Goal: Task Accomplishment & Management: Manage account settings

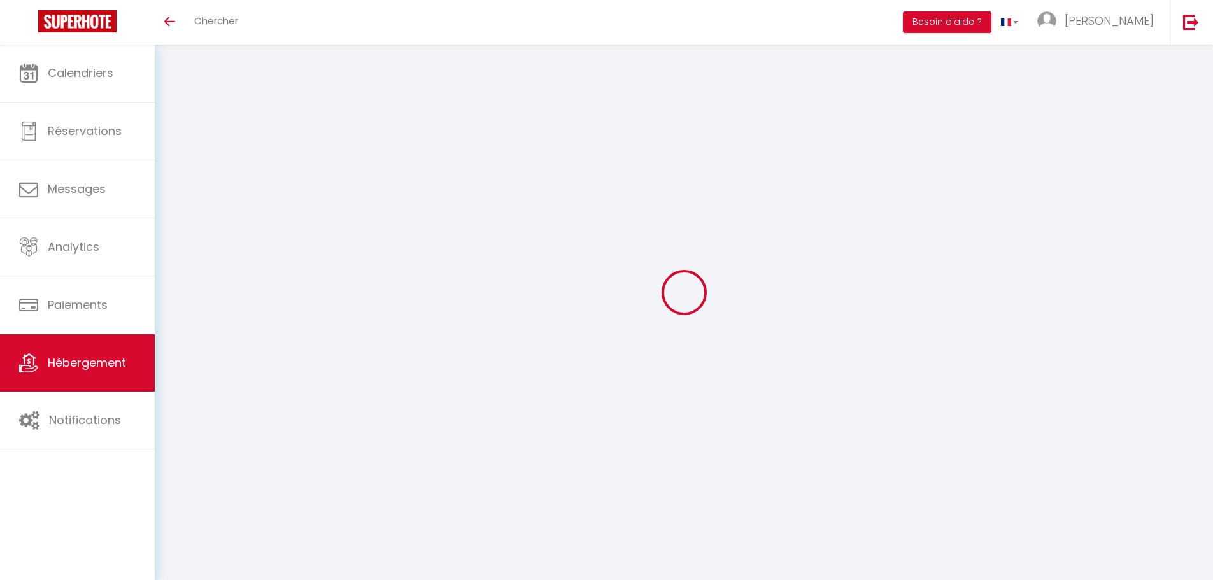
select select "3"
select select "2"
select select "1"
select select
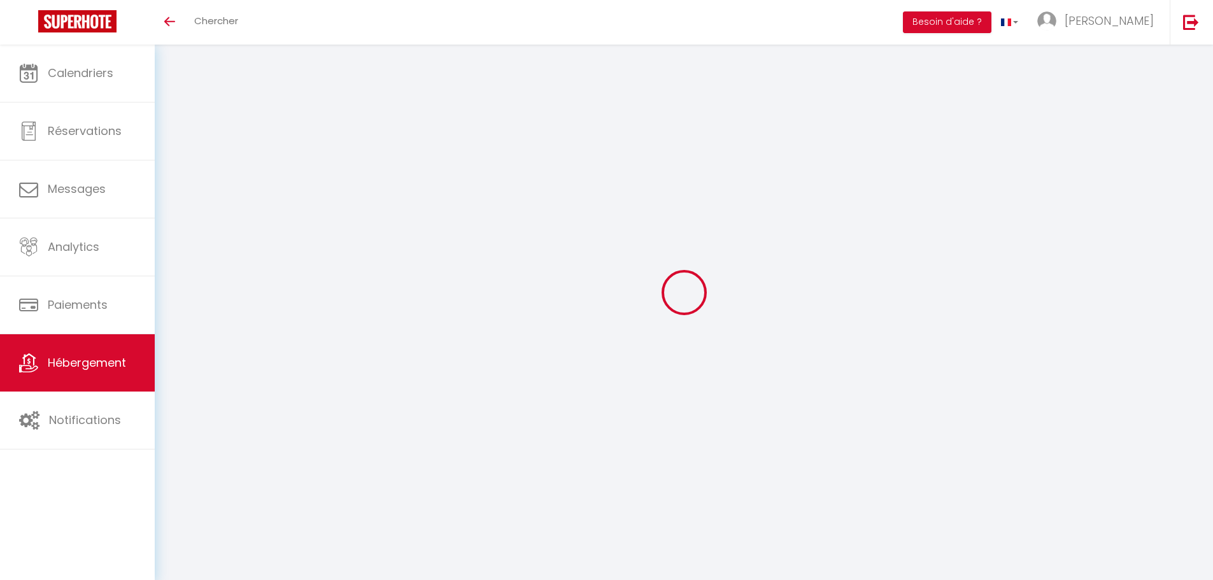
select select "28"
select select
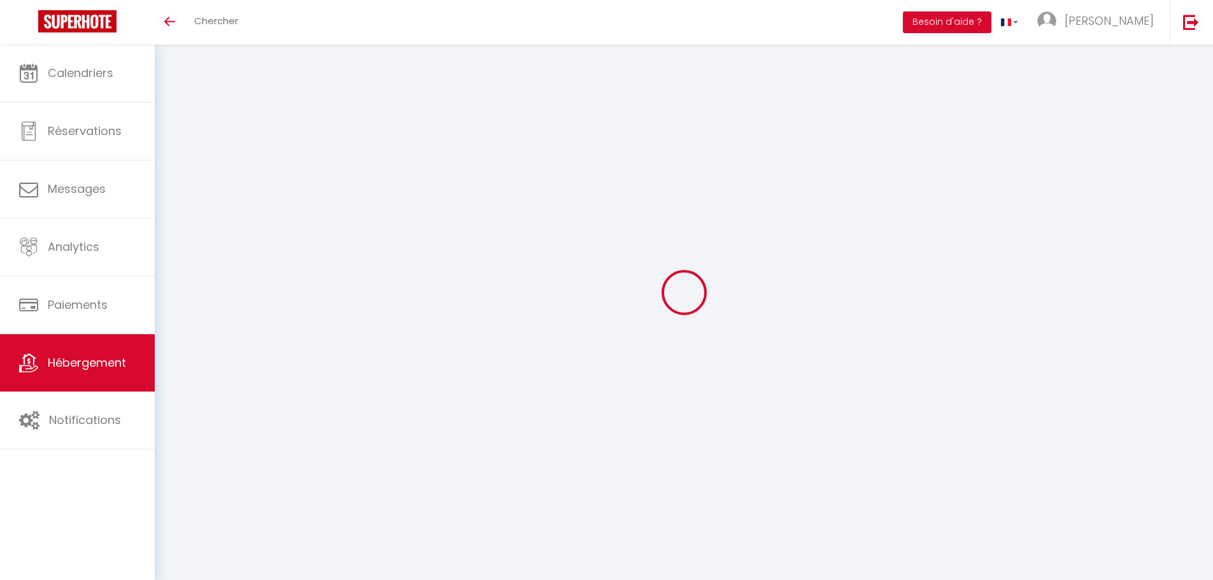
select select
checkbox input "false"
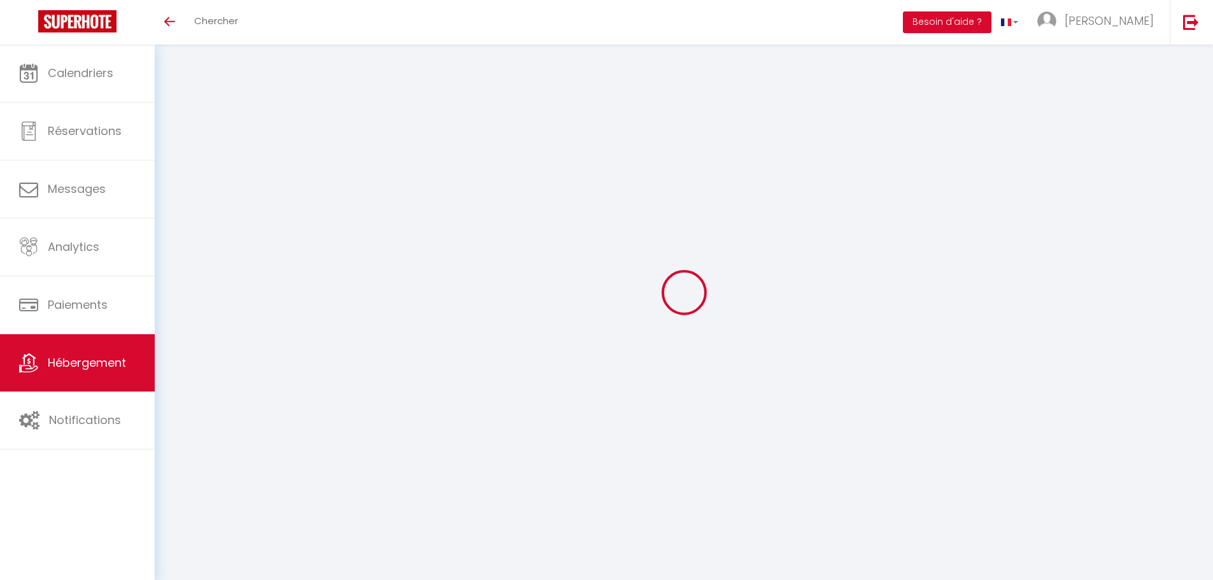
checkbox input "false"
select select
type input "VALRAS T2 · Le [GEOGRAPHIC_DATA] - Terrasse - Accès plage"
type input "[PERSON_NAME]"
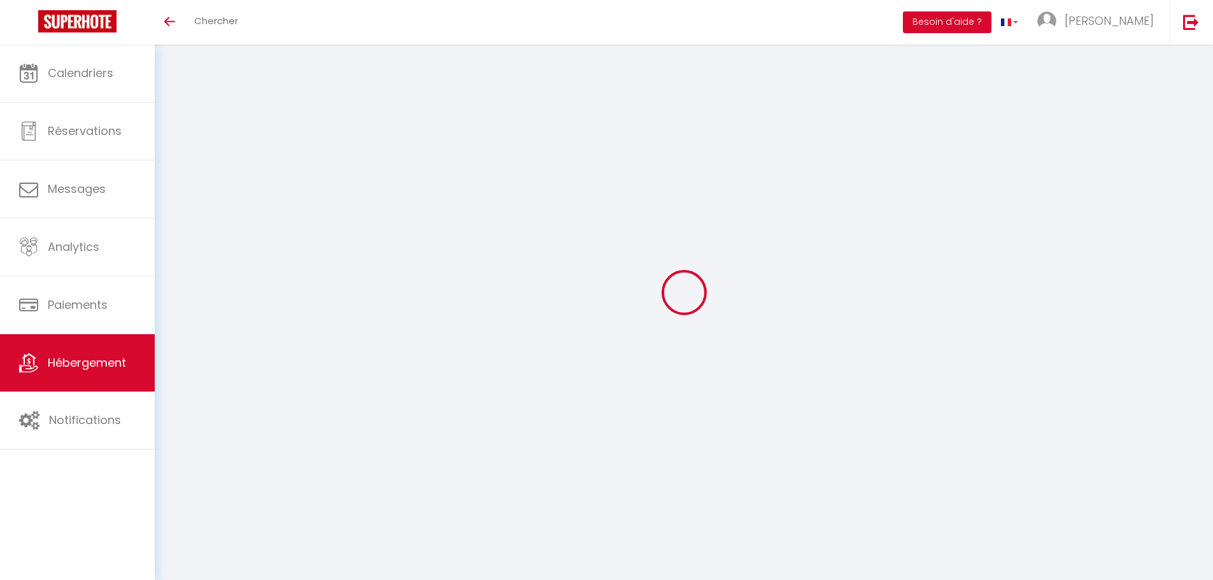
type input "40"
select select
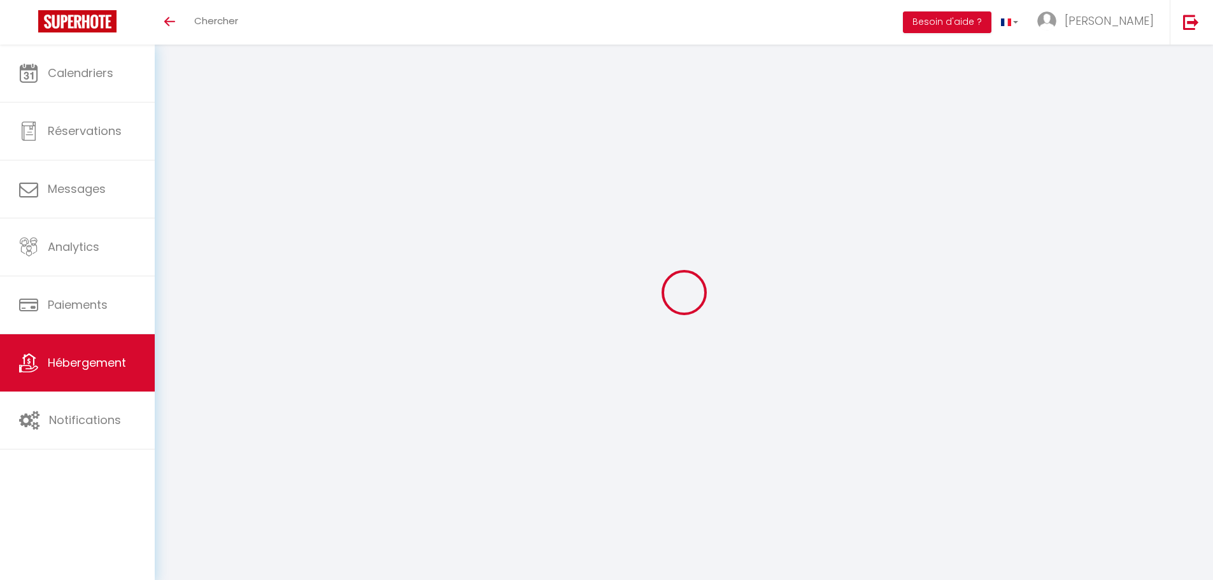
select select
type input "[STREET_ADDRESS]"
type input "34350"
type input "Valras-Plage"
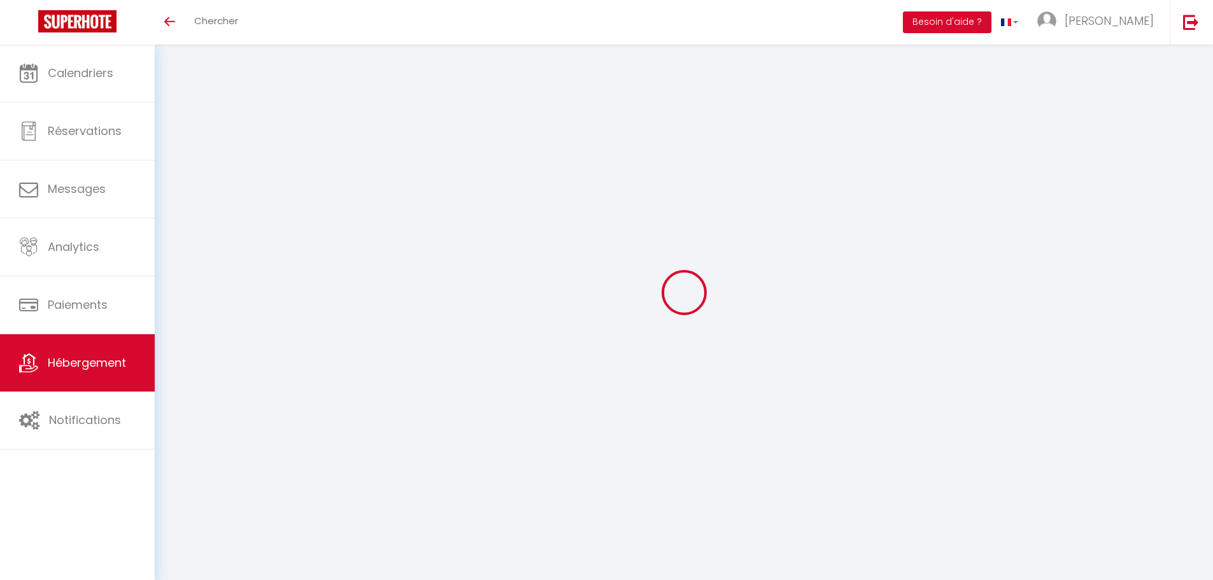
type input "[EMAIL_ADDRESS][DOMAIN_NAME]"
select select "15853"
checkbox input "false"
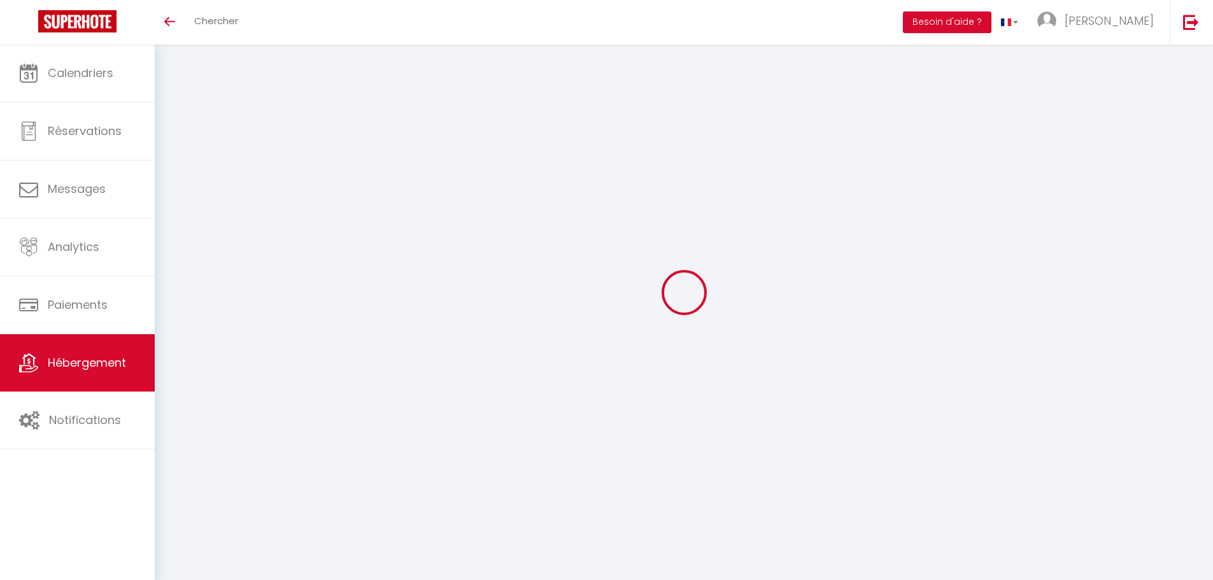
checkbox input "false"
type input "0"
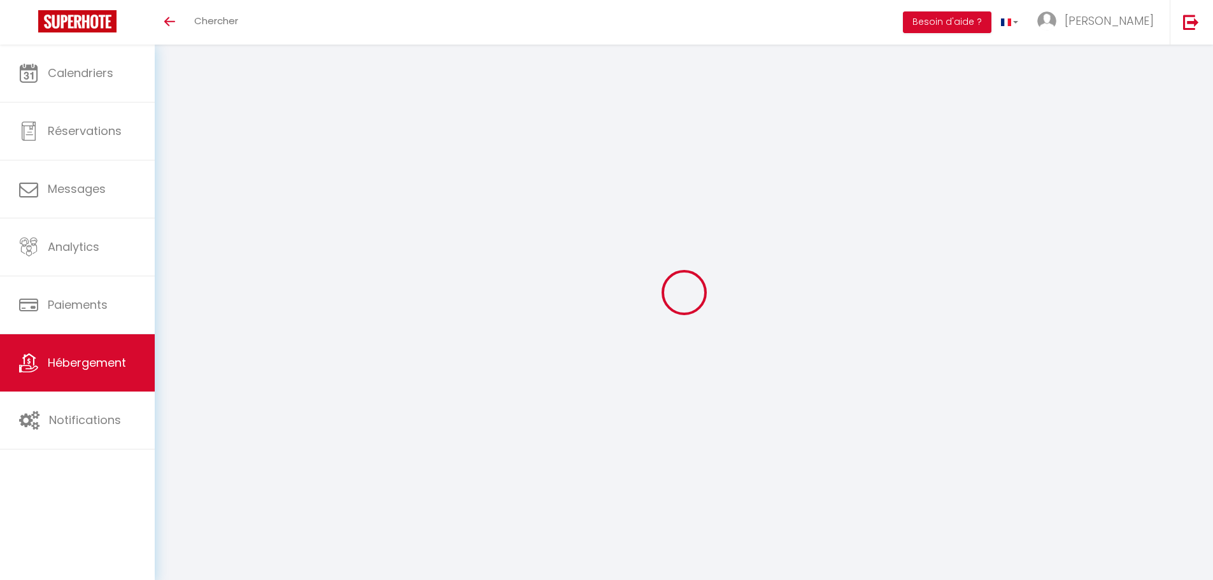
select select "49708"
select select
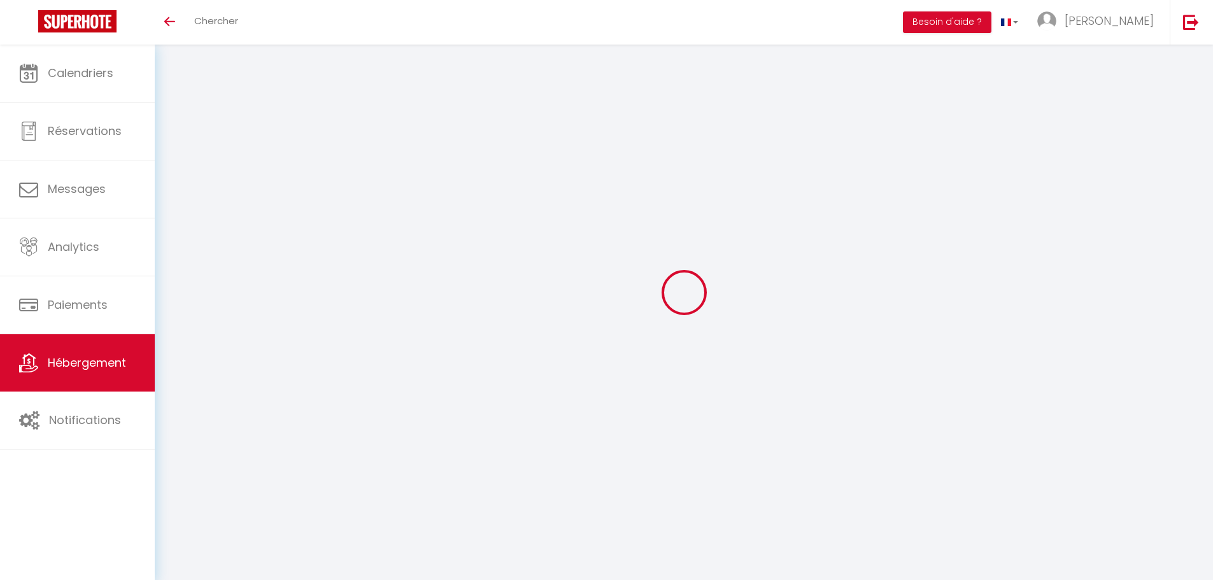
select select
checkbox input "false"
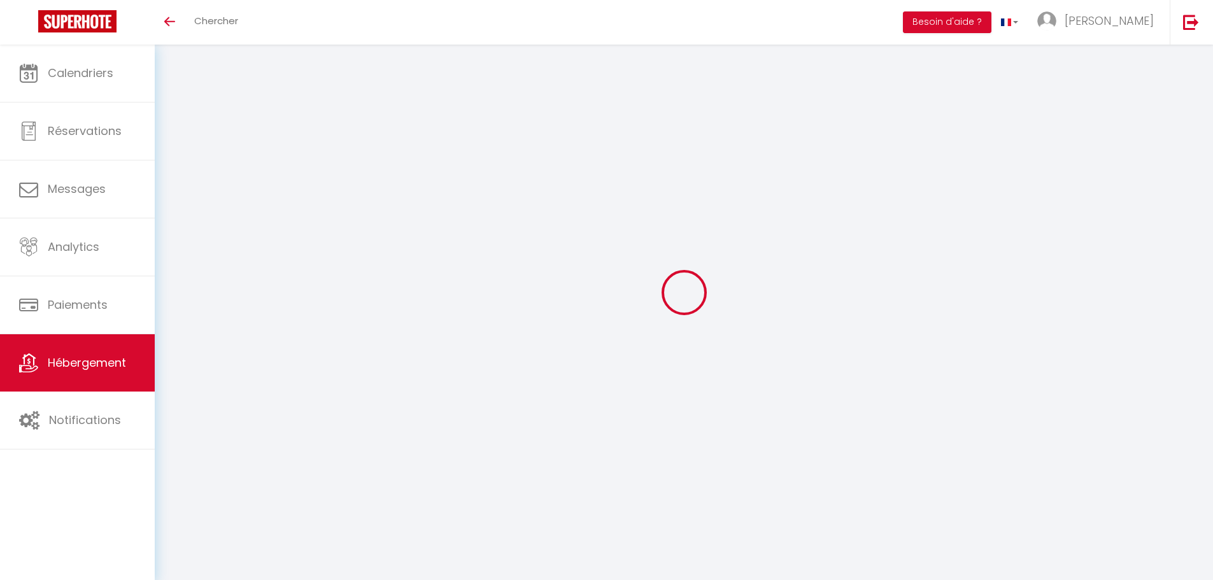
select select
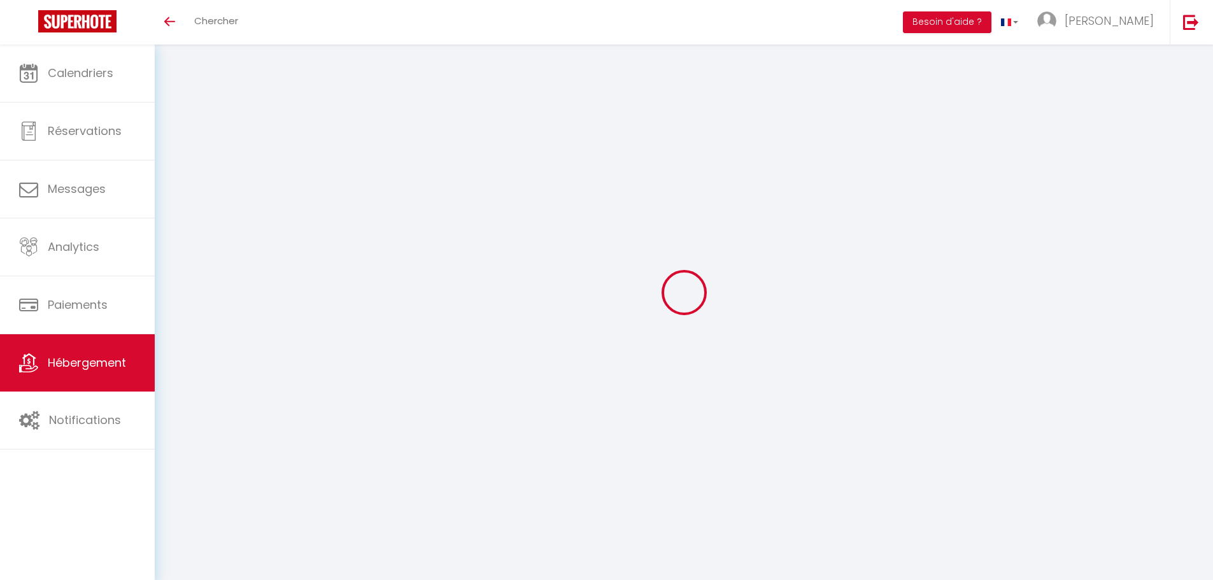
checkbox input "false"
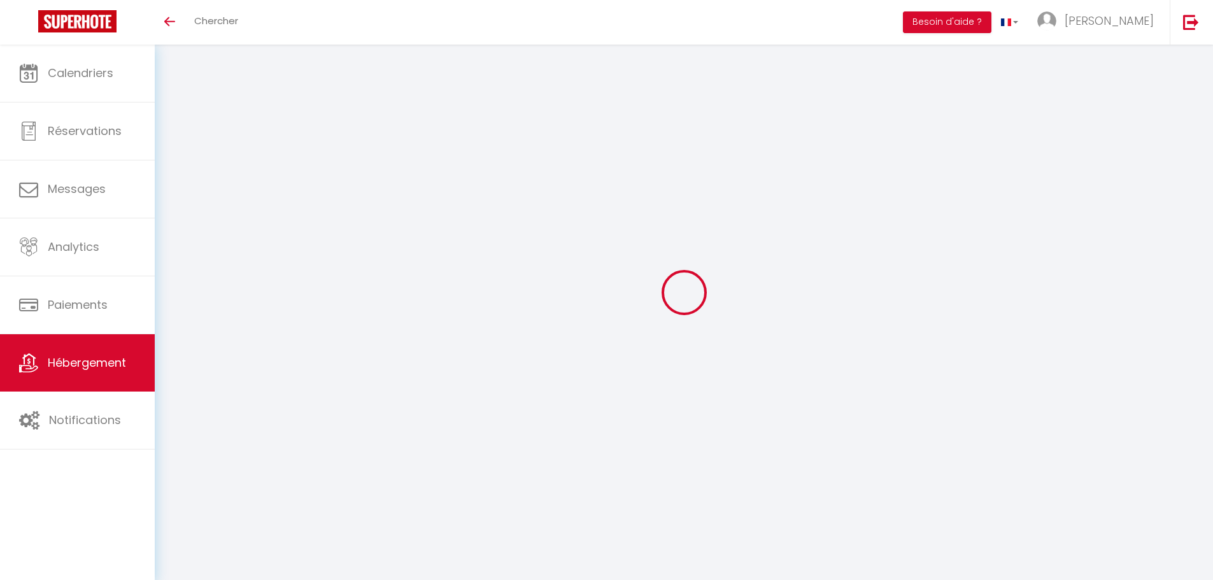
checkbox input "false"
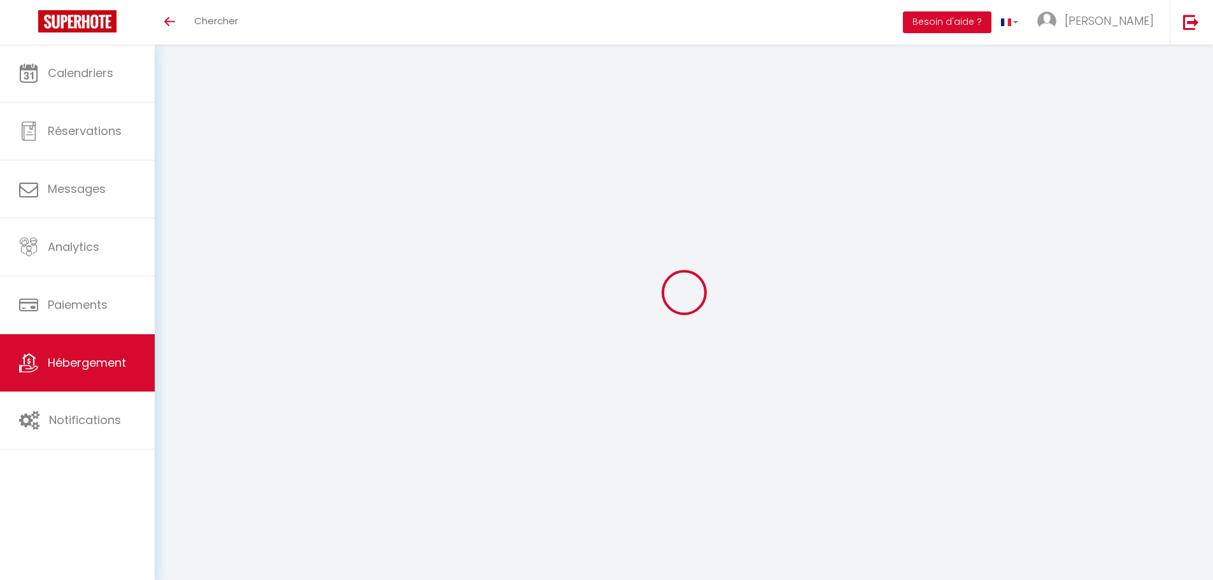
checkbox input "false"
select select "16:00"
select select
select select "11:00"
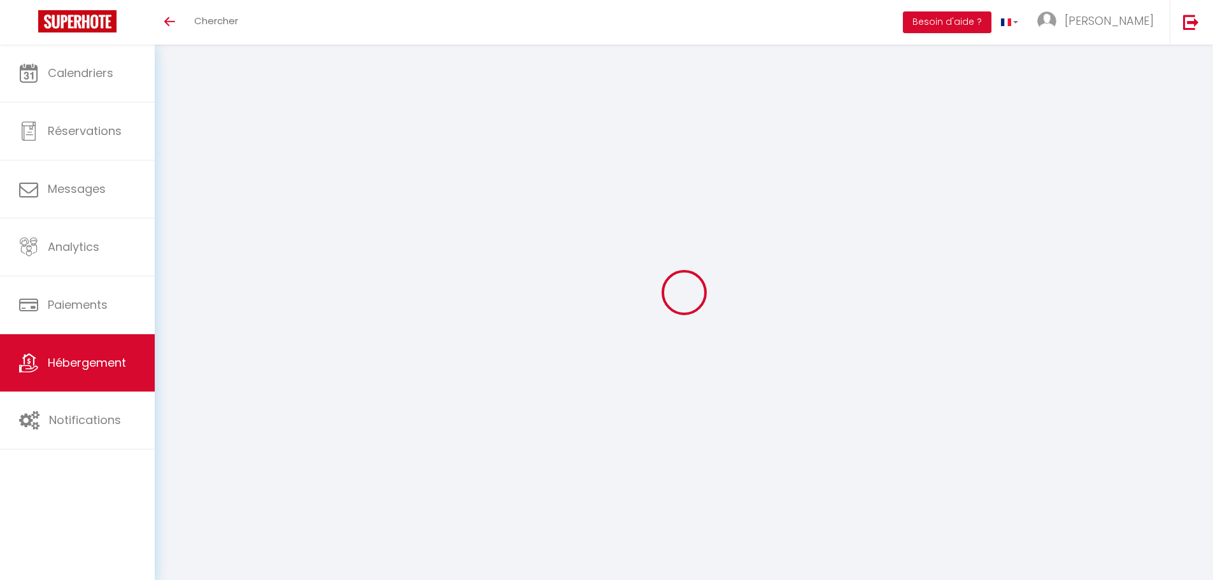
select select "30"
select select "120"
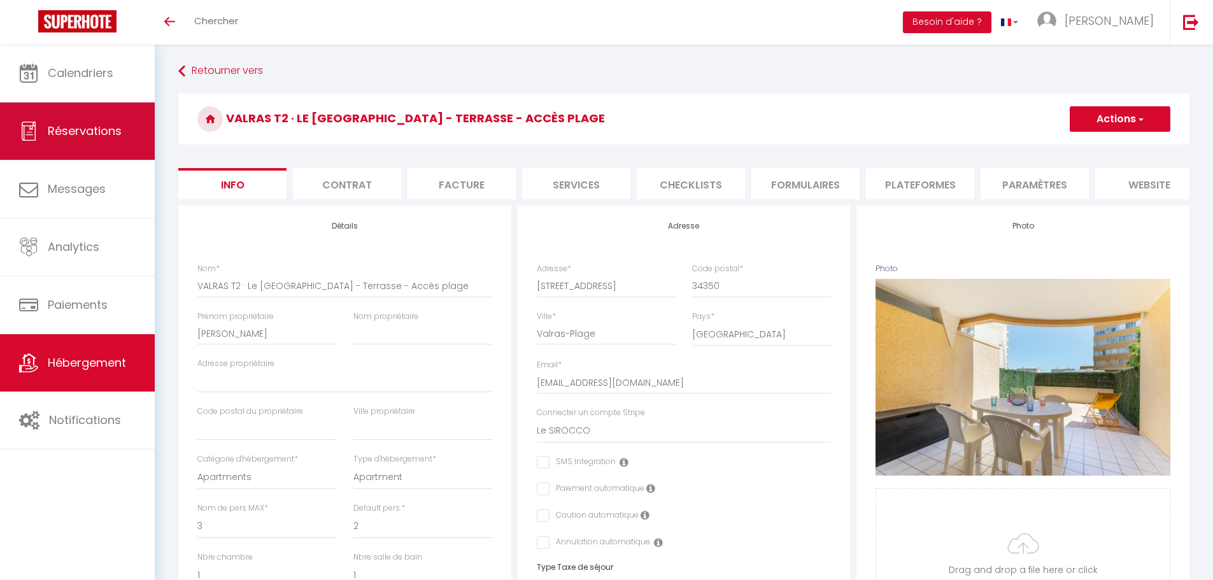
click at [78, 115] on link "Réservations" at bounding box center [77, 130] width 155 height 57
select select "not_cancelled"
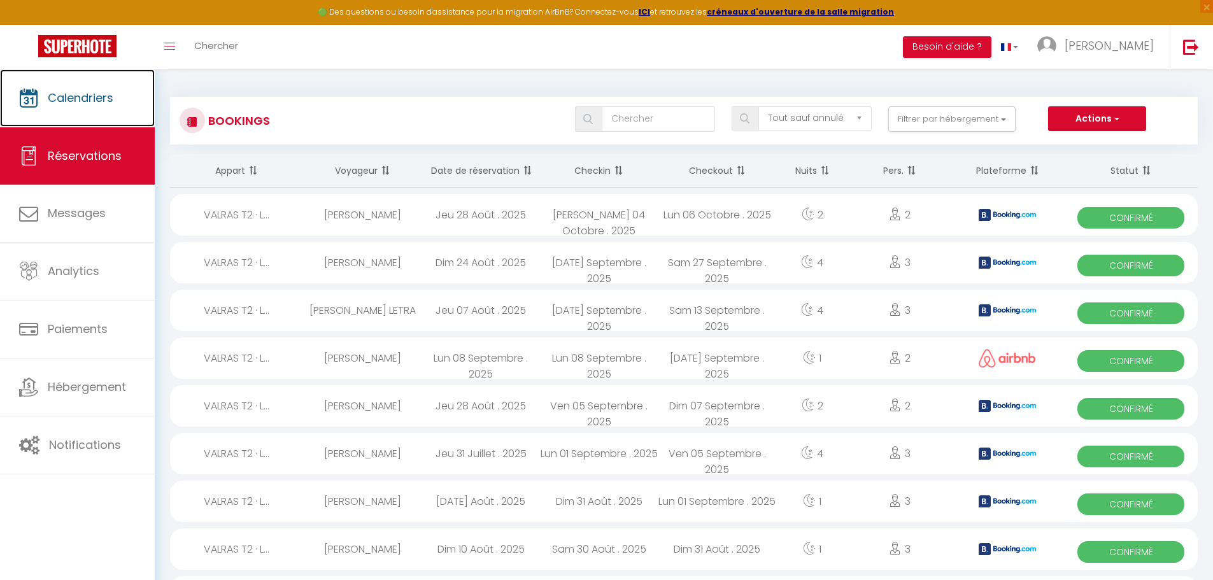
click at [78, 115] on link "Calendriers" at bounding box center [77, 97] width 155 height 57
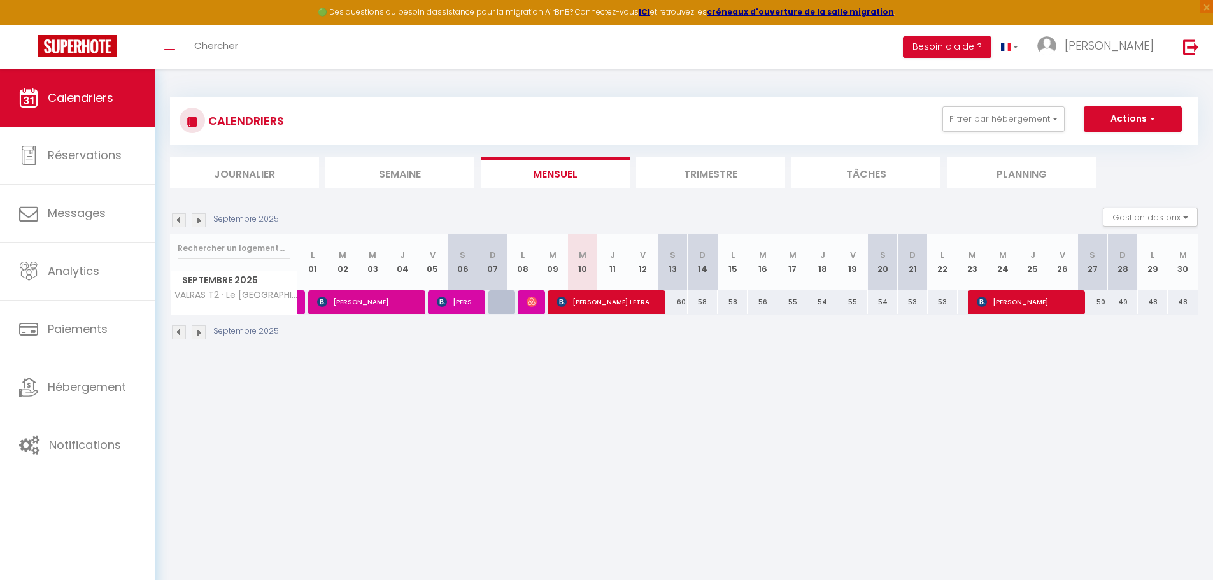
click at [756, 178] on li "Trimestre" at bounding box center [710, 172] width 149 height 31
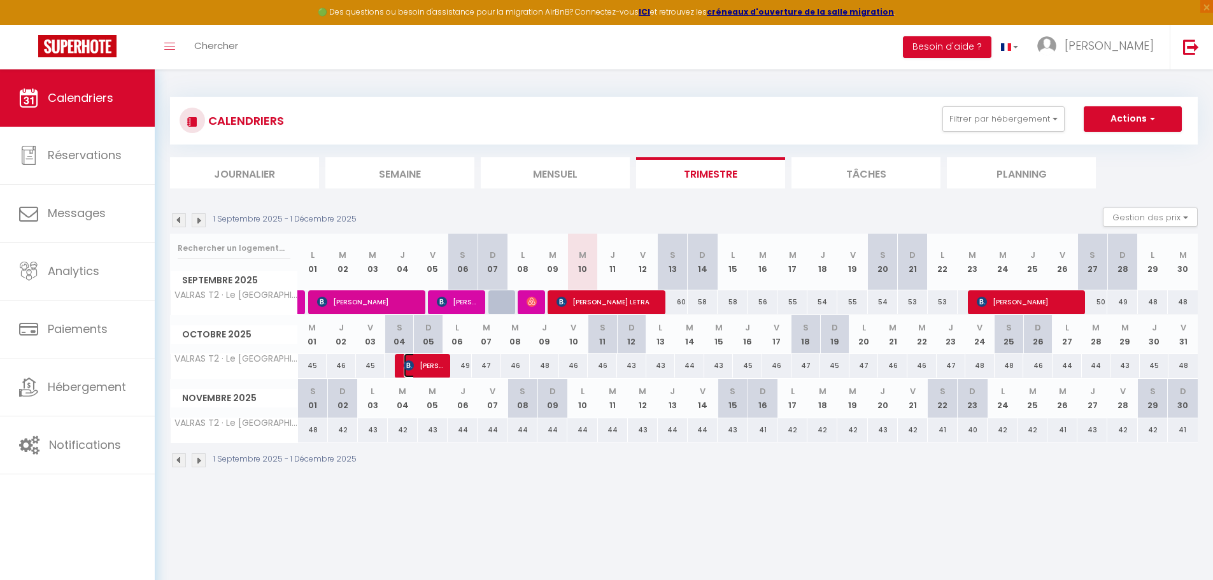
click at [427, 364] on span "[PERSON_NAME]" at bounding box center [424, 365] width 40 height 24
select select "OK"
select select "KO"
select select "0"
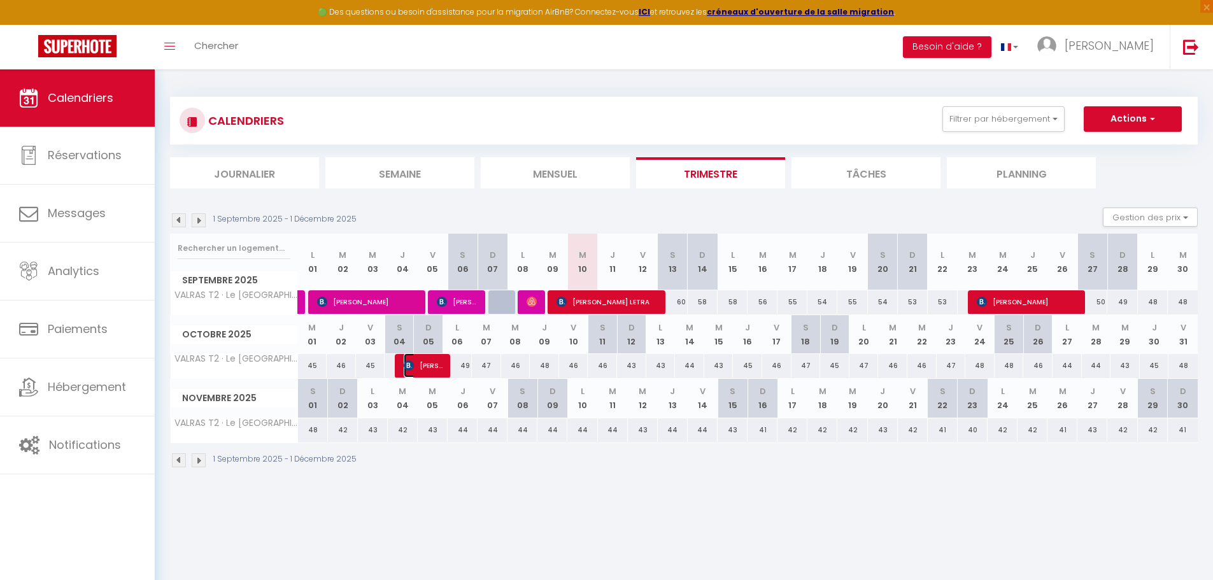
select select "1"
select select
select select "49708"
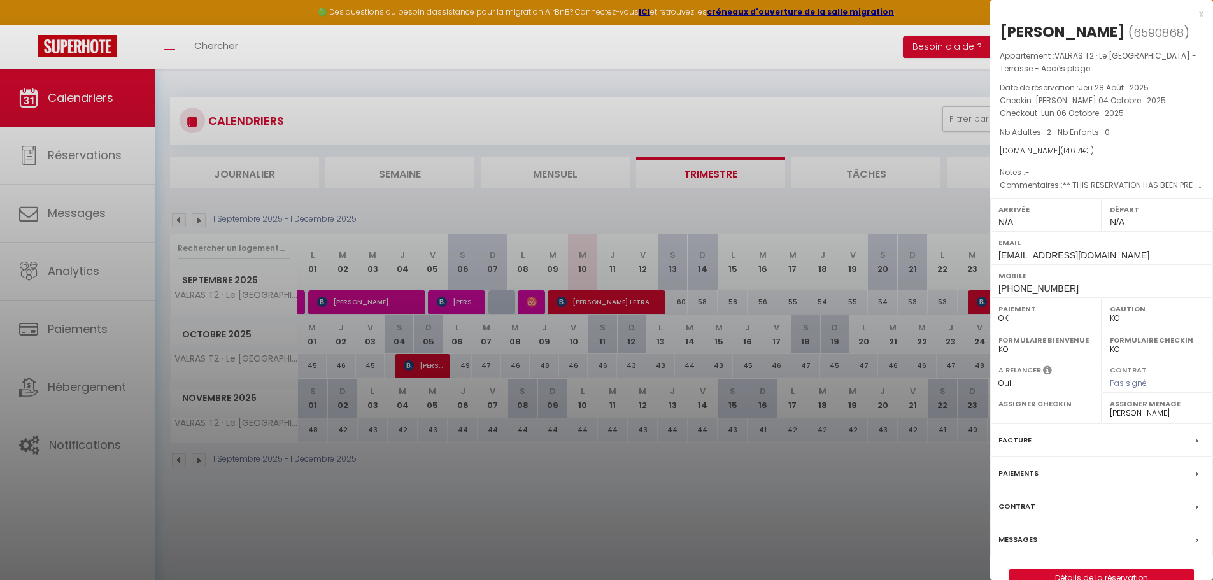
click at [869, 95] on div at bounding box center [606, 290] width 1213 height 580
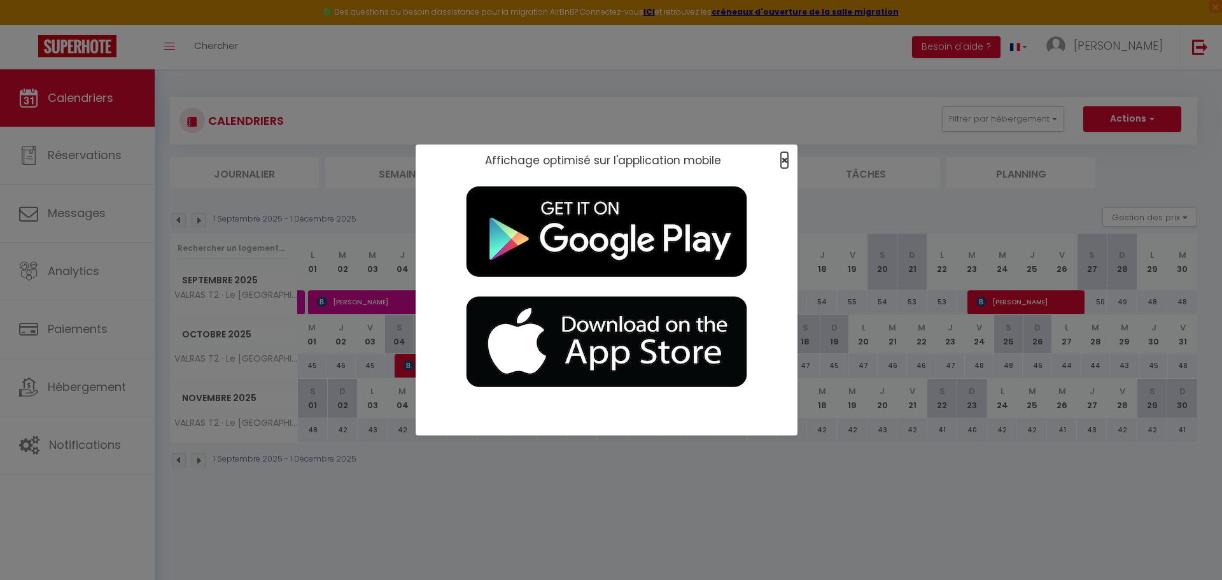
click at [783, 158] on span "×" at bounding box center [784, 160] width 7 height 16
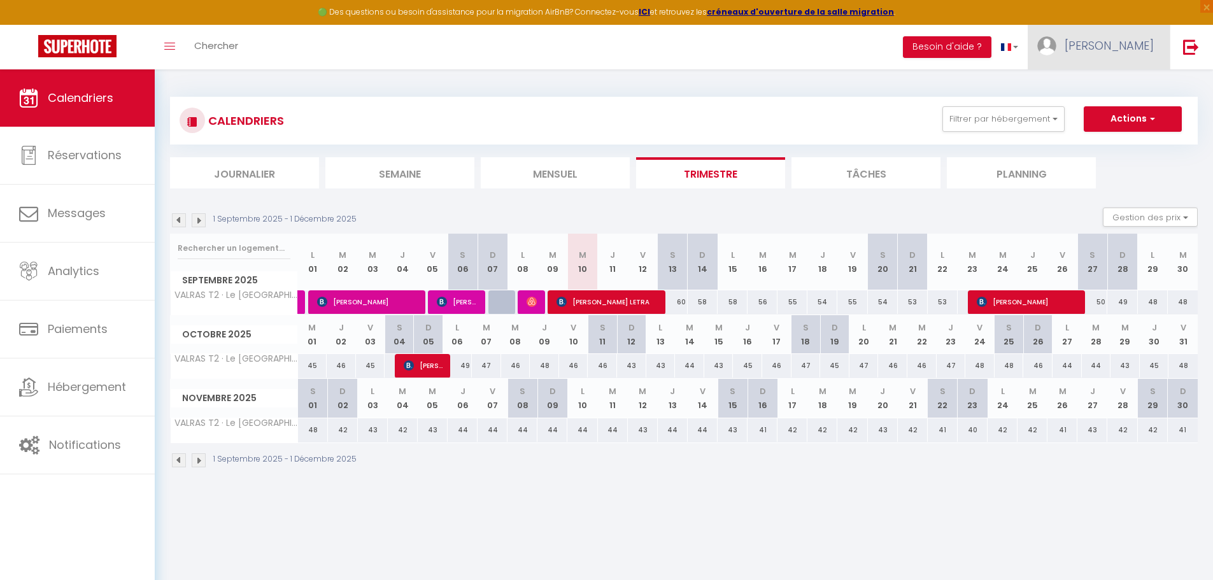
click at [1125, 47] on span "[PERSON_NAME]" at bounding box center [1108, 46] width 89 height 16
click at [1124, 81] on link "Paramètres" at bounding box center [1118, 89] width 94 height 22
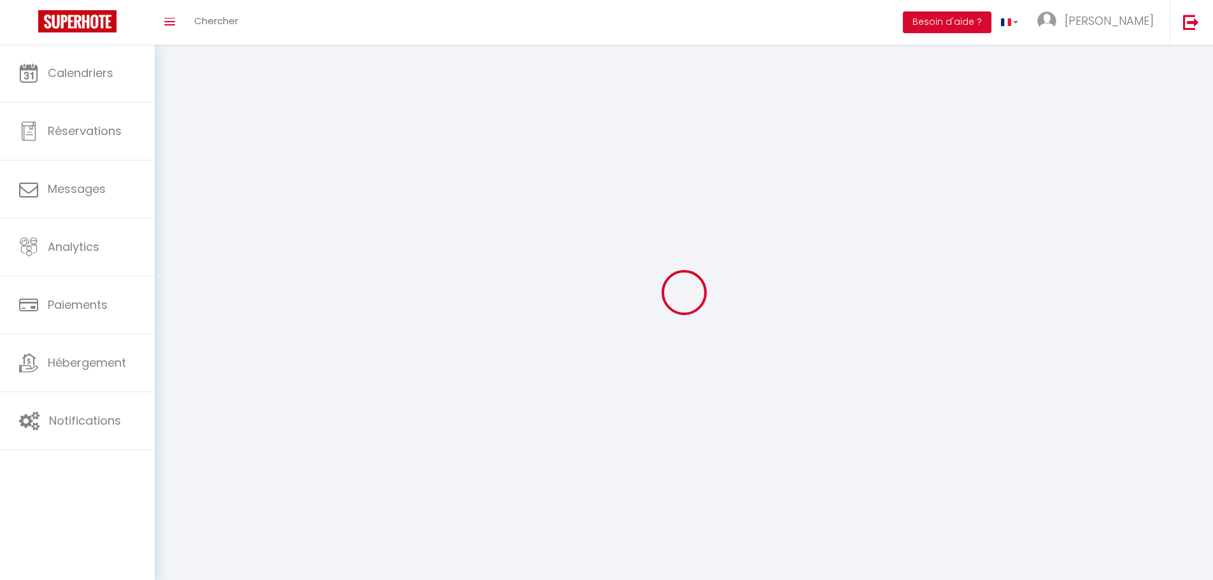
select select "fr"
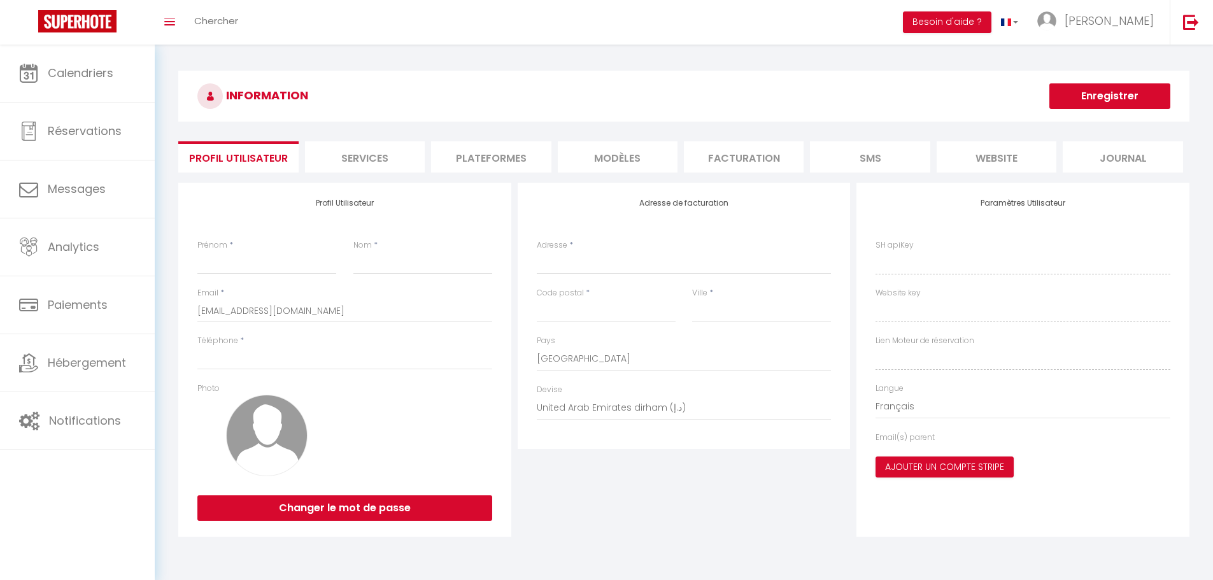
type input "[PERSON_NAME]"
type input "Madec"
type input "0635326583"
type input "[STREET_ADDRESS]"
type input "34310"
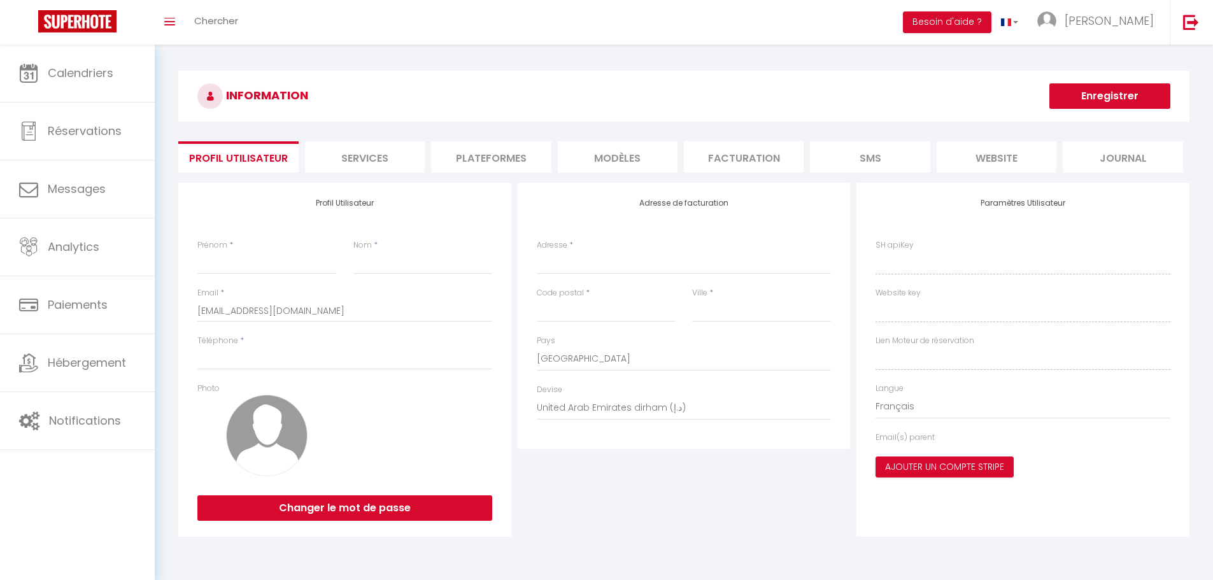
type input "Capestang"
select select "28"
type input "1BzjRS65Vr2mG1KfuLfKlQvOC"
type input "4ICvxgOvgIWwQIUHci6rUe8wk"
type input "[URL][DOMAIN_NAME]"
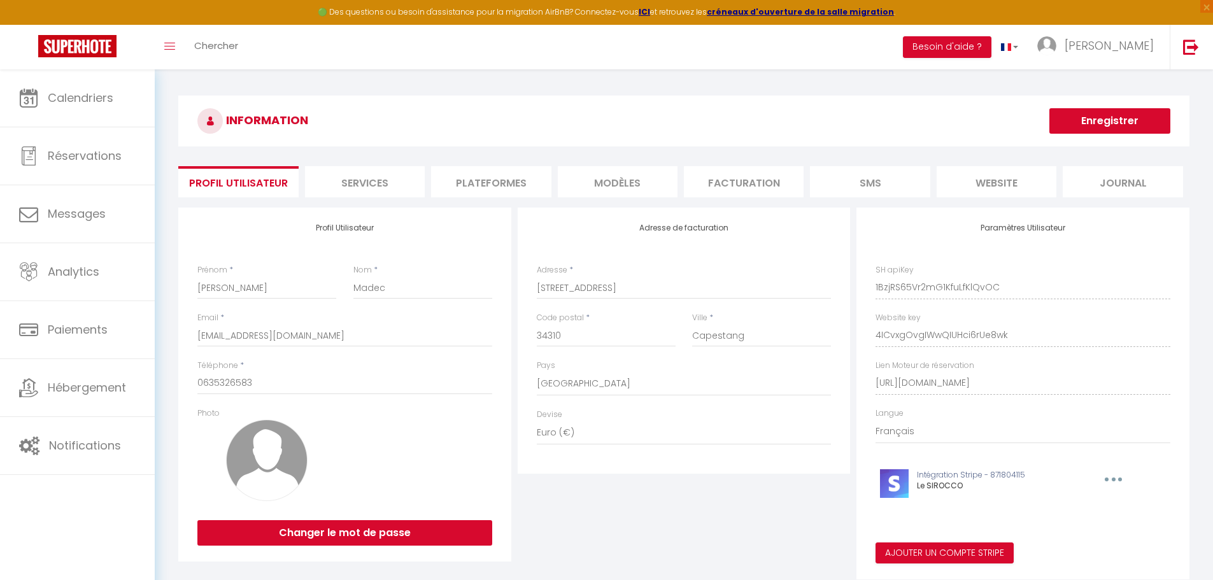
click at [404, 185] on li "Services" at bounding box center [365, 181] width 120 height 31
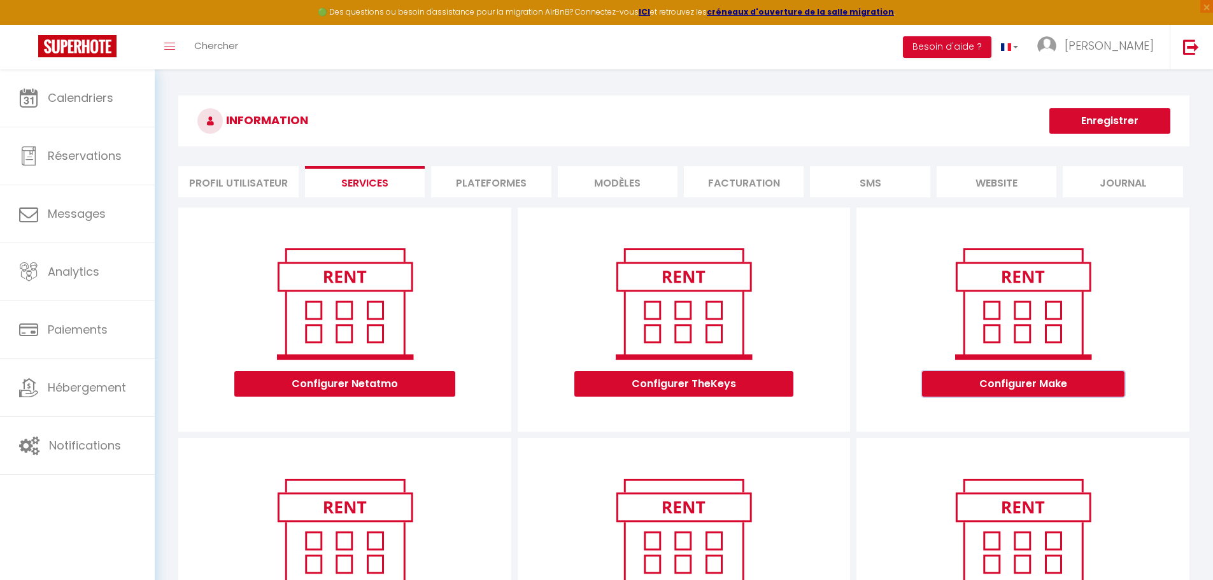
click at [963, 378] on button "Configurer Make" at bounding box center [1023, 383] width 202 height 25
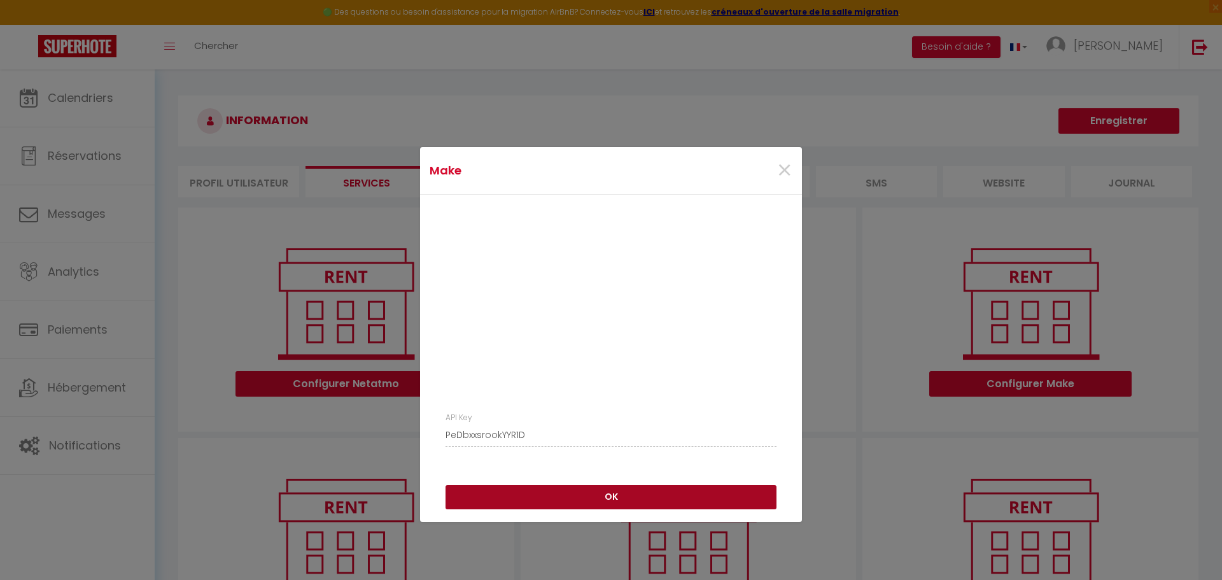
click at [515, 506] on button "OK" at bounding box center [611, 497] width 331 height 24
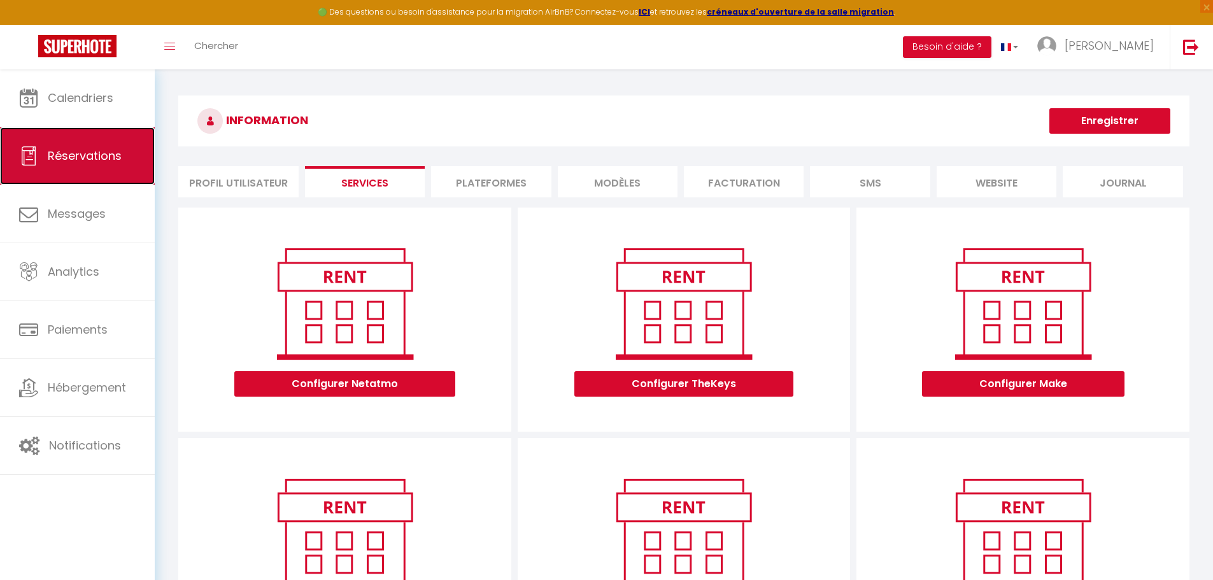
click at [119, 156] on span "Réservations" at bounding box center [85, 156] width 74 height 16
select select "not_cancelled"
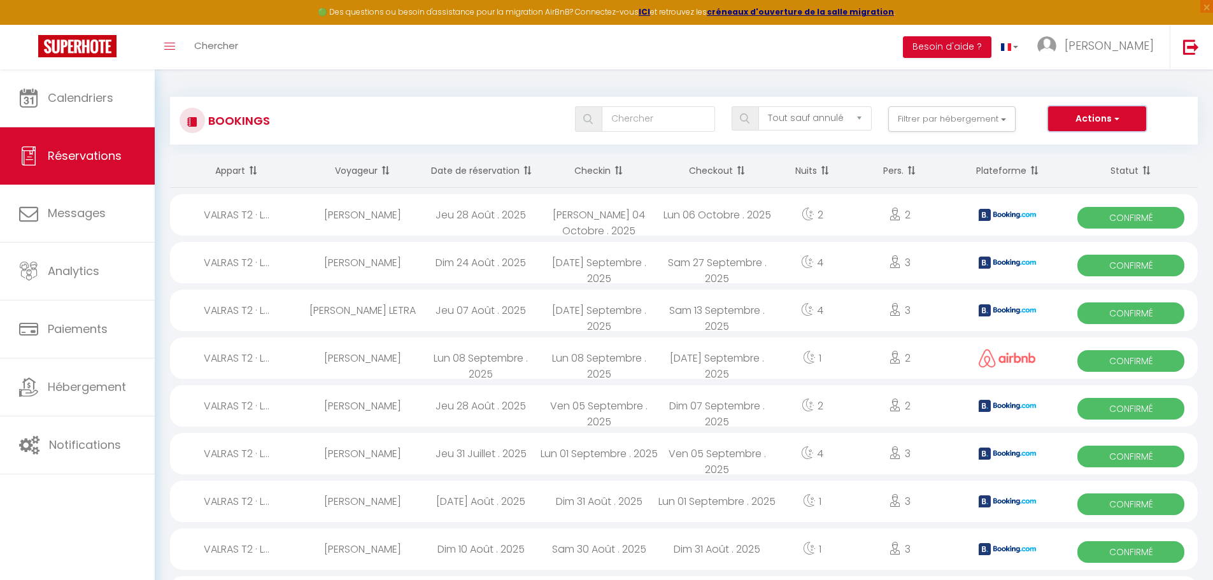
click at [1066, 122] on button "Actions" at bounding box center [1097, 118] width 98 height 25
click at [1071, 143] on link "Nouvelle Réservation" at bounding box center [1077, 146] width 136 height 17
select select
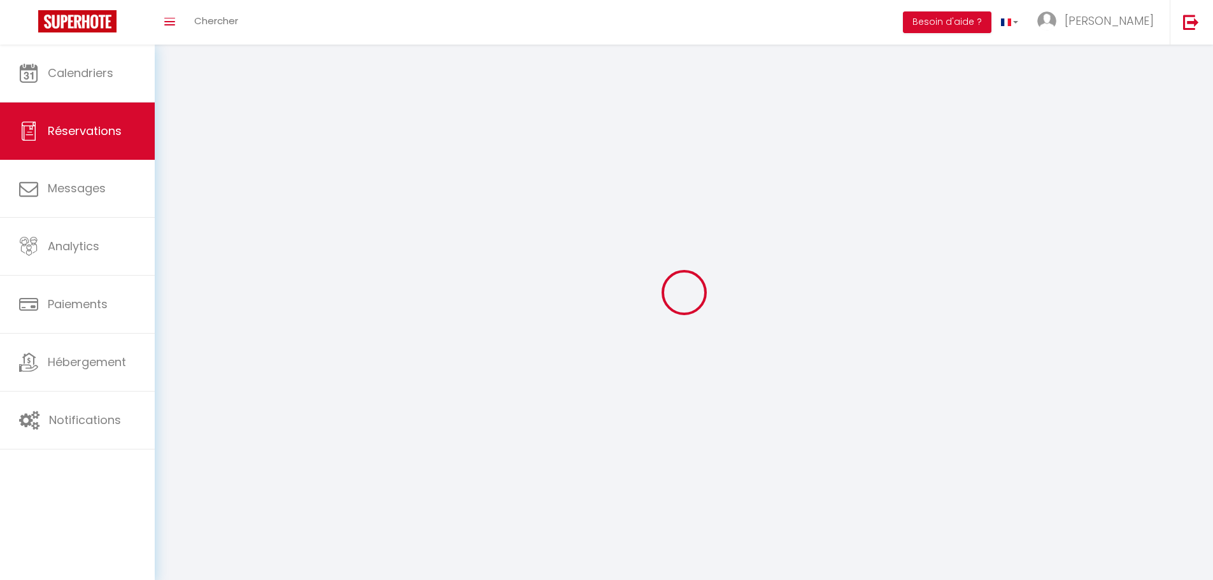
select select
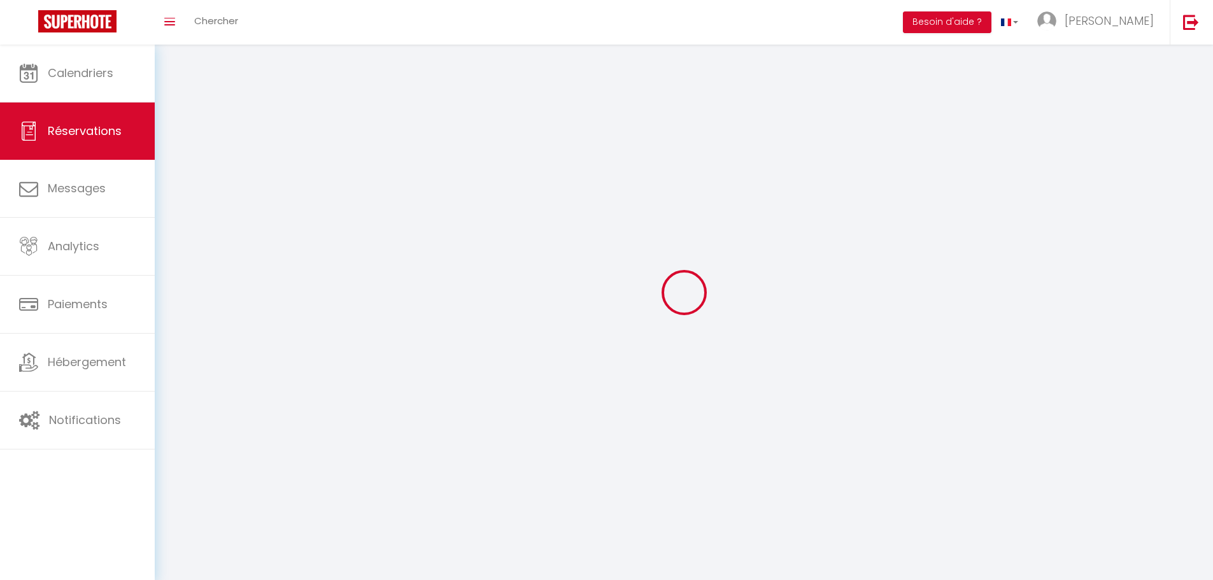
select select
checkbox input "false"
select select
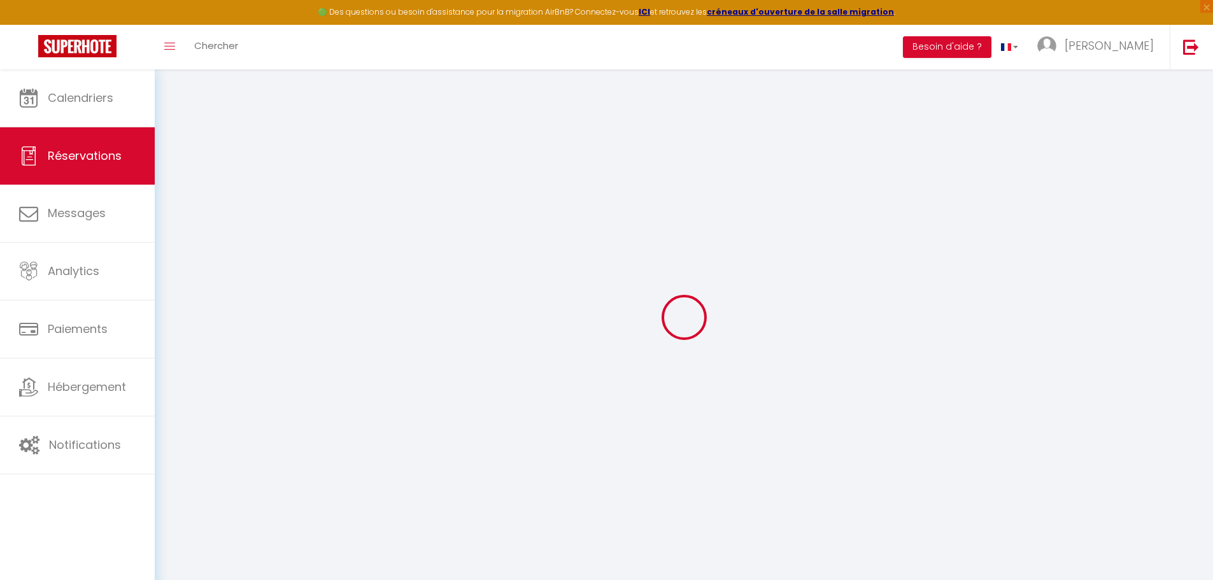
select select
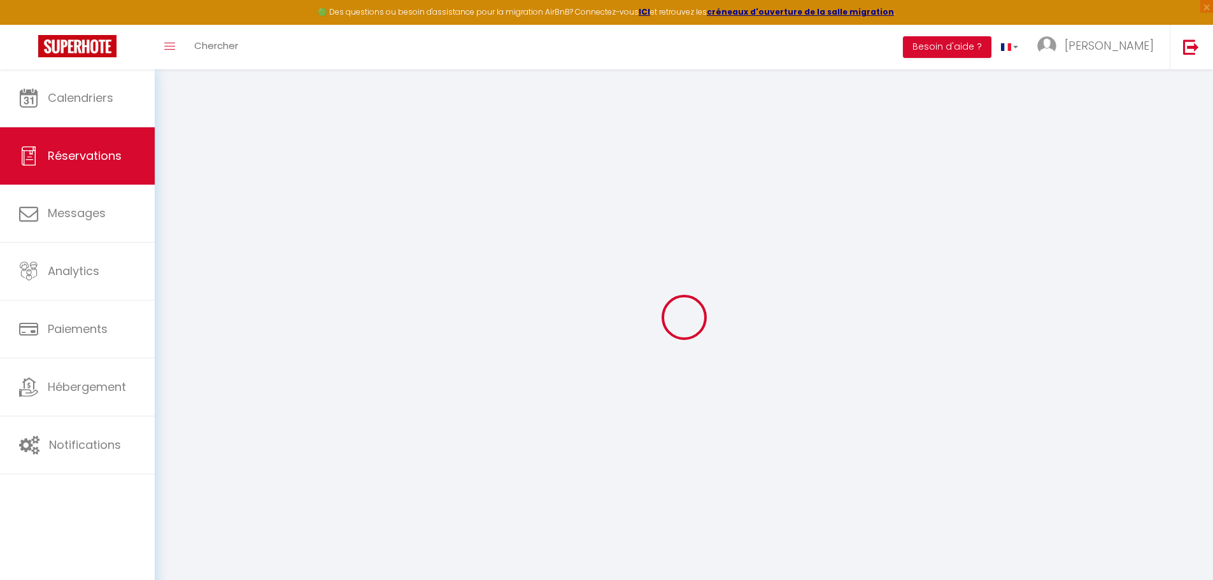
select select
checkbox input "false"
select select
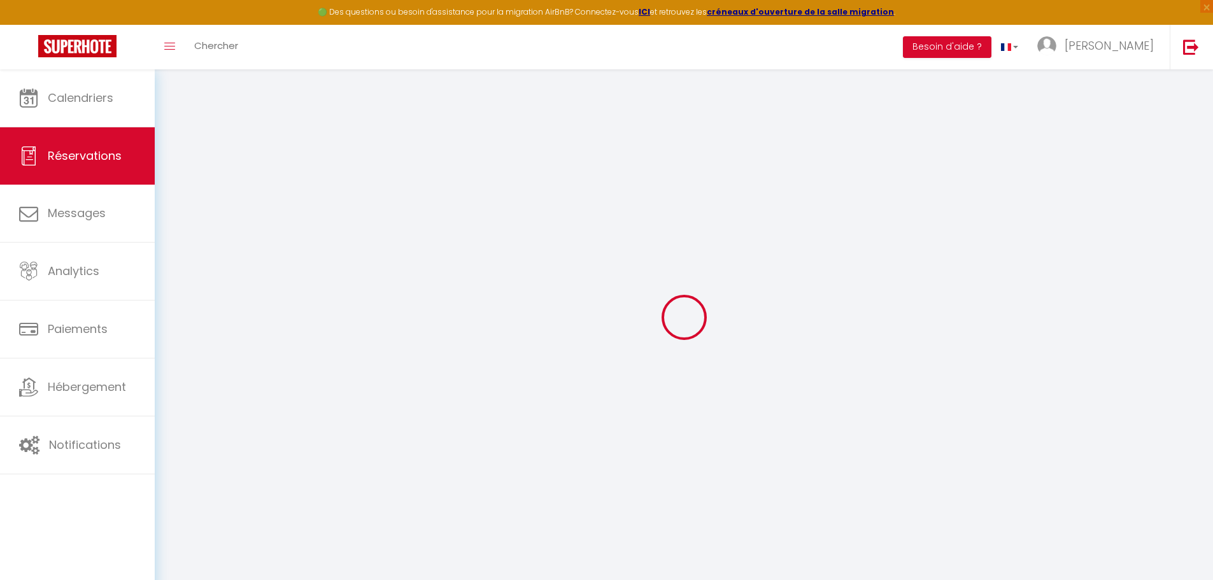
select select
checkbox input "false"
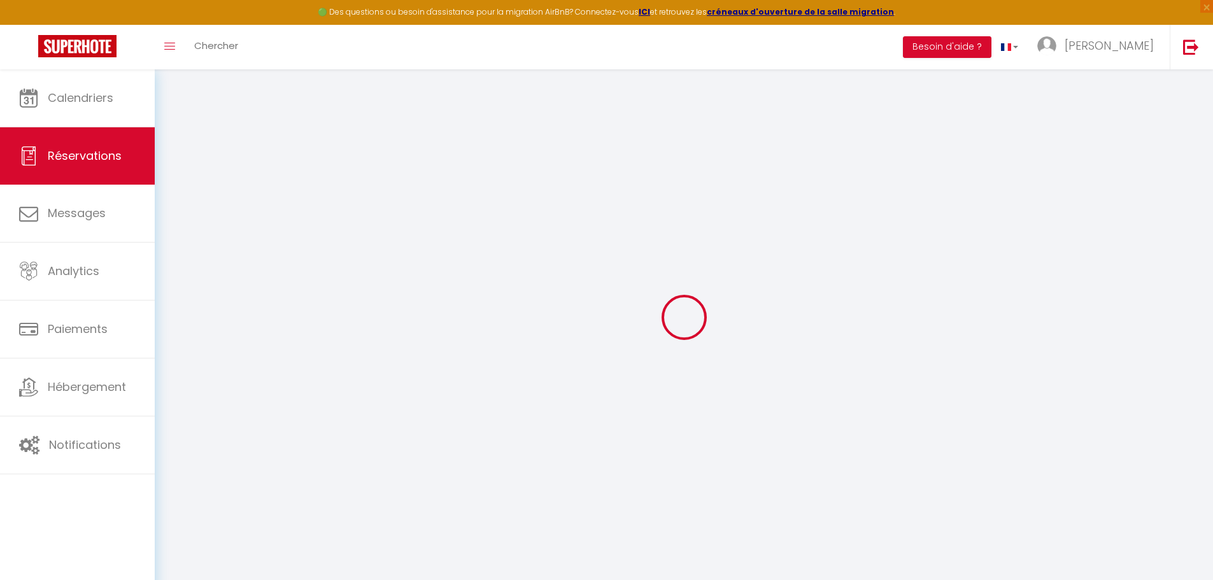
select select
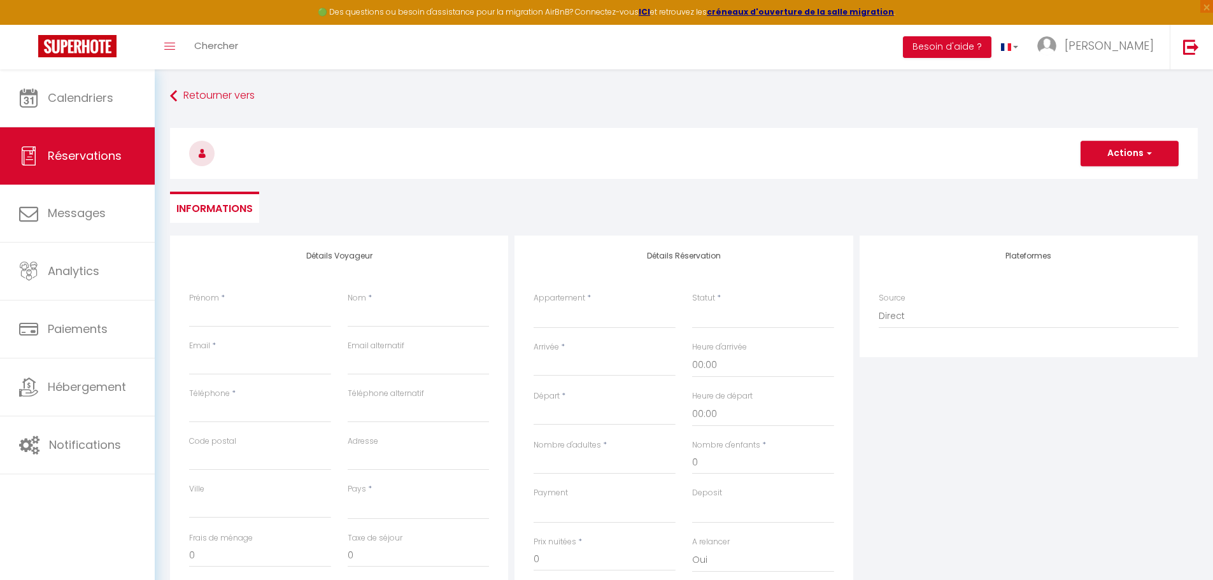
select select
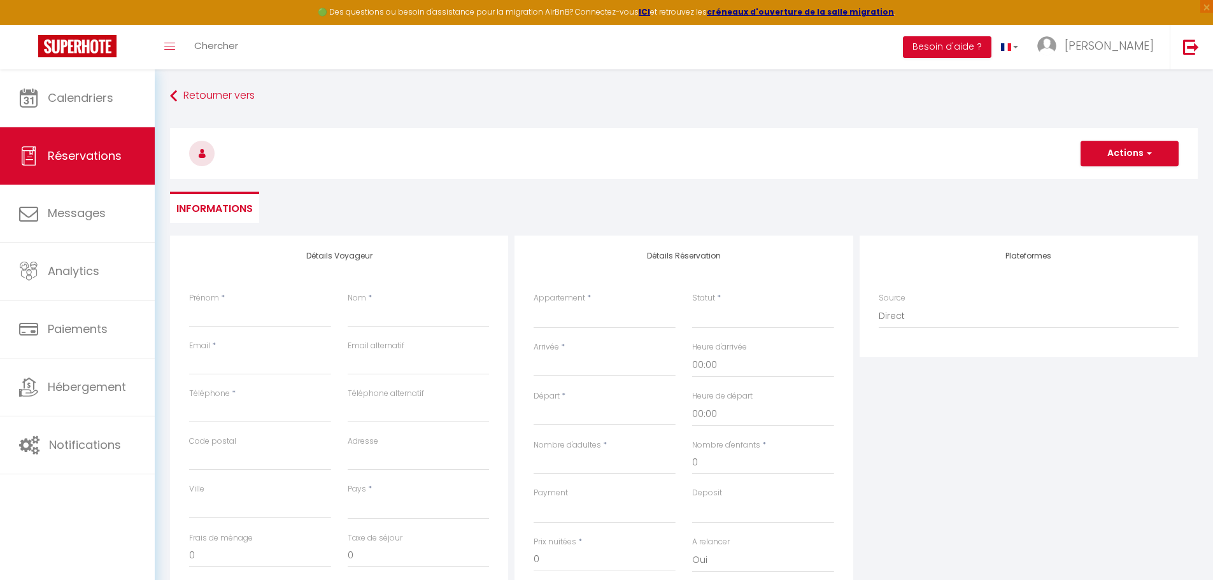
select select
checkbox input "false"
click at [284, 300] on div "Prénom *" at bounding box center [260, 309] width 142 height 35
click at [276, 311] on input "Prénom" at bounding box center [260, 315] width 142 height 23
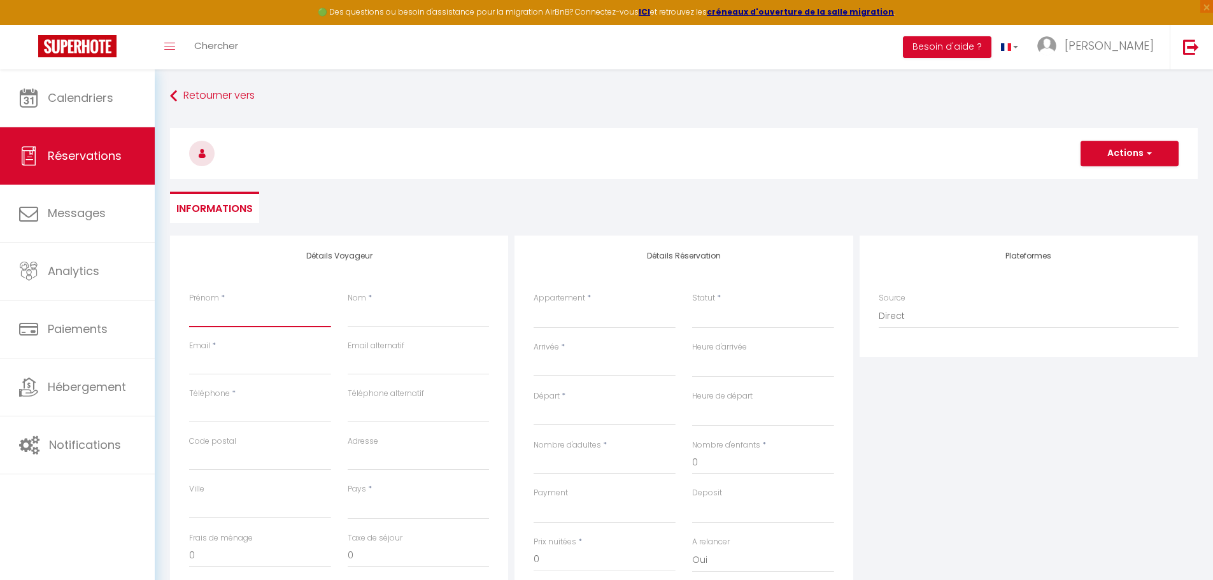
type input "T"
select select
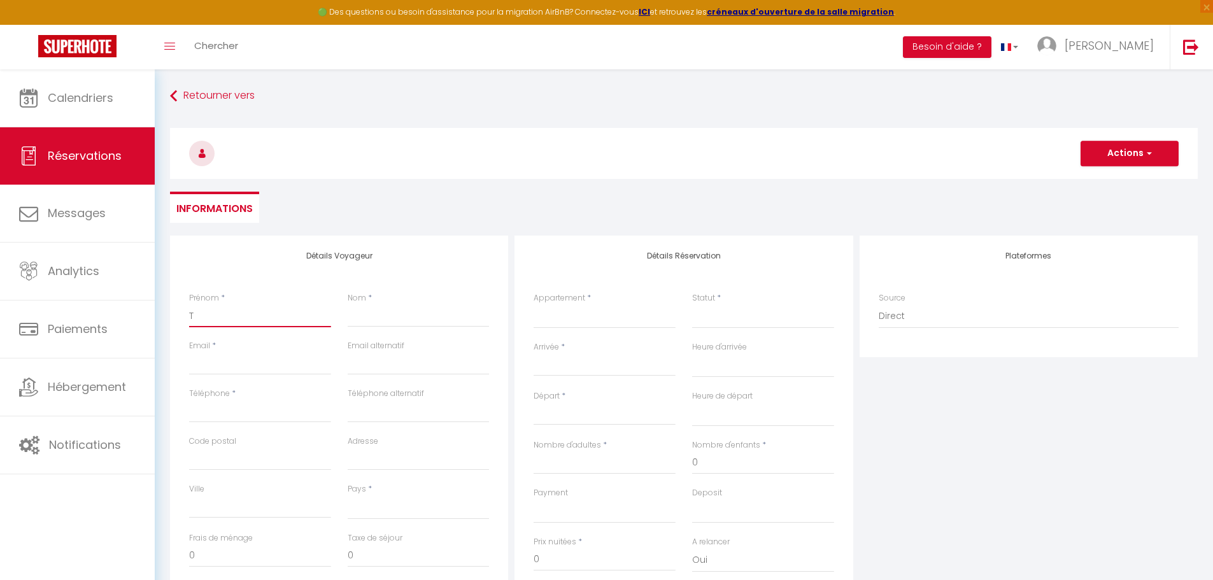
select select
checkbox input "false"
type input "Te"
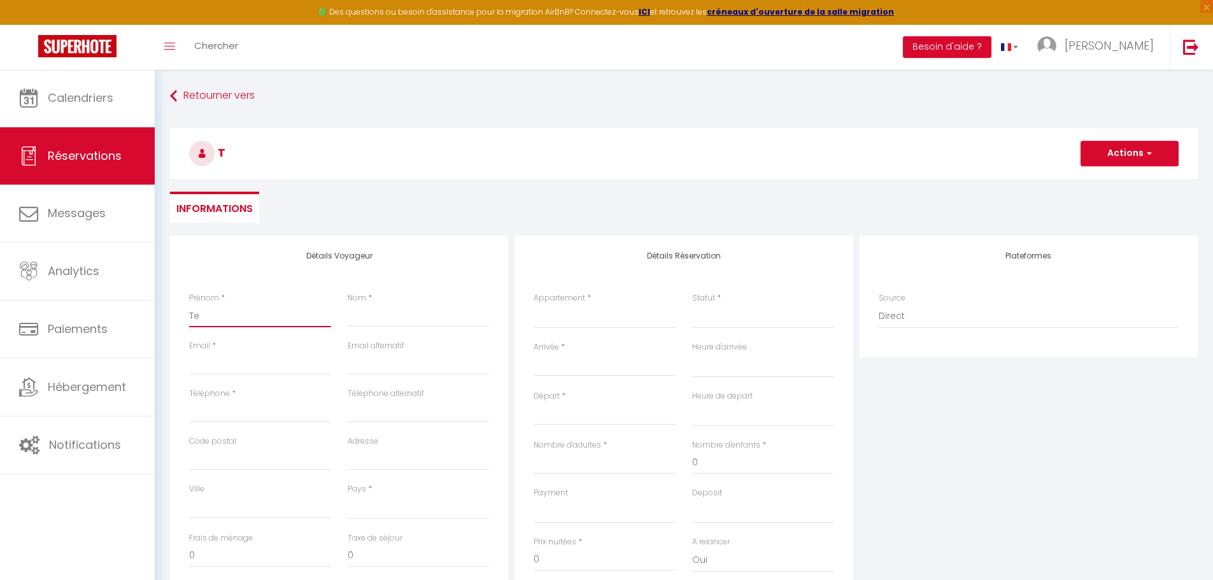
select select
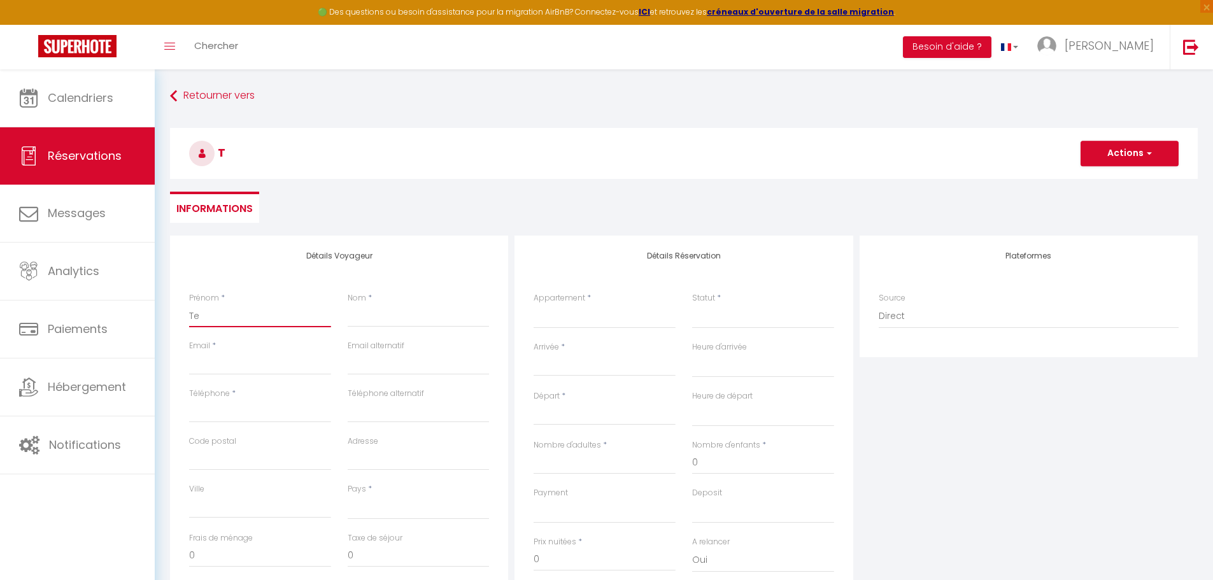
select select
checkbox input "false"
type input "Tes"
select select
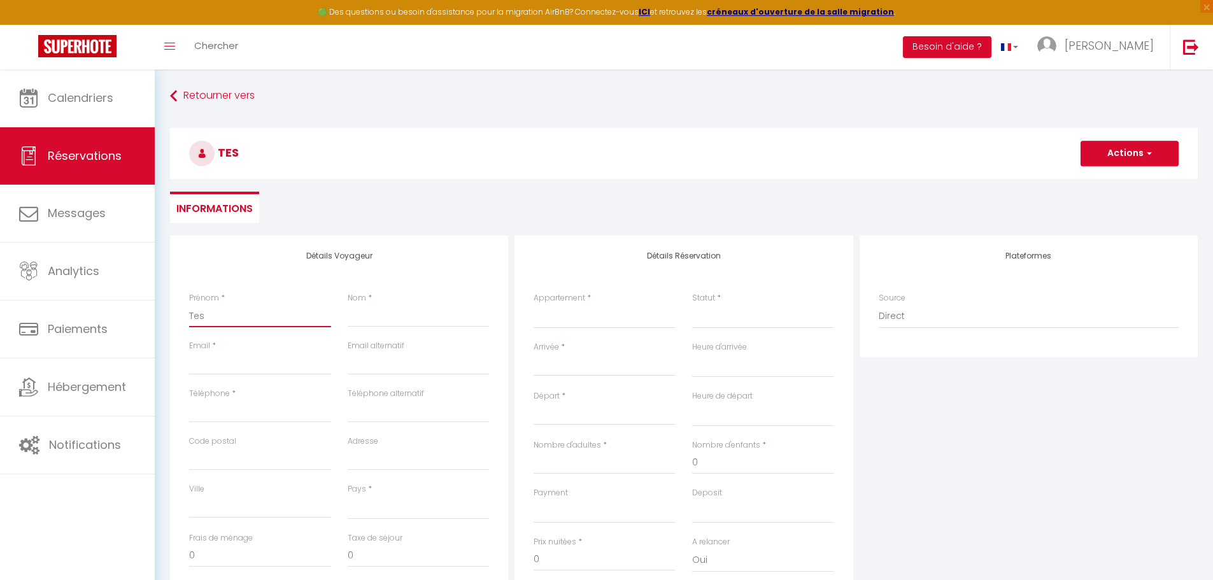
select select
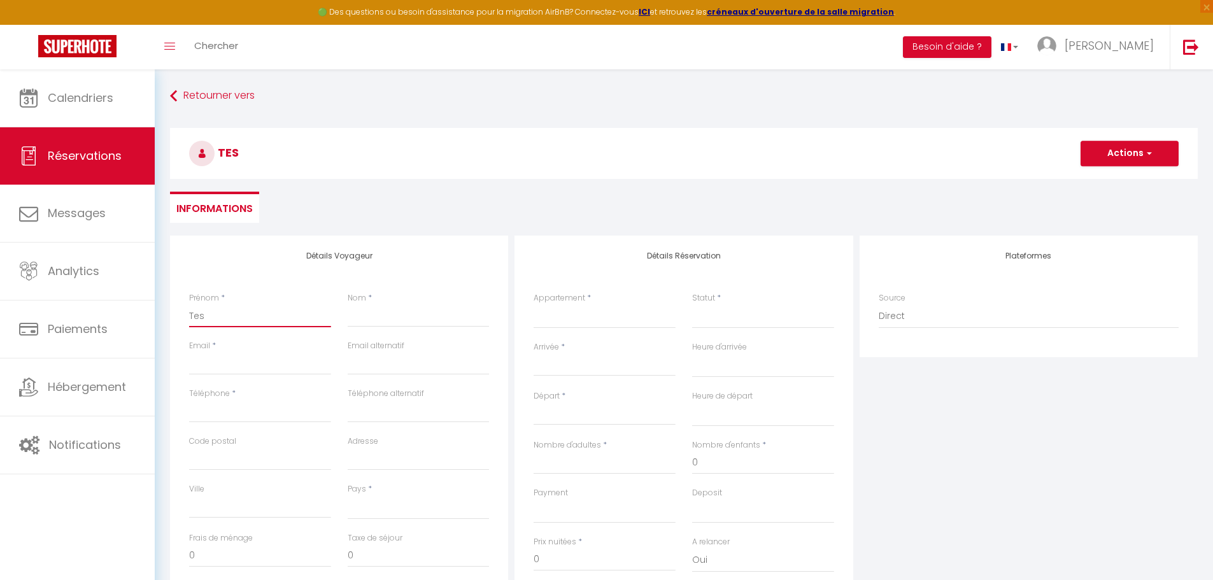
select select
checkbox input "false"
type input "Test"
select select
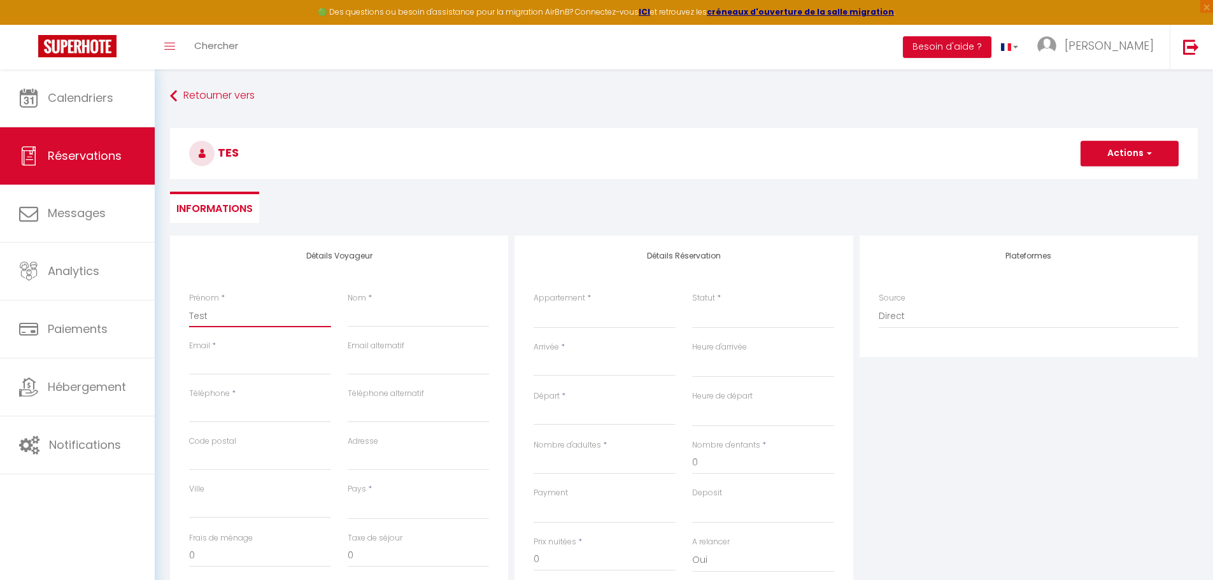
select select
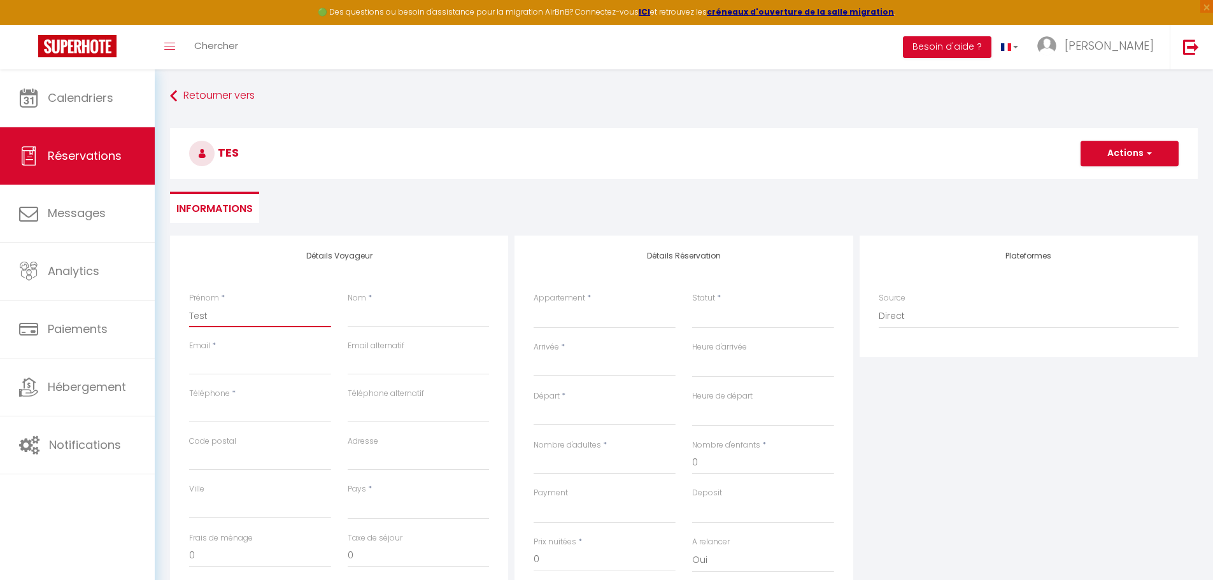
checkbox input "false"
type input "Test"
select select
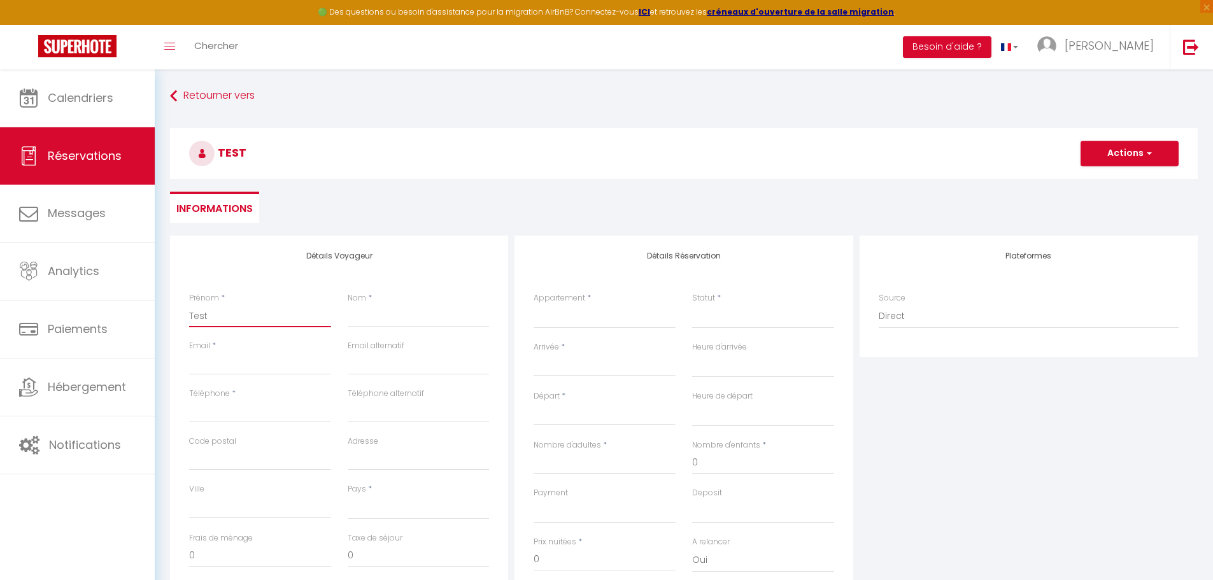
select select
checkbox input "false"
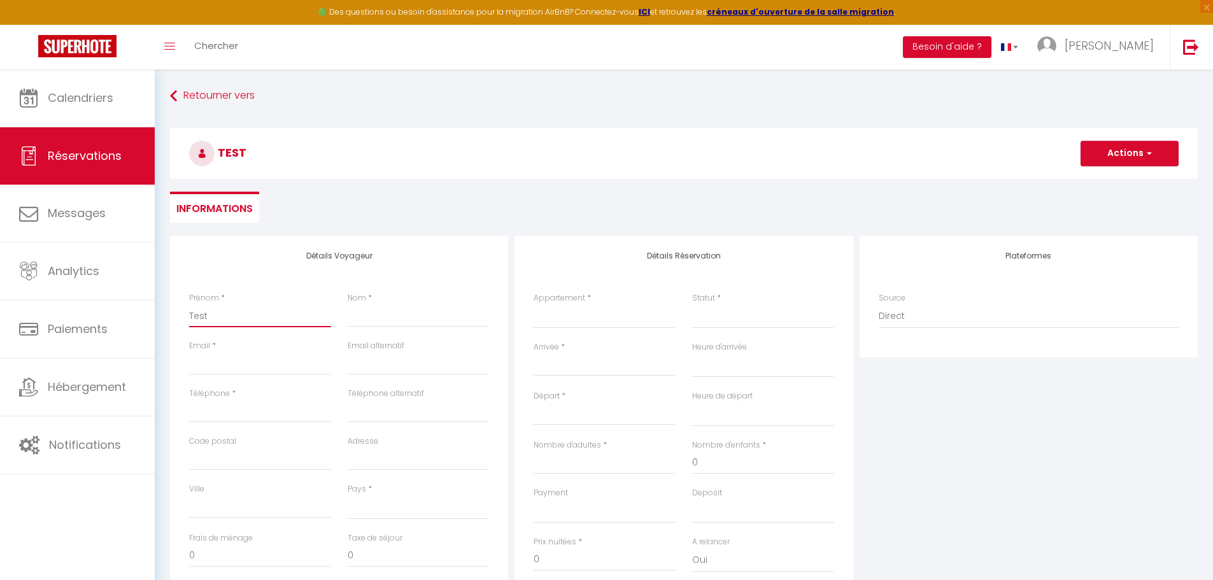
type input "Test n"
select select
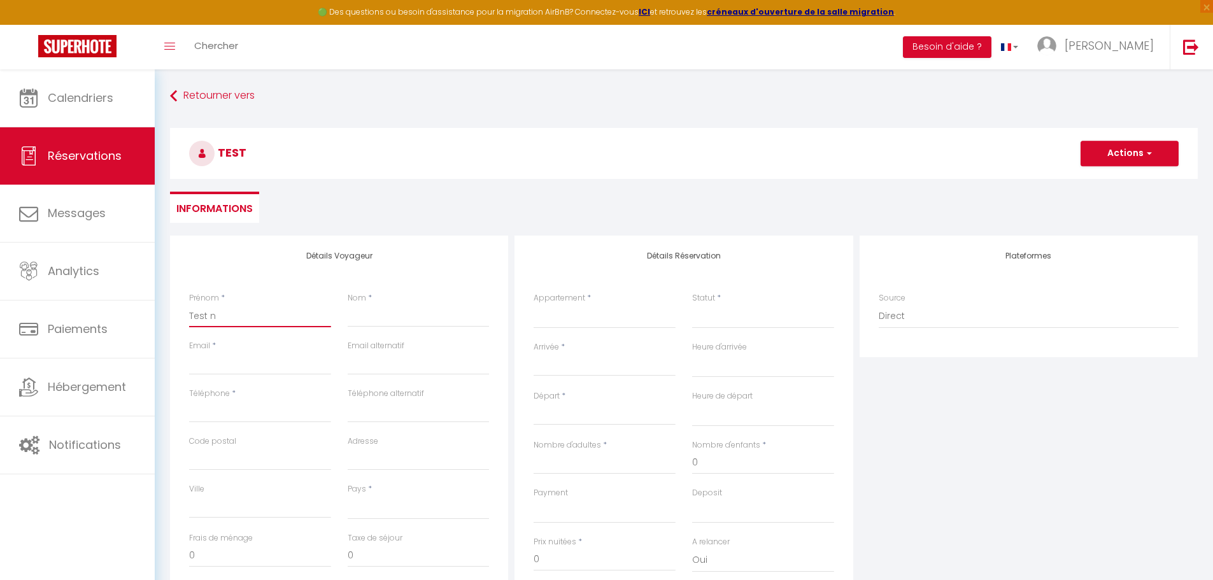
select select
checkbox input "false"
type input "Test nu"
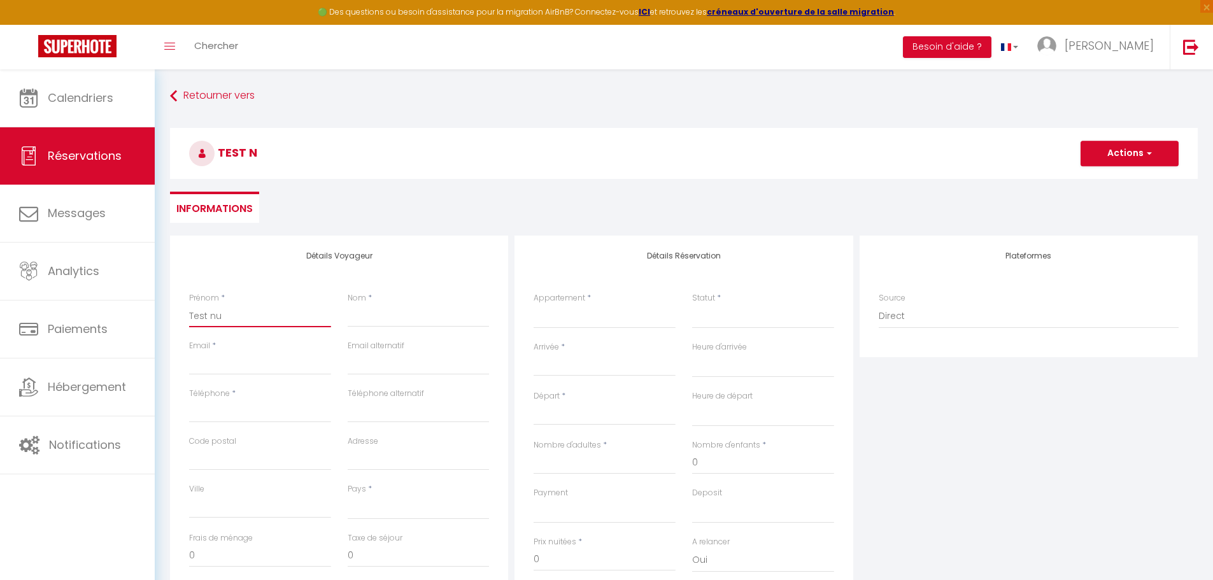
select select
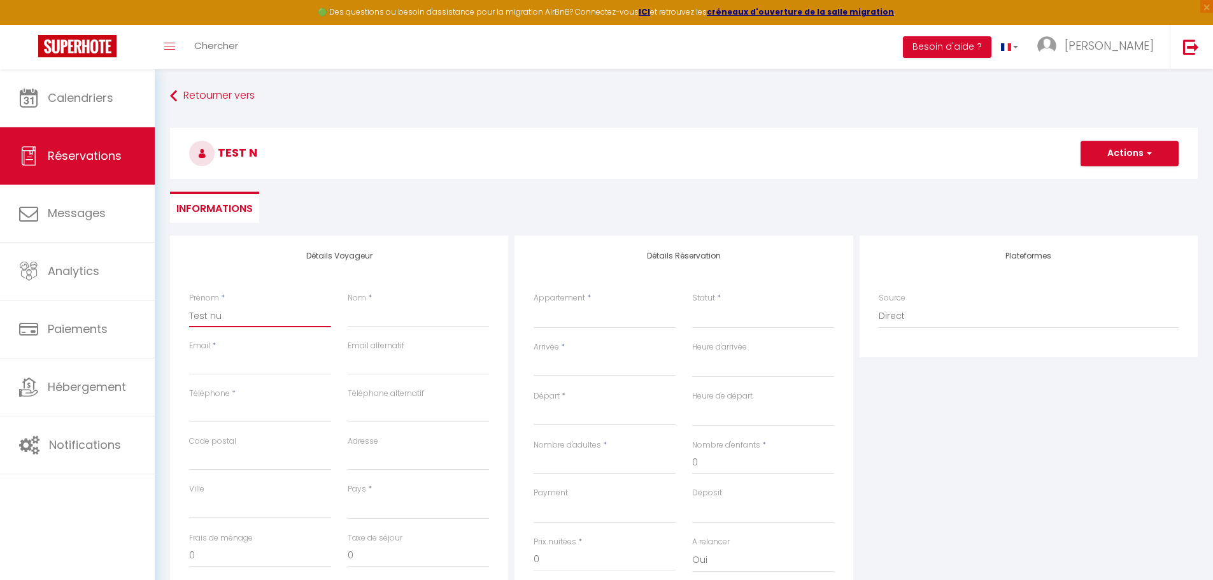
select select
checkbox input "false"
type input "Test num"
select select
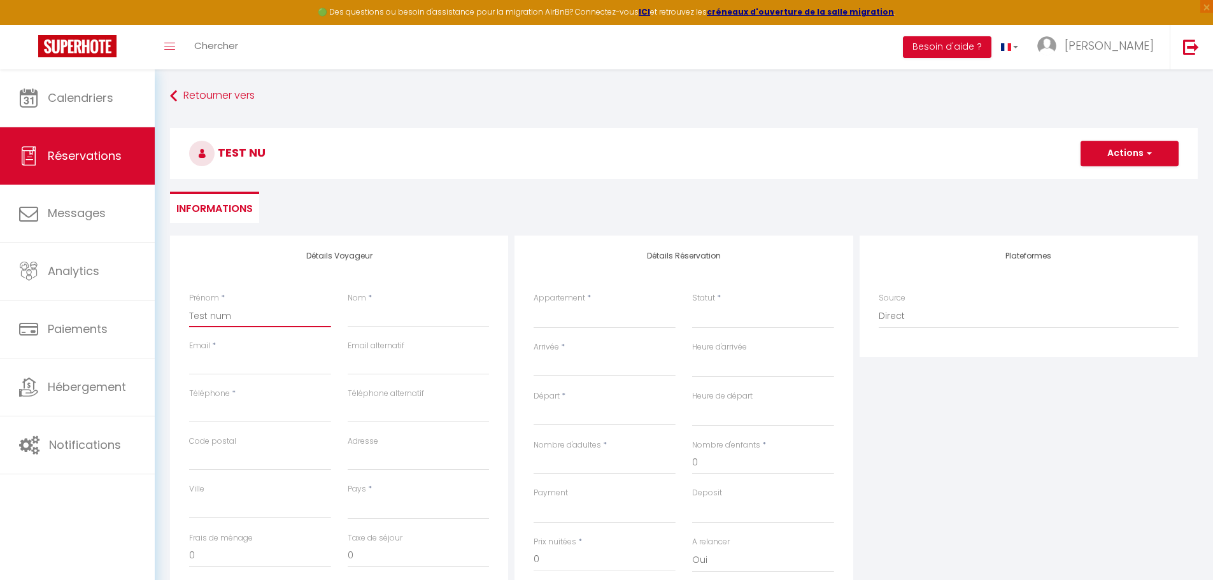
select select
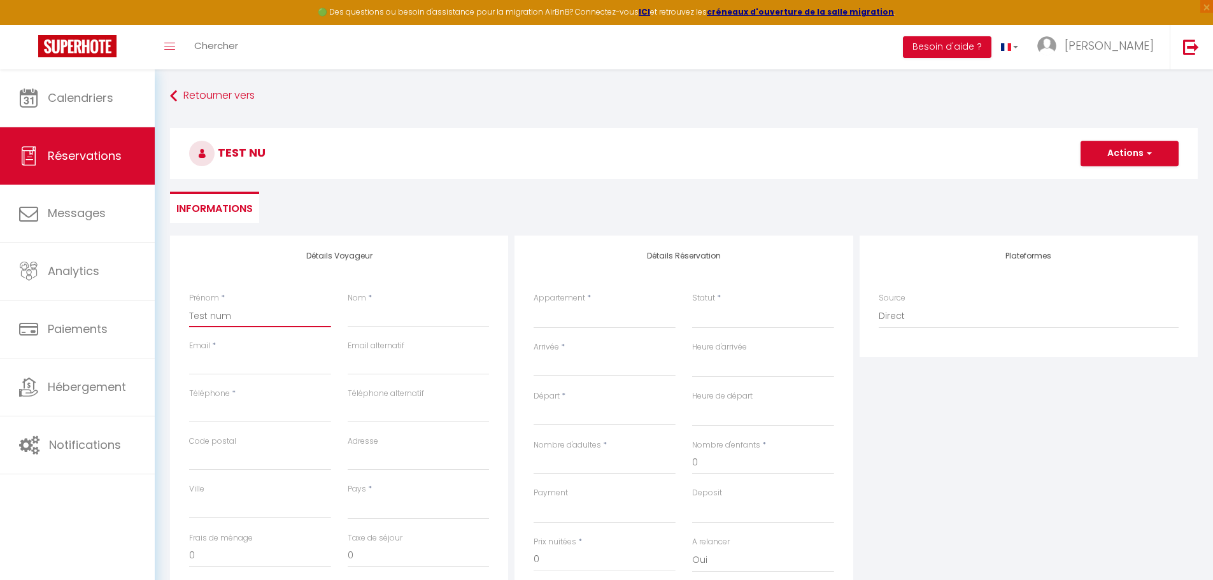
select select
checkbox input "false"
type input "Test numé"
click at [276, 311] on input "Test numéro" at bounding box center [260, 315] width 142 height 23
click at [272, 367] on input "Email client" at bounding box center [260, 363] width 142 height 23
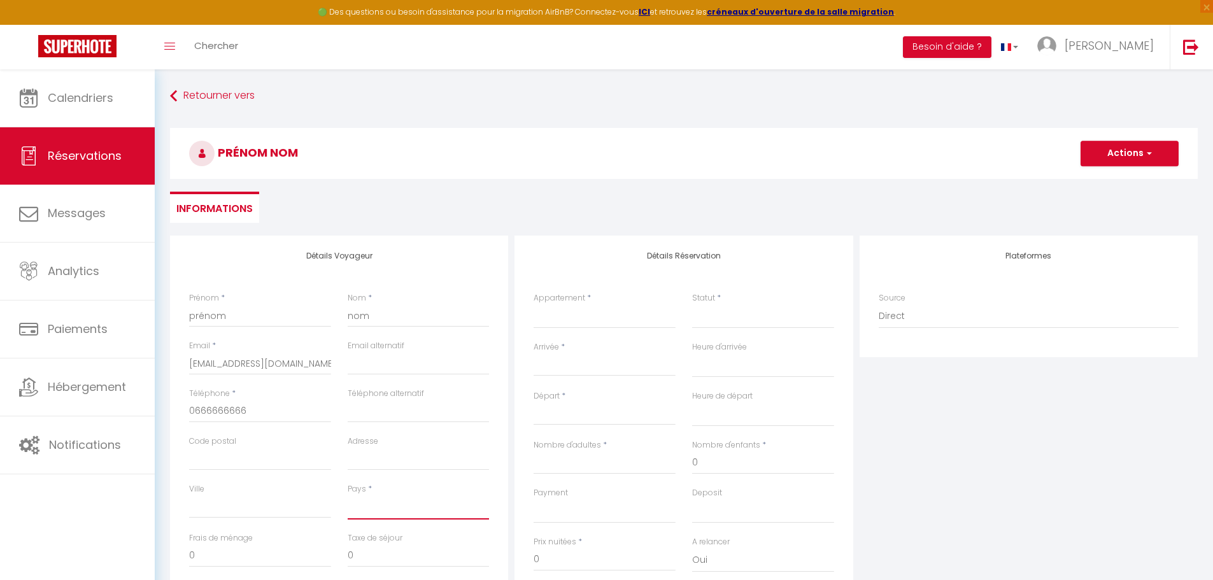
click at [355, 509] on select "[GEOGRAPHIC_DATA] [GEOGRAPHIC_DATA] [GEOGRAPHIC_DATA] [GEOGRAPHIC_DATA] [GEOGRA…" at bounding box center [419, 507] width 142 height 24
click at [348, 495] on select "[GEOGRAPHIC_DATA] [GEOGRAPHIC_DATA] [GEOGRAPHIC_DATA] [GEOGRAPHIC_DATA] [GEOGRA…" at bounding box center [419, 507] width 142 height 24
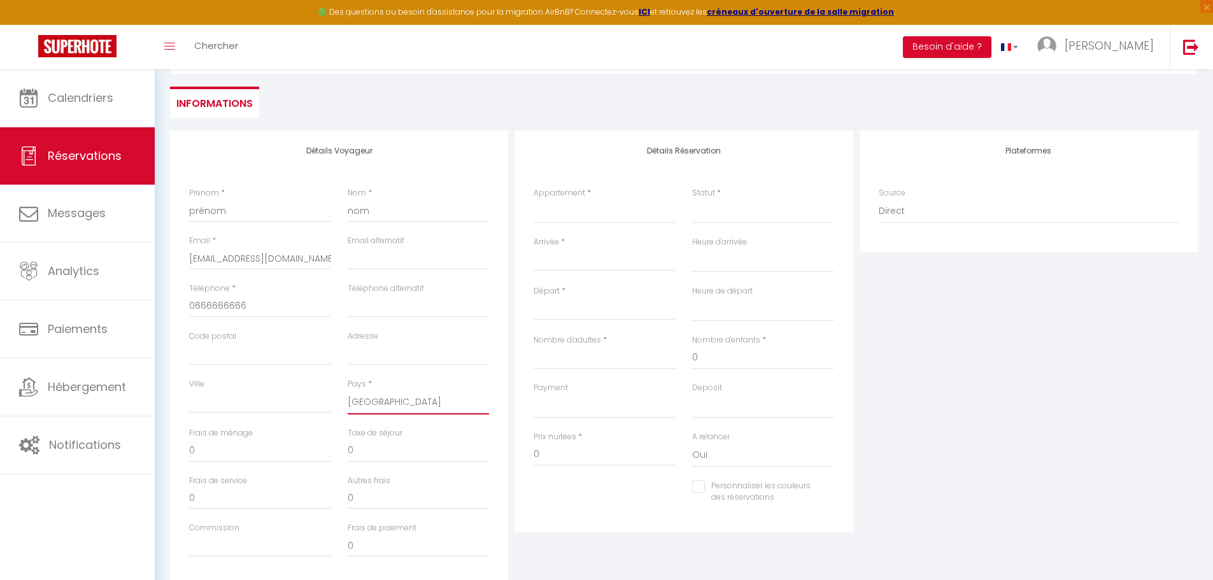
scroll to position [127, 0]
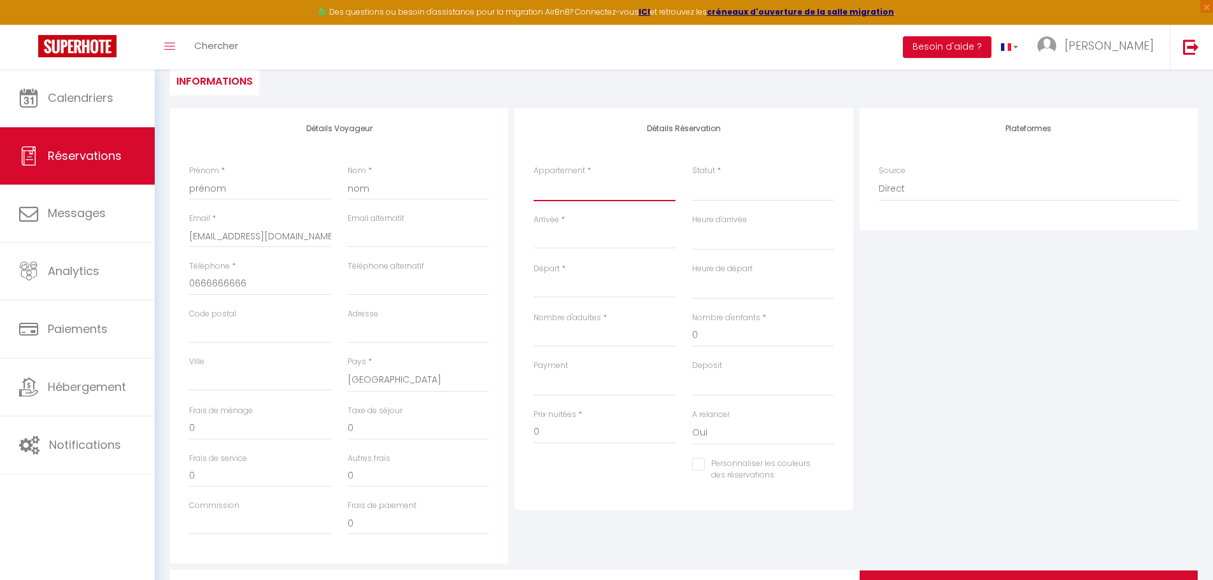
click at [626, 199] on select "VALRAS T2 · Le [GEOGRAPHIC_DATA] - Terrasse - Accès plage" at bounding box center [604, 189] width 142 height 24
click at [533, 177] on select "VALRAS T2 · Le [GEOGRAPHIC_DATA] - Terrasse - Accès plage" at bounding box center [604, 189] width 142 height 24
click at [702, 201] on select "Confirmé Non Confirmé [PERSON_NAME] par le voyageur No Show Request" at bounding box center [763, 189] width 142 height 24
click at [712, 191] on select "Confirmé Non Confirmé [PERSON_NAME] par le voyageur No Show Request" at bounding box center [763, 189] width 142 height 24
click at [715, 189] on select "Confirmé Non Confirmé [PERSON_NAME] par le voyageur No Show Request" at bounding box center [763, 189] width 142 height 24
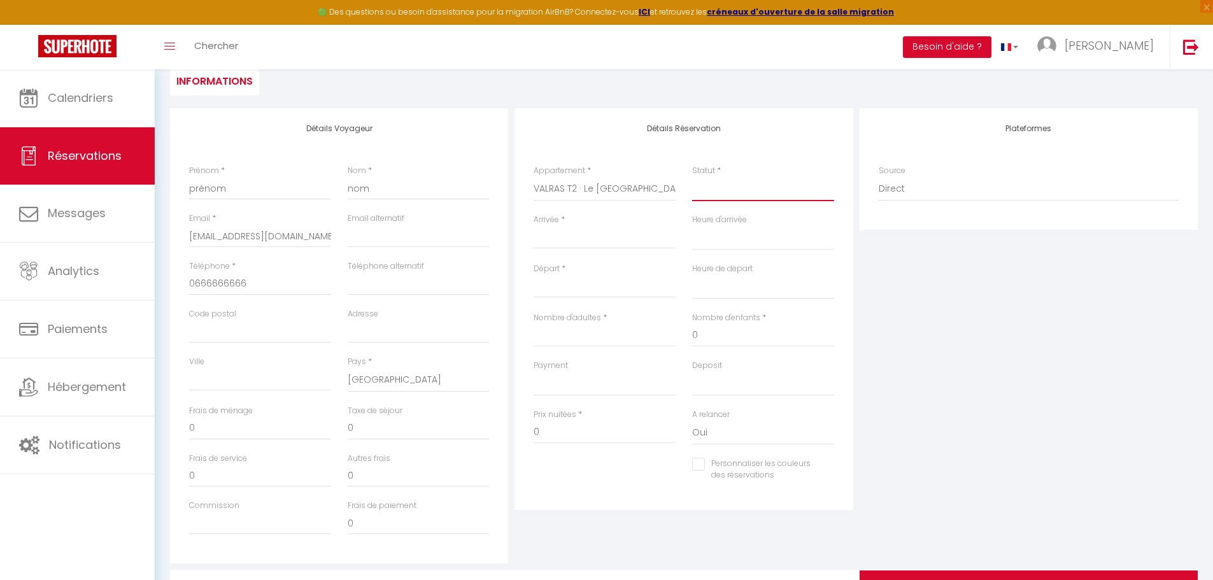
click at [692, 177] on select "Confirmé Non Confirmé [PERSON_NAME] par le voyageur No Show Request" at bounding box center [763, 189] width 142 height 24
click at [644, 241] on input "Arrivée" at bounding box center [604, 238] width 142 height 17
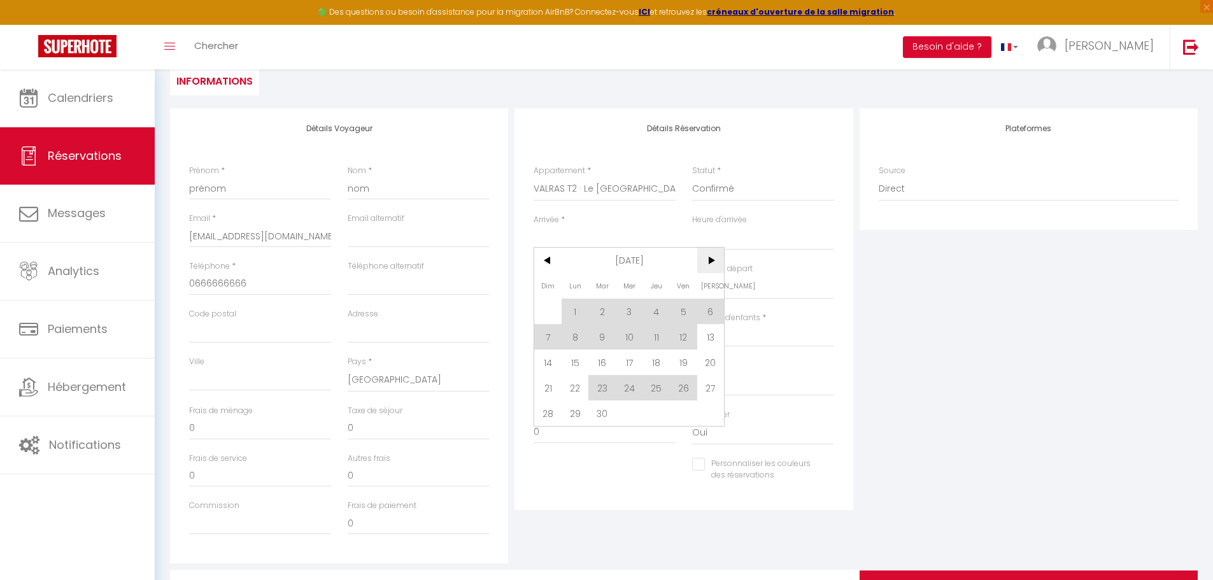
click at [714, 264] on span ">" at bounding box center [710, 260] width 27 height 25
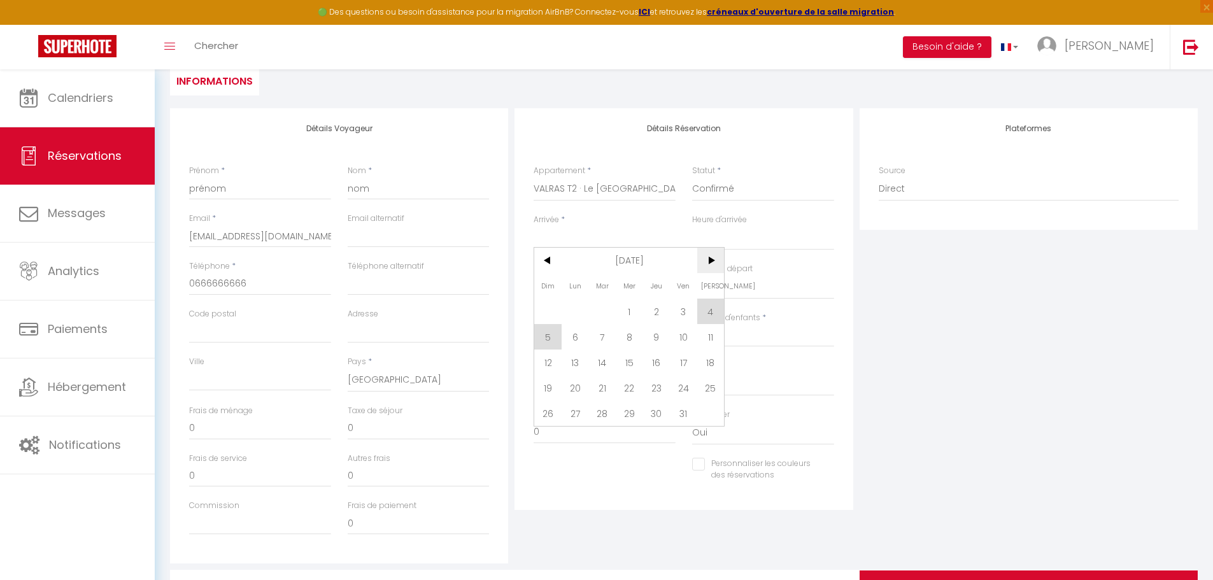
click at [705, 263] on span ">" at bounding box center [710, 260] width 27 height 25
click at [662, 311] on span "5" at bounding box center [656, 311] width 27 height 25
click at [623, 339] on input "Nombre d'adultes" at bounding box center [604, 335] width 142 height 23
click at [609, 434] on input "0" at bounding box center [604, 432] width 142 height 23
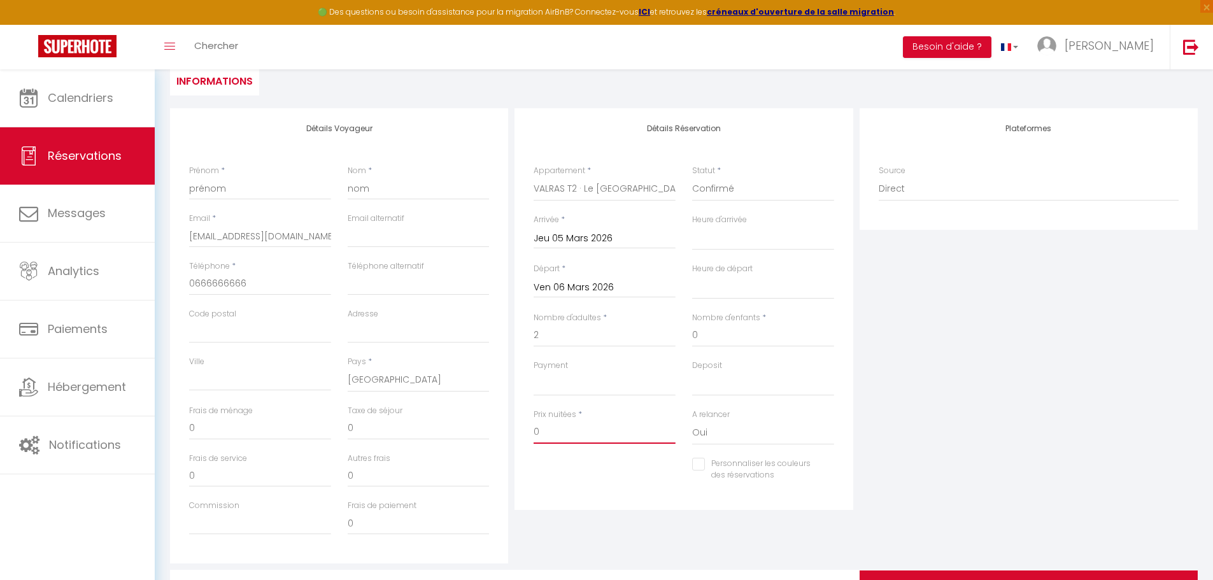
click at [609, 434] on input "0" at bounding box center [604, 432] width 142 height 23
click at [603, 459] on div "Personnaliser les couleurs des réservations #D7092E" at bounding box center [683, 476] width 317 height 37
click at [602, 427] on input "0" at bounding box center [604, 432] width 142 height 23
click at [603, 384] on select "OK KO" at bounding box center [604, 384] width 142 height 24
click at [533, 372] on select "OK KO" at bounding box center [604, 384] width 142 height 24
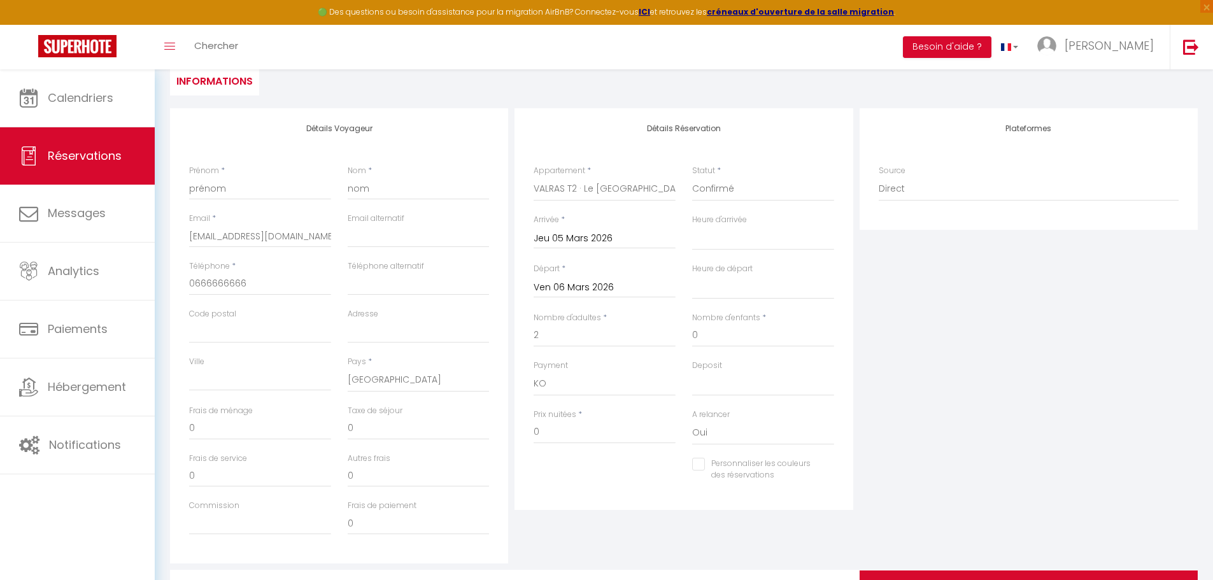
click at [598, 457] on div "Prix nuitées * 0" at bounding box center [604, 433] width 159 height 49
click at [598, 432] on input "0" at bounding box center [604, 432] width 142 height 23
click at [602, 475] on div "Personnaliser les couleurs des réservations #D7092E" at bounding box center [683, 476] width 317 height 37
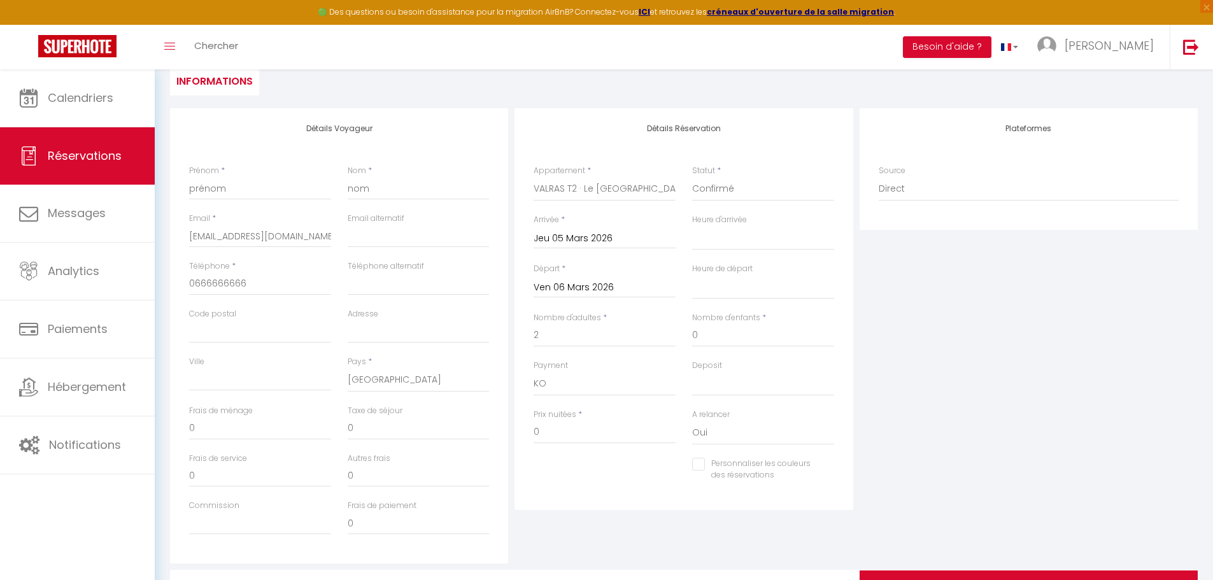
scroll to position [191, 0]
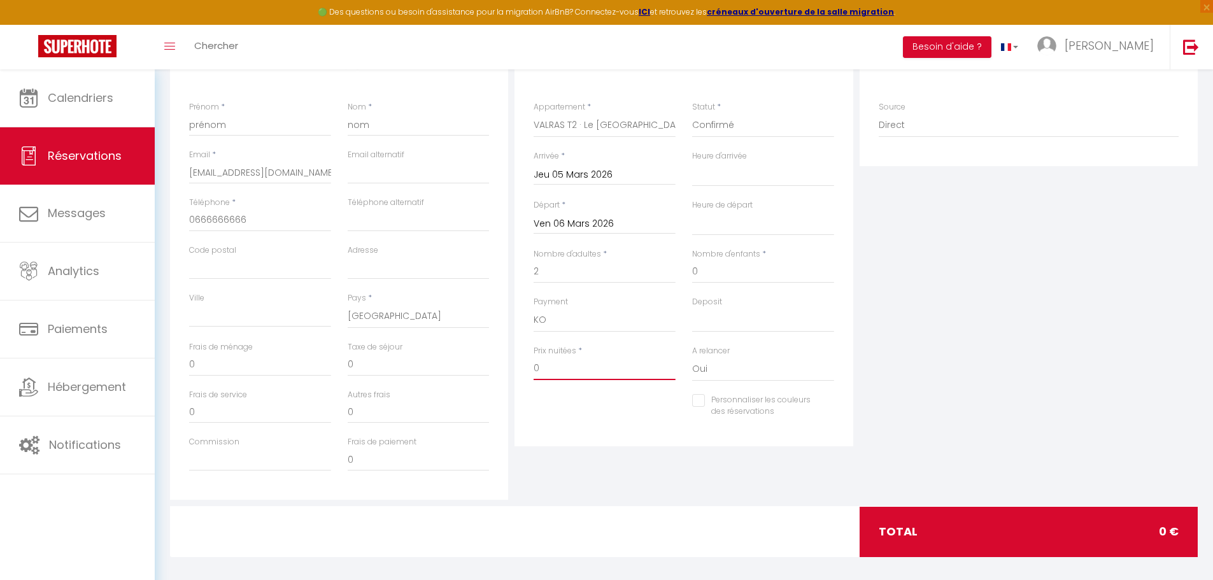
click at [589, 372] on input "0" at bounding box center [604, 368] width 142 height 23
click at [586, 390] on div "Prix nuitées *" at bounding box center [604, 369] width 159 height 49
click at [603, 362] on input "Prix nuitées" at bounding box center [604, 368] width 142 height 23
click at [705, 321] on select "OK KO" at bounding box center [763, 320] width 142 height 24
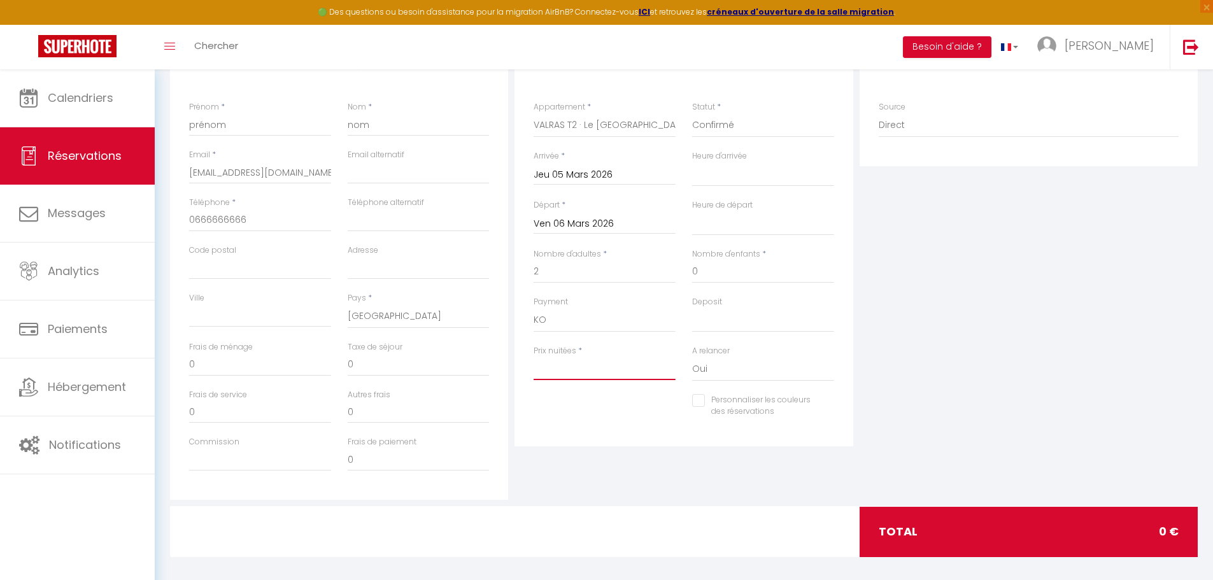
click at [625, 358] on input "Prix nuitées" at bounding box center [604, 368] width 142 height 23
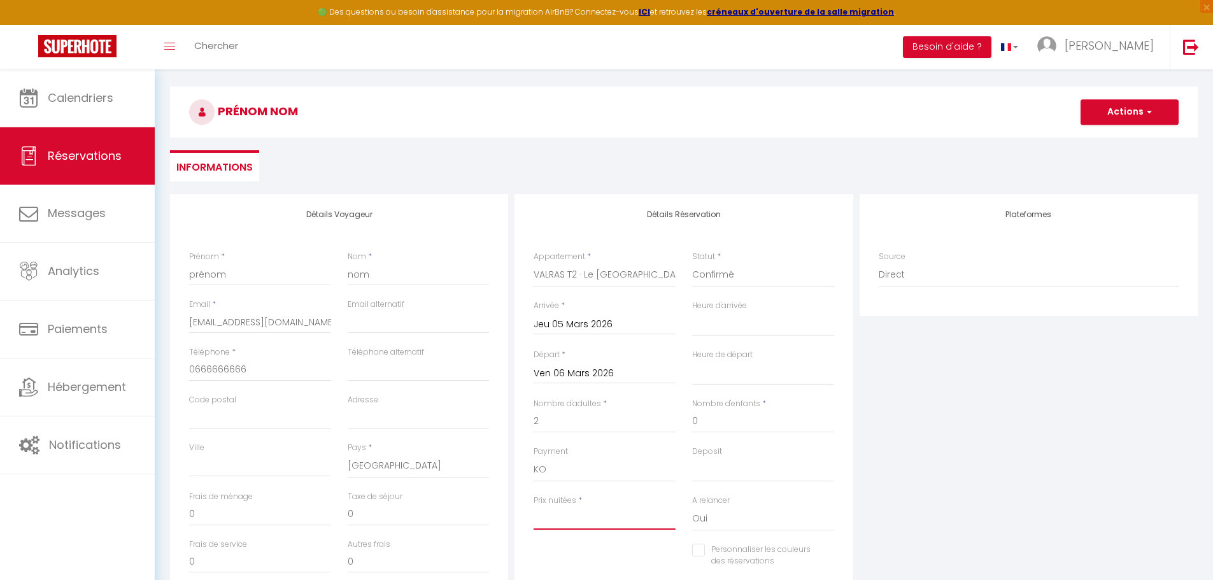
scroll to position [64, 0]
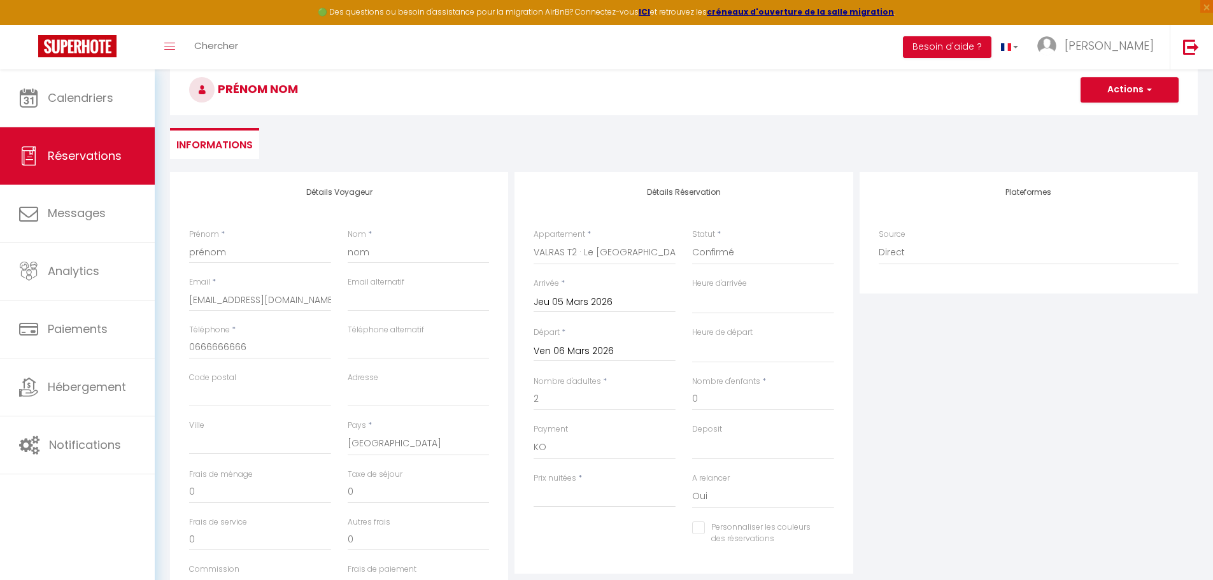
click at [612, 349] on input "Ven 06 Mars 2026" at bounding box center [604, 351] width 142 height 17
click at [714, 423] on span "7" at bounding box center [710, 423] width 27 height 25
click at [703, 423] on label "Deposit" at bounding box center [707, 429] width 30 height 12
click at [703, 265] on select "Confirmé Non Confirmé [PERSON_NAME] par le voyageur No Show Request" at bounding box center [763, 253] width 142 height 24
click at [597, 527] on div "Personnaliser les couleurs des réservations #D7092E" at bounding box center [683, 539] width 317 height 37
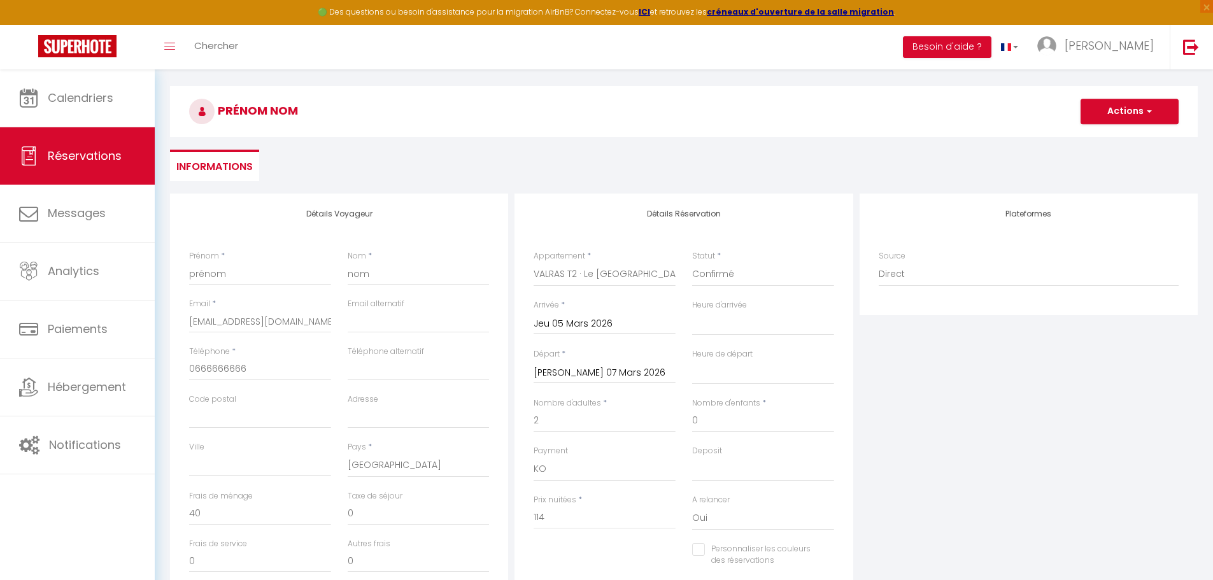
scroll to position [9, 0]
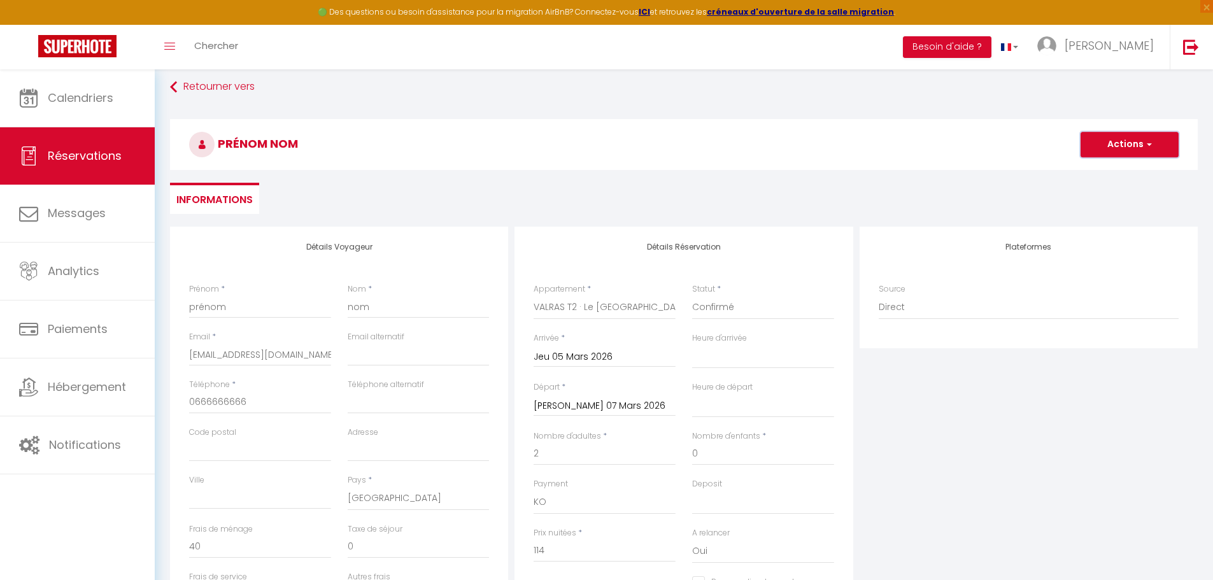
click at [1132, 155] on button "Actions" at bounding box center [1129, 144] width 98 height 25
click at [1127, 169] on link "Enregistrer" at bounding box center [1116, 172] width 101 height 17
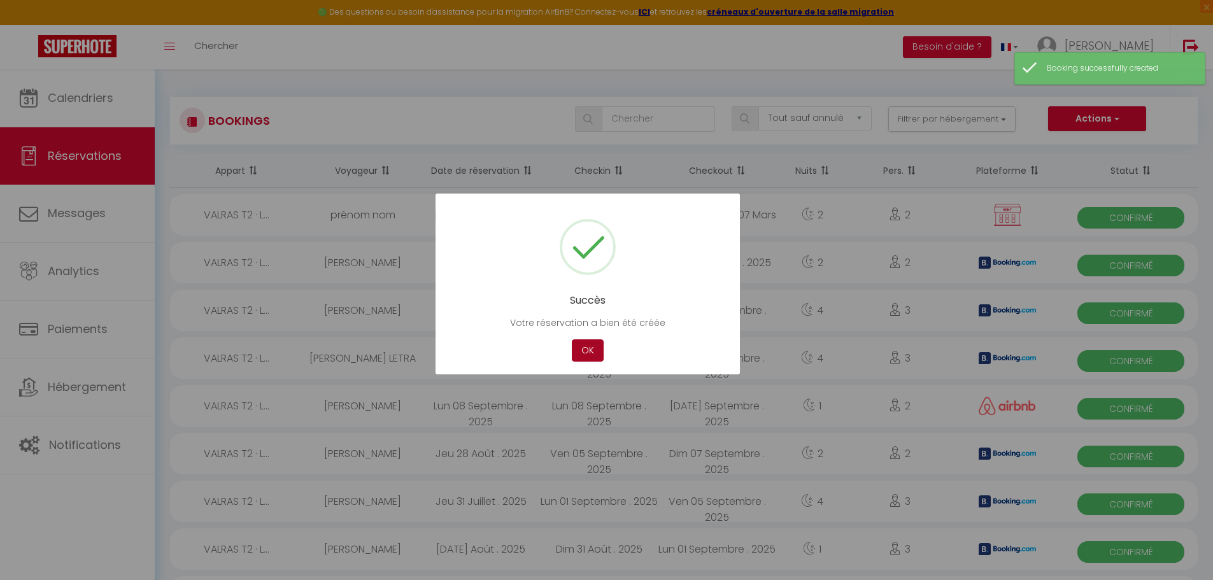
click at [579, 358] on button "OK" at bounding box center [588, 350] width 32 height 22
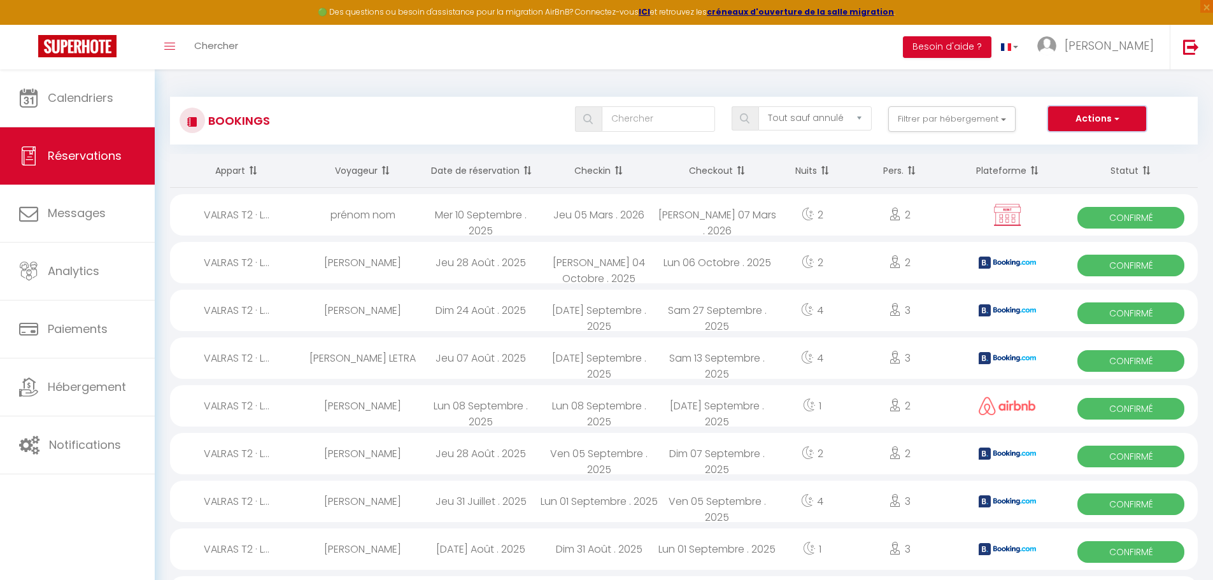
click at [1063, 123] on button "Actions" at bounding box center [1097, 118] width 98 height 25
click at [880, 205] on div "2" at bounding box center [899, 214] width 102 height 41
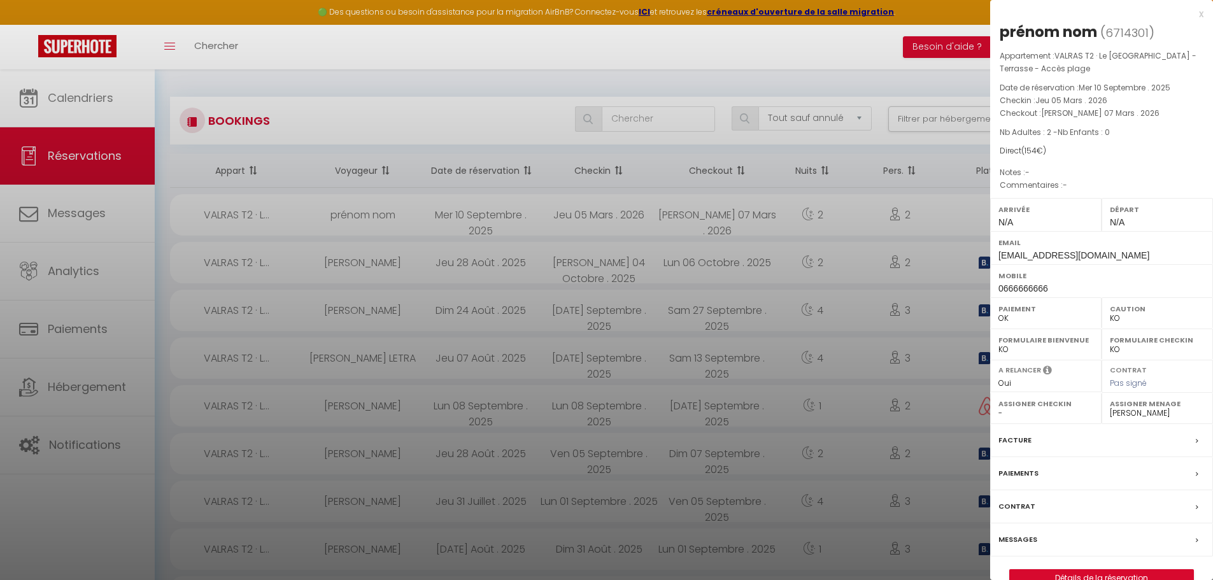
click at [1199, 20] on div "x" at bounding box center [1096, 13] width 213 height 15
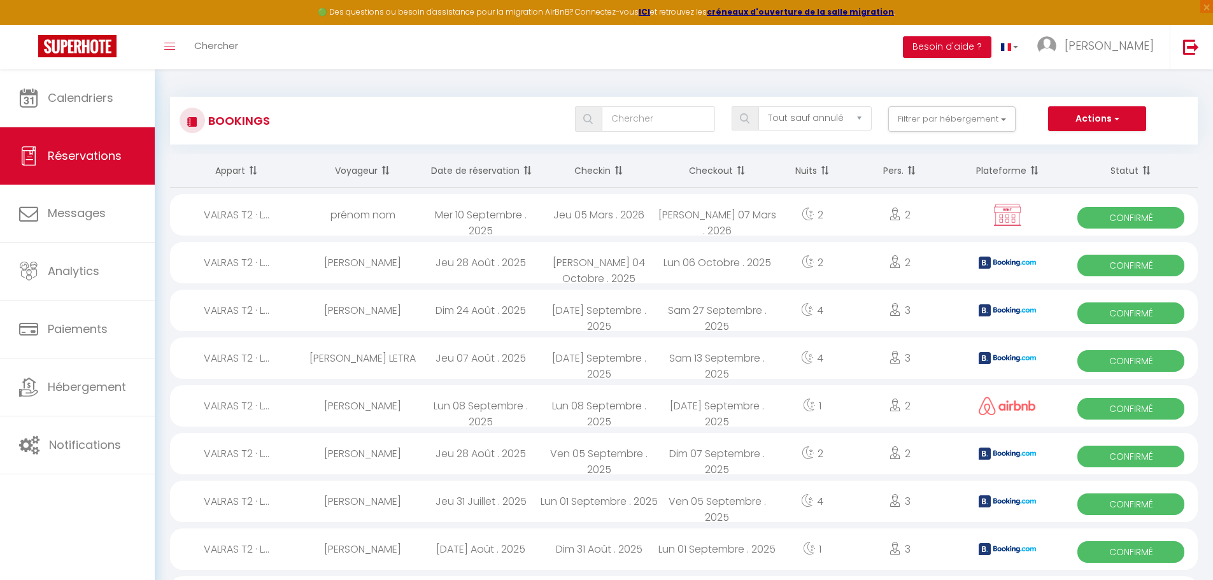
click at [972, 208] on div at bounding box center [1007, 214] width 113 height 41
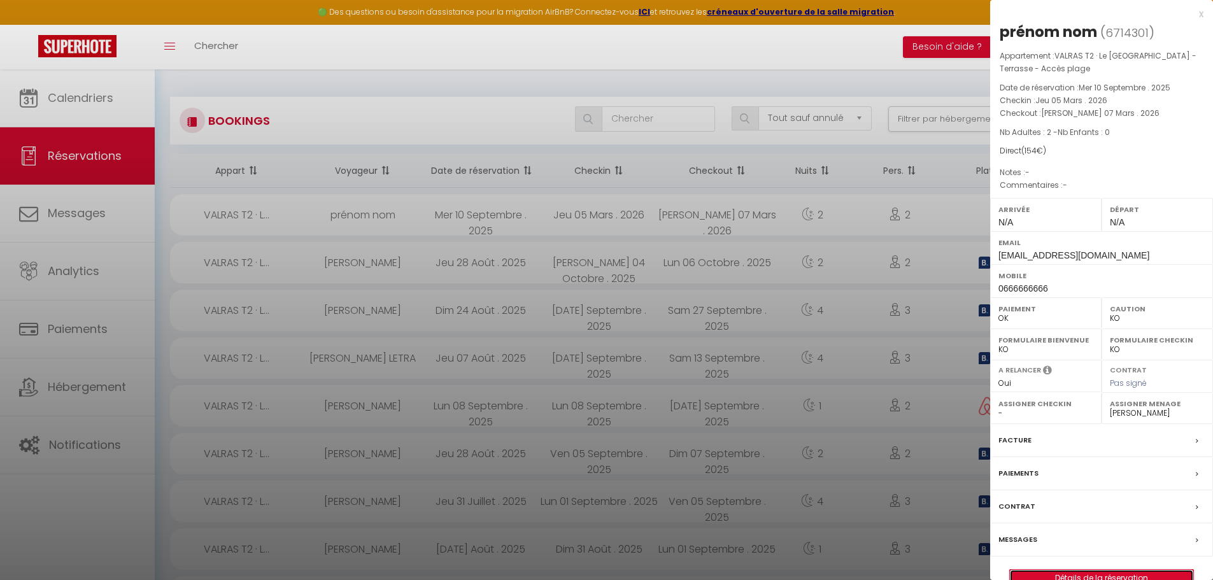
click at [1108, 570] on link "Détails de la réservation" at bounding box center [1101, 578] width 183 height 17
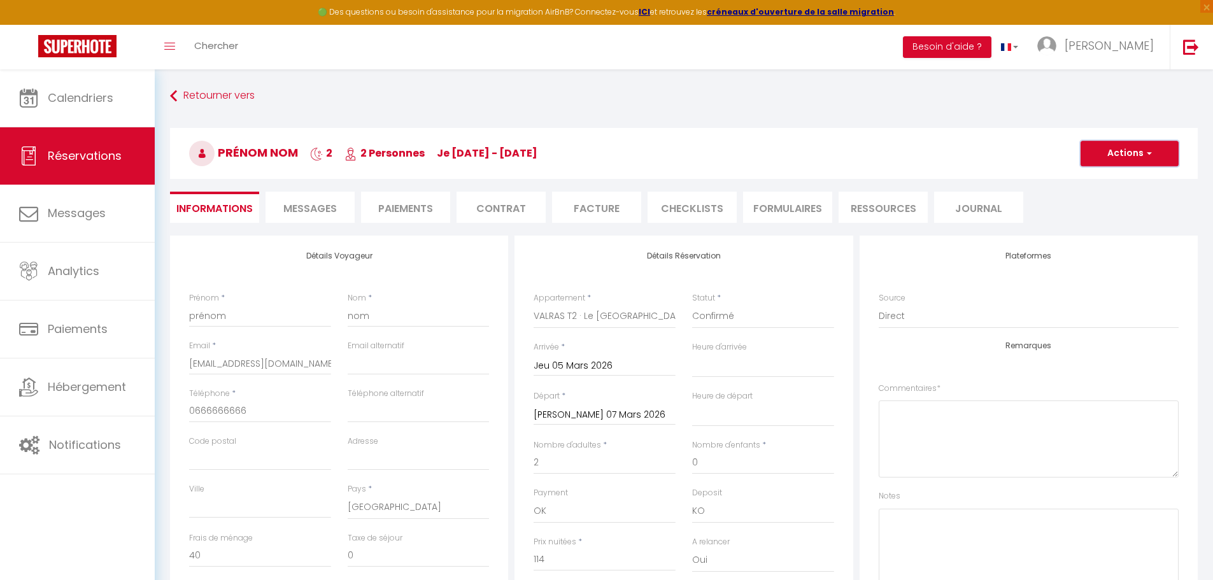
click at [1155, 154] on button "Actions" at bounding box center [1129, 153] width 98 height 25
click at [1117, 209] on link "Supprimer" at bounding box center [1116, 214] width 101 height 17
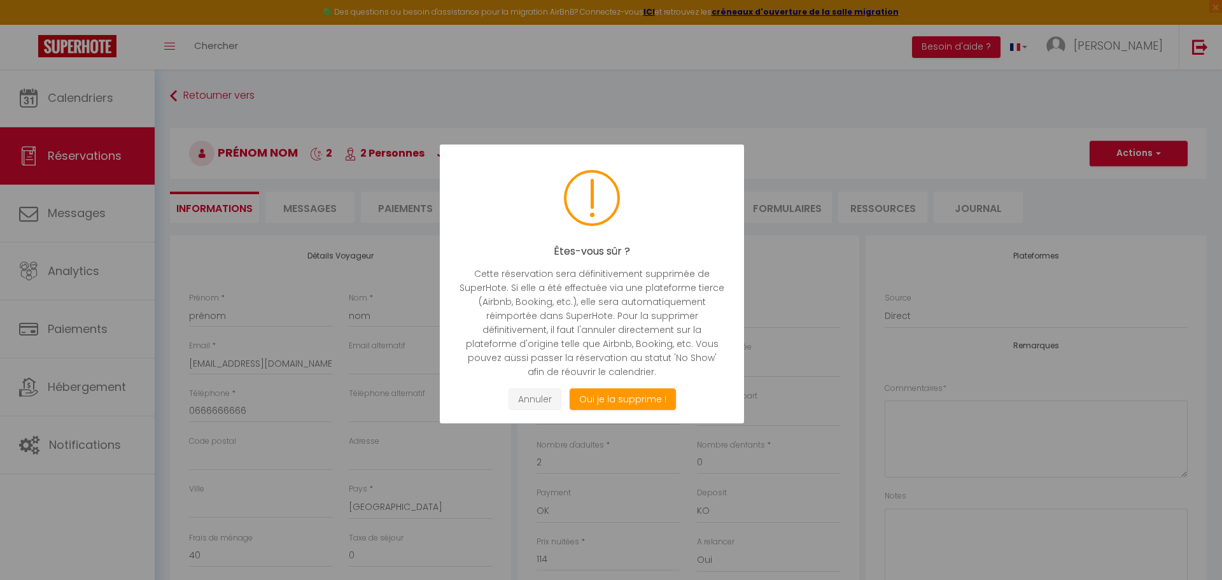
click at [547, 402] on button "Annuler" at bounding box center [535, 399] width 53 height 22
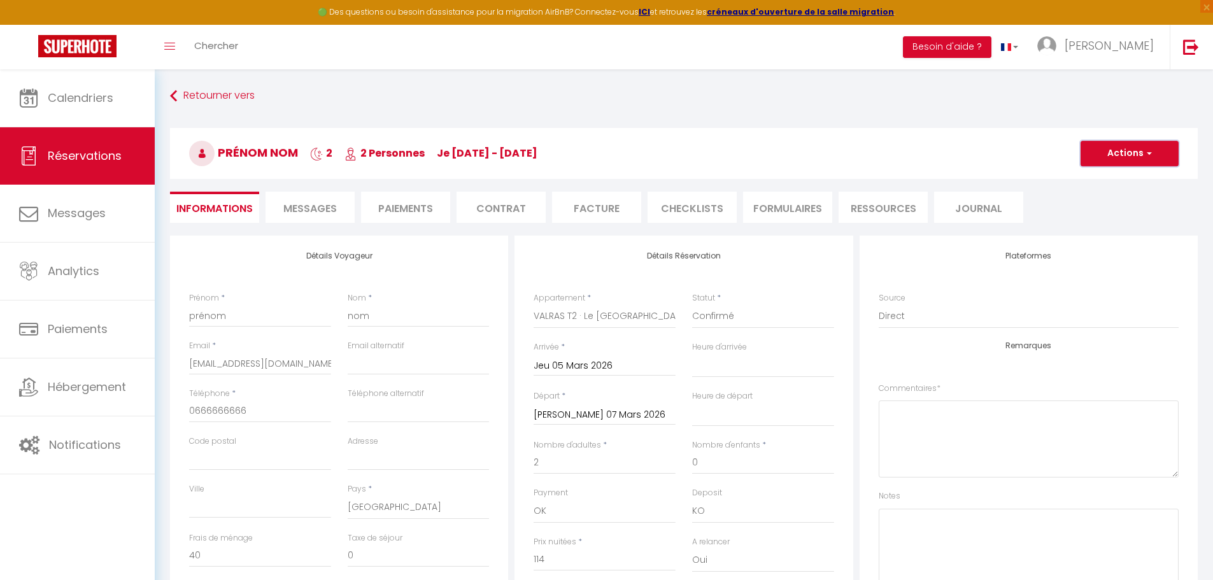
click at [1129, 152] on button "Actions" at bounding box center [1129, 153] width 98 height 25
click at [1102, 197] on link "Dupliquer" at bounding box center [1116, 198] width 101 height 17
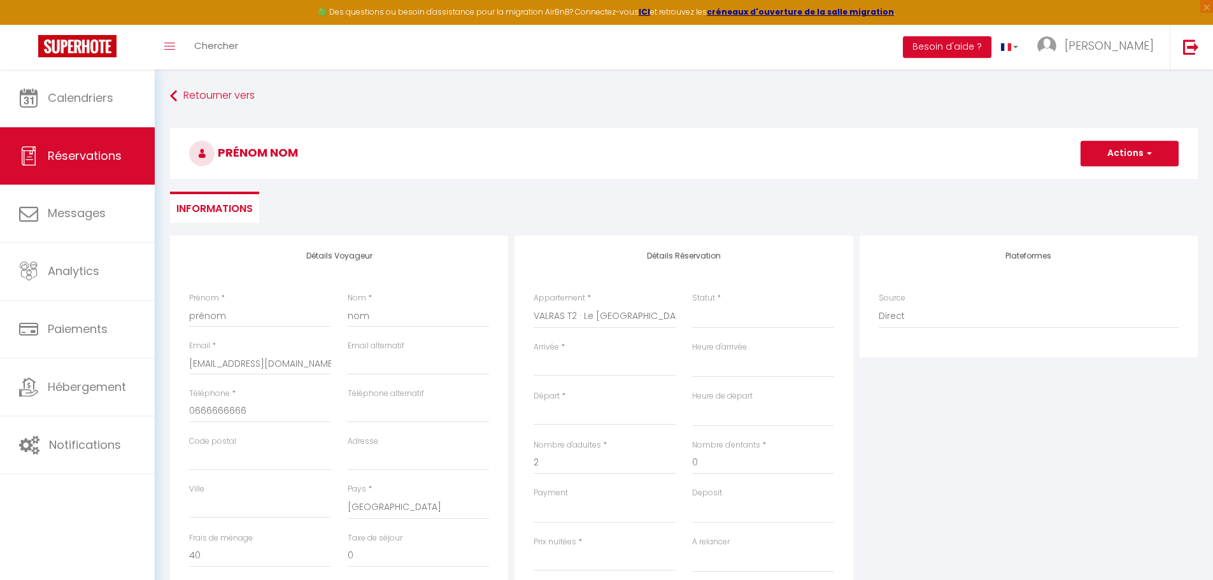
click at [579, 358] on input "Arrivée" at bounding box center [604, 366] width 142 height 17
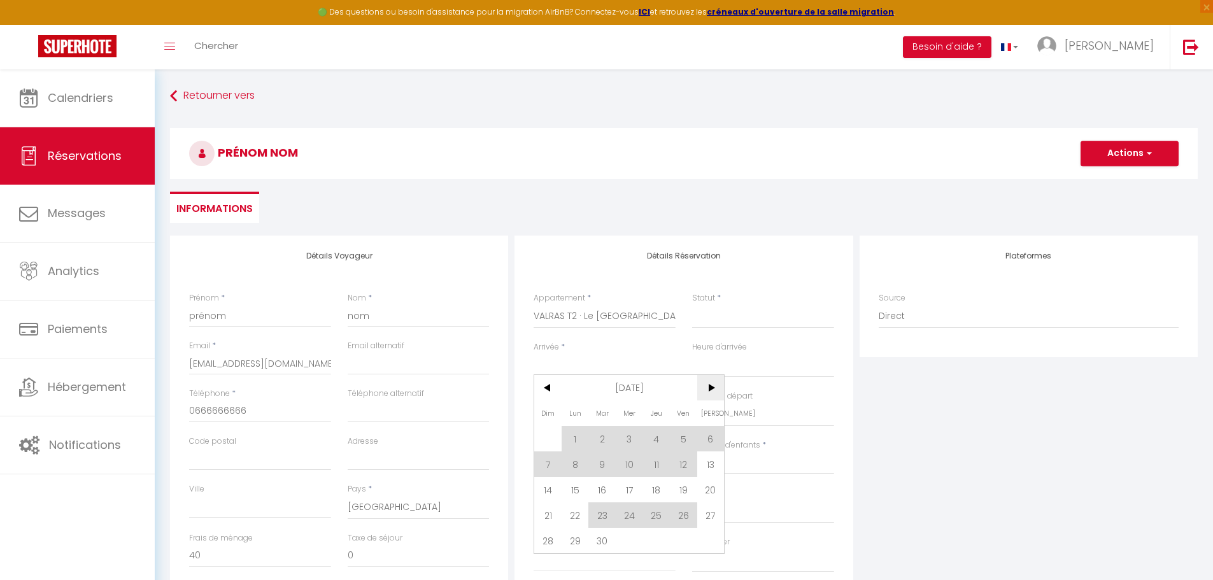
click at [712, 394] on span ">" at bounding box center [710, 387] width 27 height 25
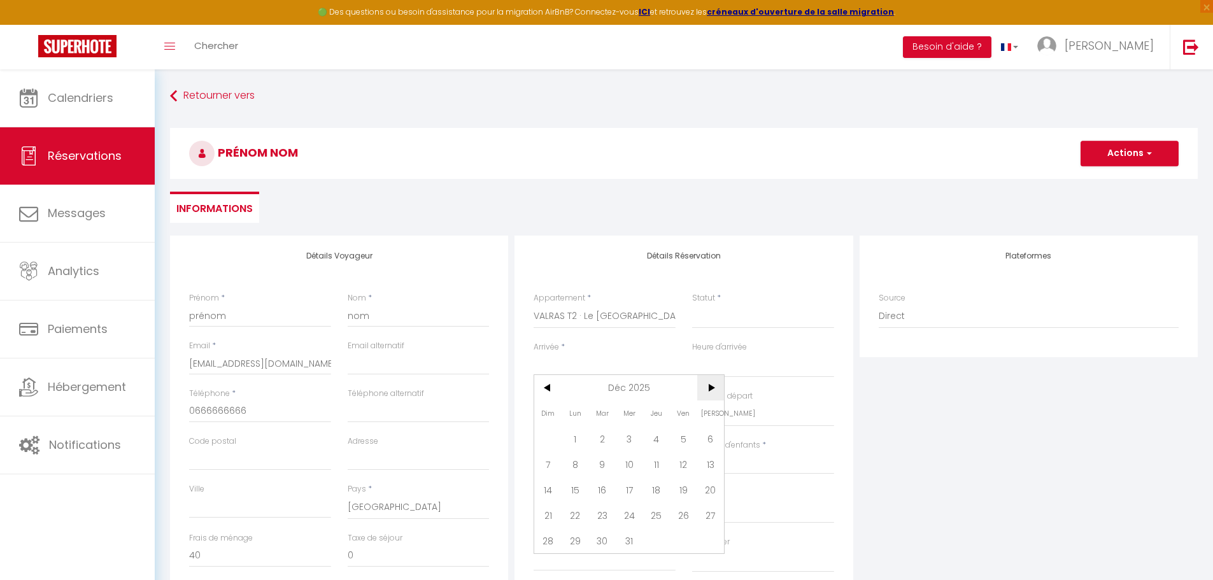
click at [712, 394] on span ">" at bounding box center [710, 387] width 27 height 25
click at [545, 388] on span "<" at bounding box center [547, 387] width 27 height 25
click at [602, 484] on span "16" at bounding box center [601, 489] width 27 height 25
click at [583, 415] on input "Mer 17 Décembre 2025" at bounding box center [604, 415] width 142 height 17
click at [656, 533] on span "18" at bounding box center [656, 537] width 27 height 25
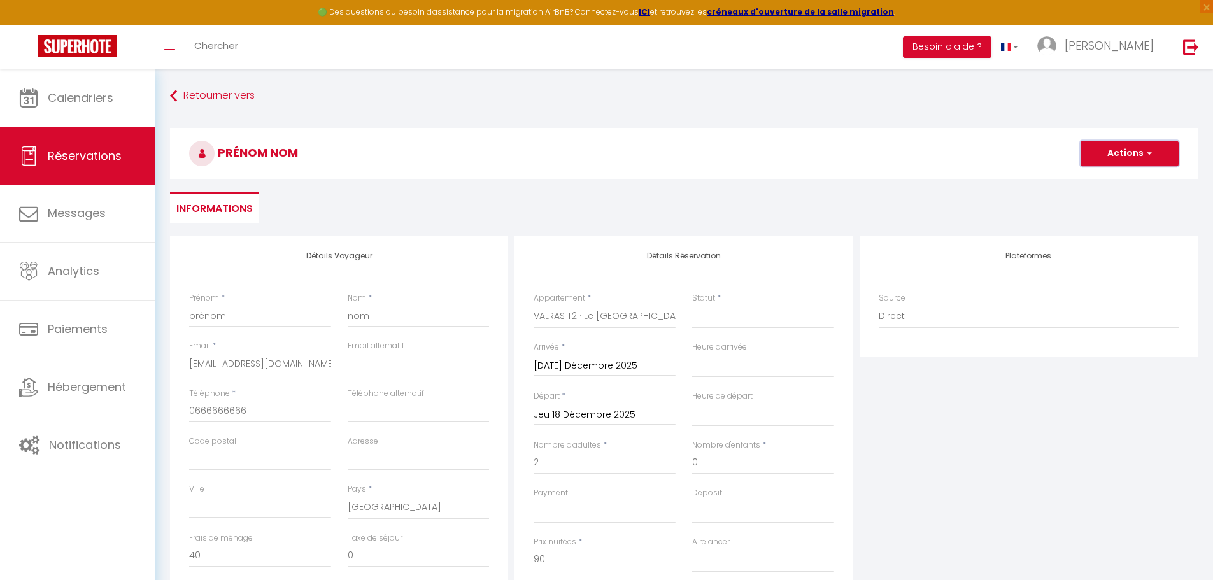
click at [1124, 145] on button "Actions" at bounding box center [1129, 153] width 98 height 25
click at [1112, 176] on link "Enregistrer" at bounding box center [1116, 181] width 101 height 17
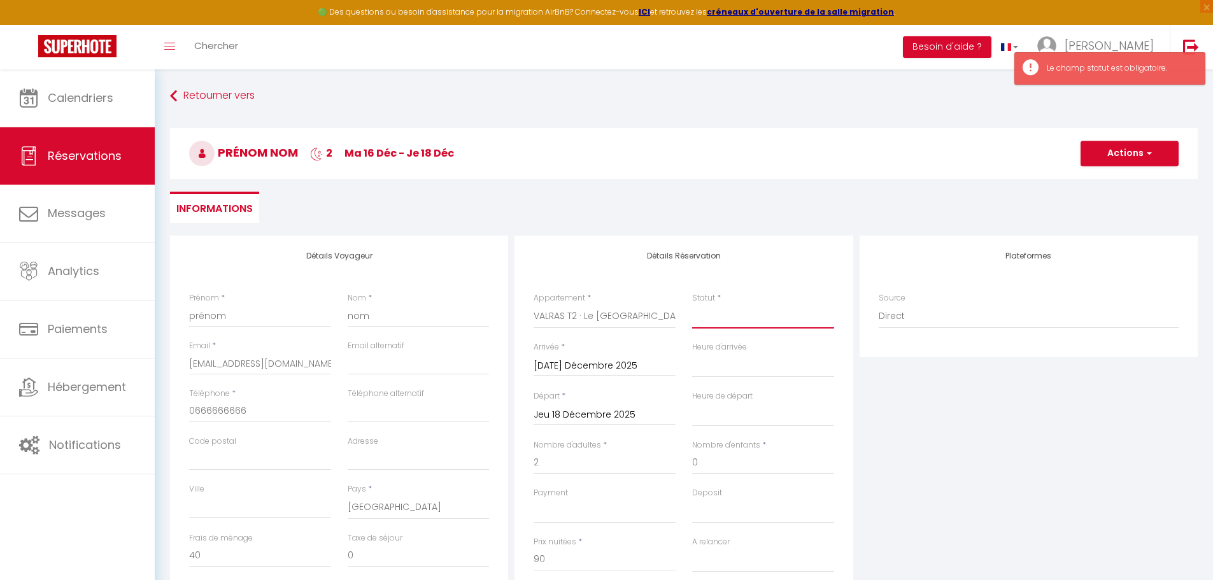
click at [730, 321] on select "Confirmé Non Confirmé [PERSON_NAME] par le voyageur No Show Request" at bounding box center [763, 316] width 142 height 24
click at [692, 304] on select "Confirmé Non Confirmé [PERSON_NAME] par le voyageur No Show Request" at bounding box center [763, 316] width 142 height 24
click at [1101, 164] on button "Actions" at bounding box center [1129, 153] width 98 height 25
click at [1099, 176] on link "Enregistrer" at bounding box center [1116, 181] width 101 height 17
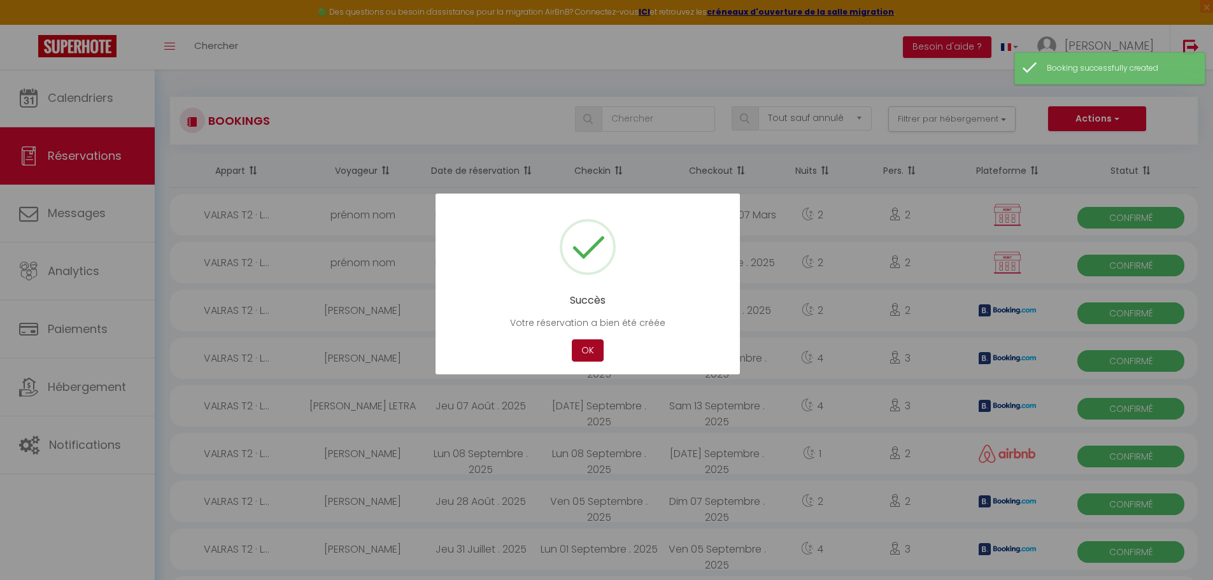
click at [583, 355] on button "OK" at bounding box center [588, 350] width 32 height 22
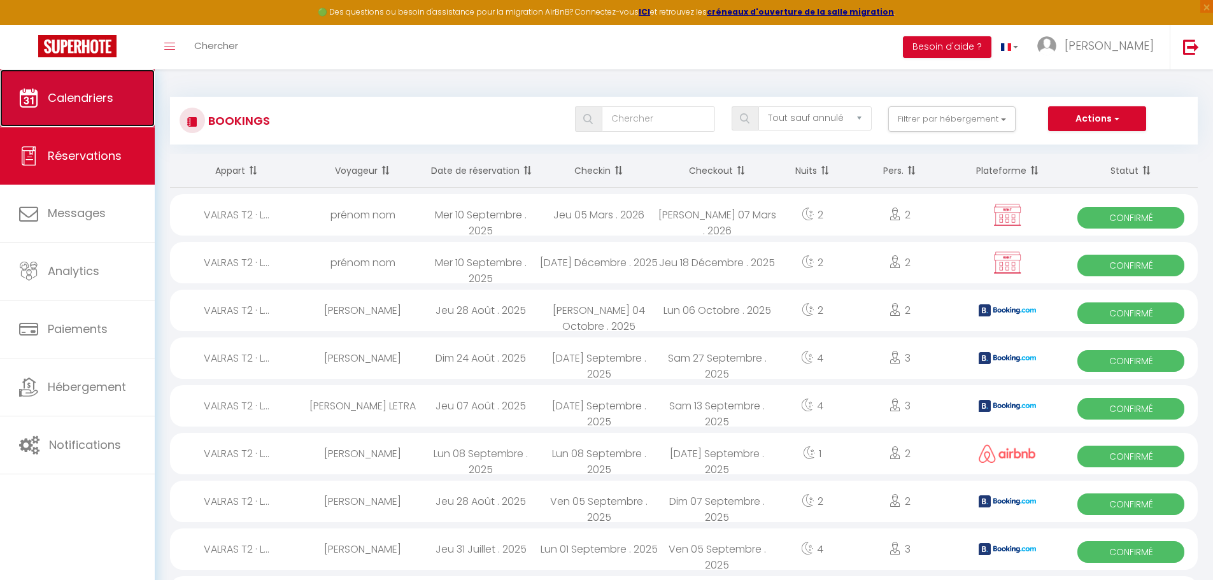
click at [104, 109] on link "Calendriers" at bounding box center [77, 97] width 155 height 57
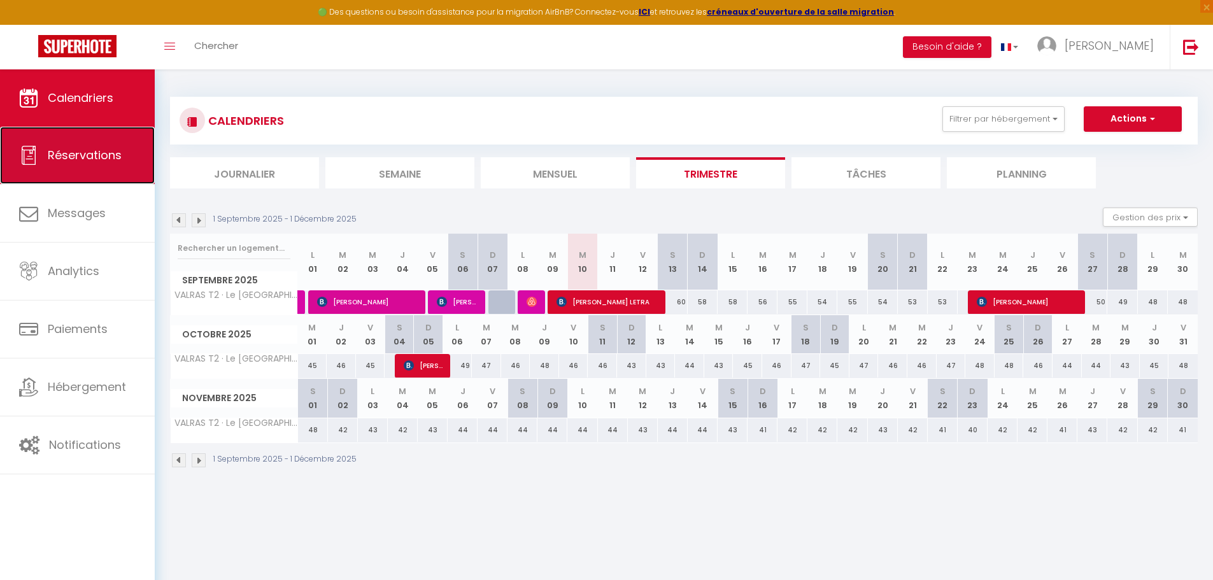
click at [139, 152] on link "Réservations" at bounding box center [77, 155] width 155 height 57
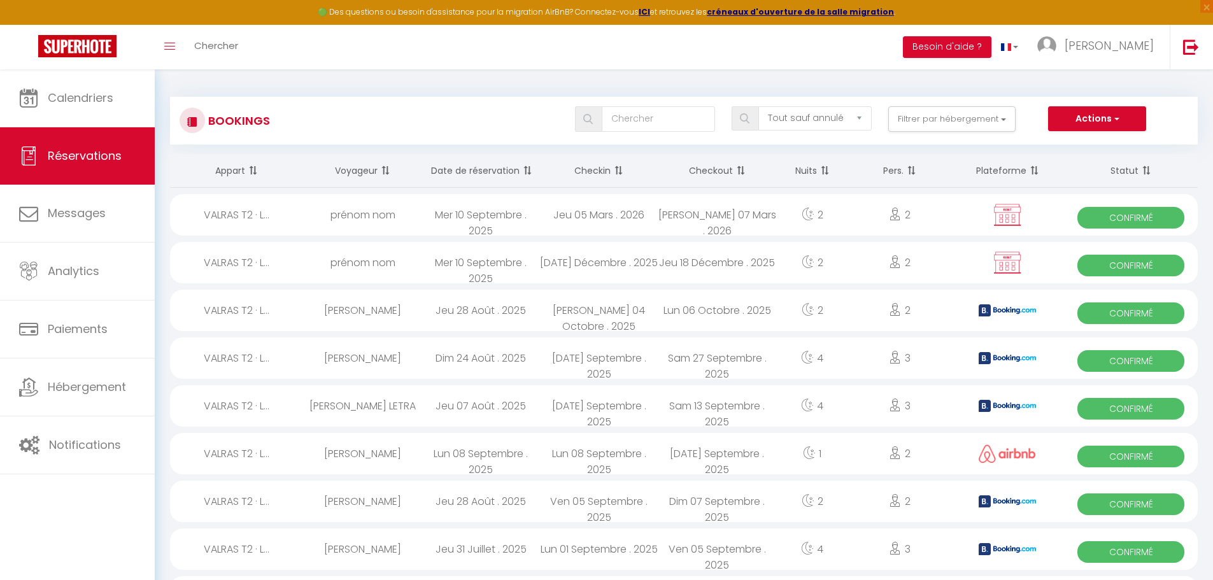
click at [1091, 218] on span "Confirmé" at bounding box center [1130, 218] width 107 height 22
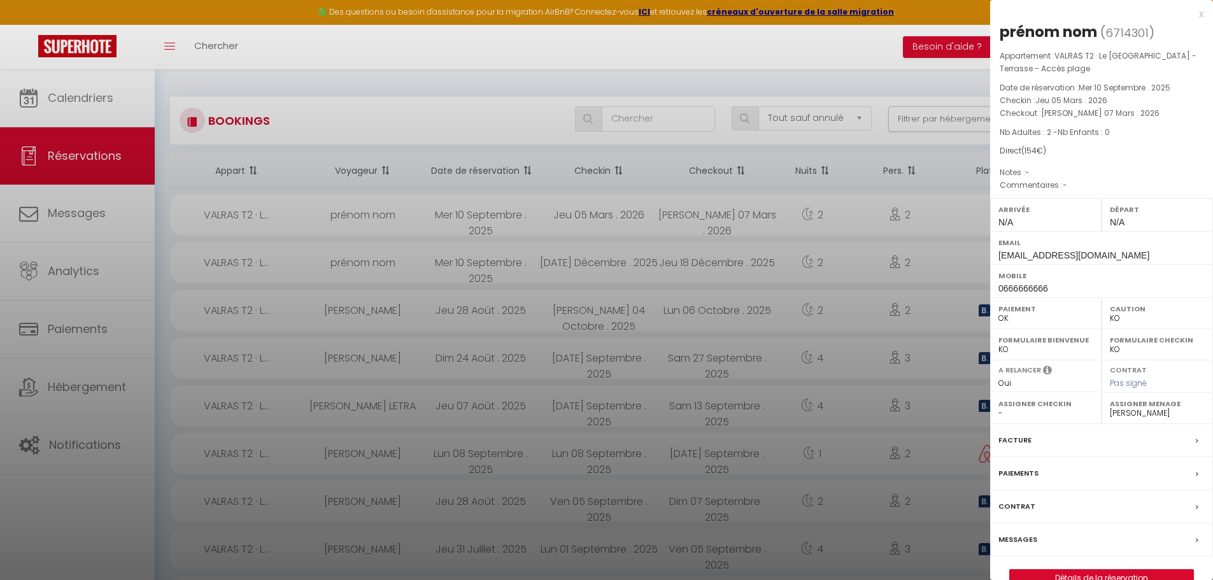
click at [922, 194] on div at bounding box center [606, 290] width 1213 height 580
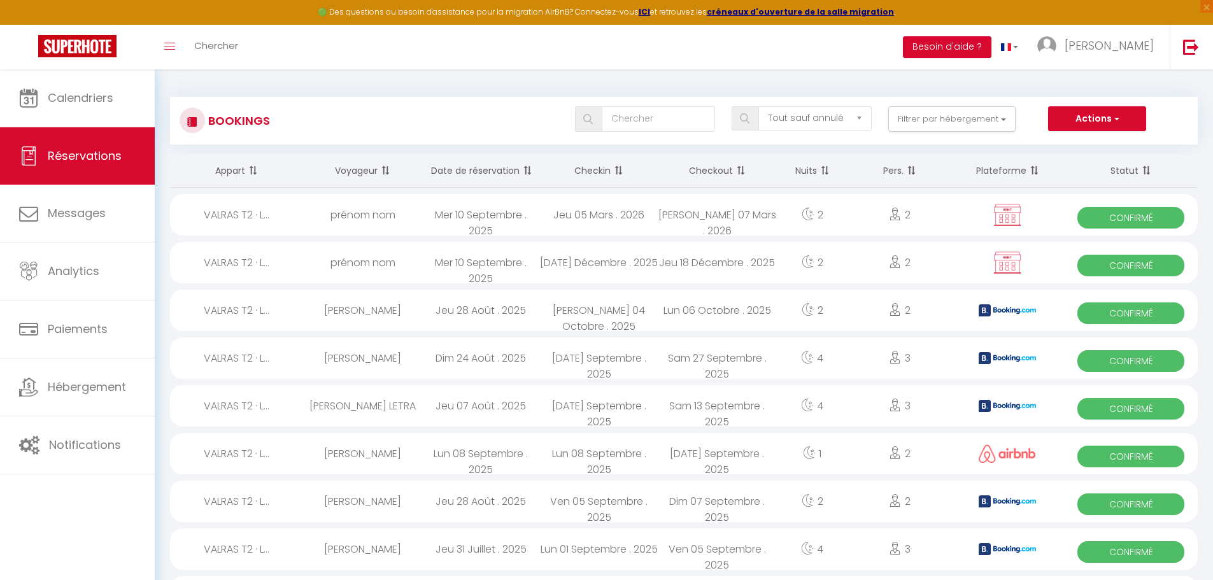
click at [1046, 223] on div at bounding box center [1007, 214] width 113 height 41
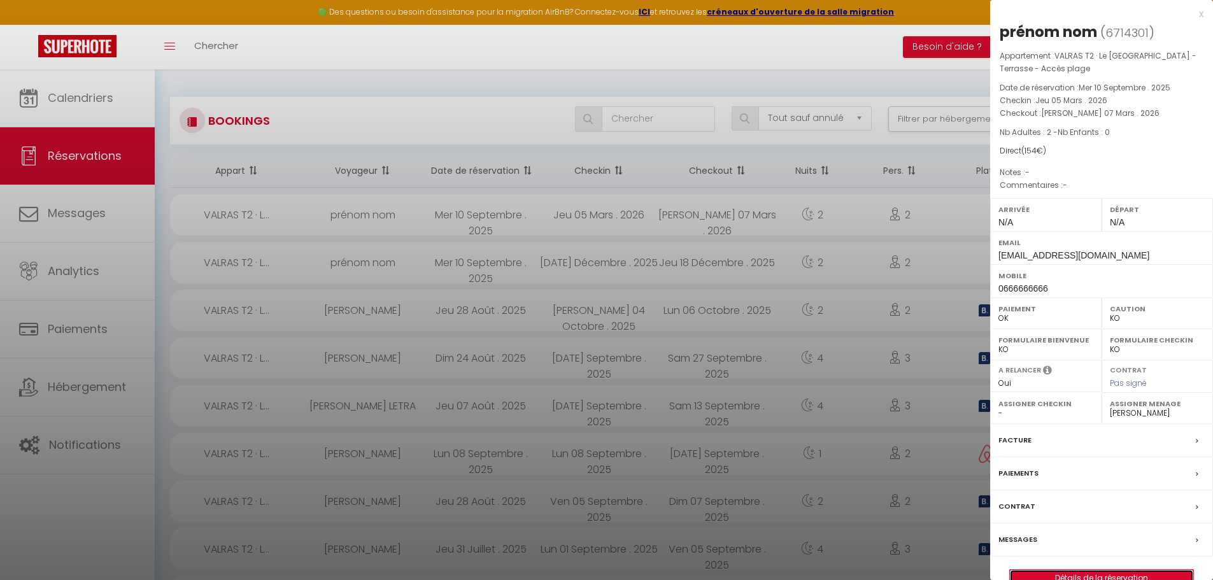
click at [1073, 576] on link "Détails de la réservation" at bounding box center [1101, 578] width 183 height 17
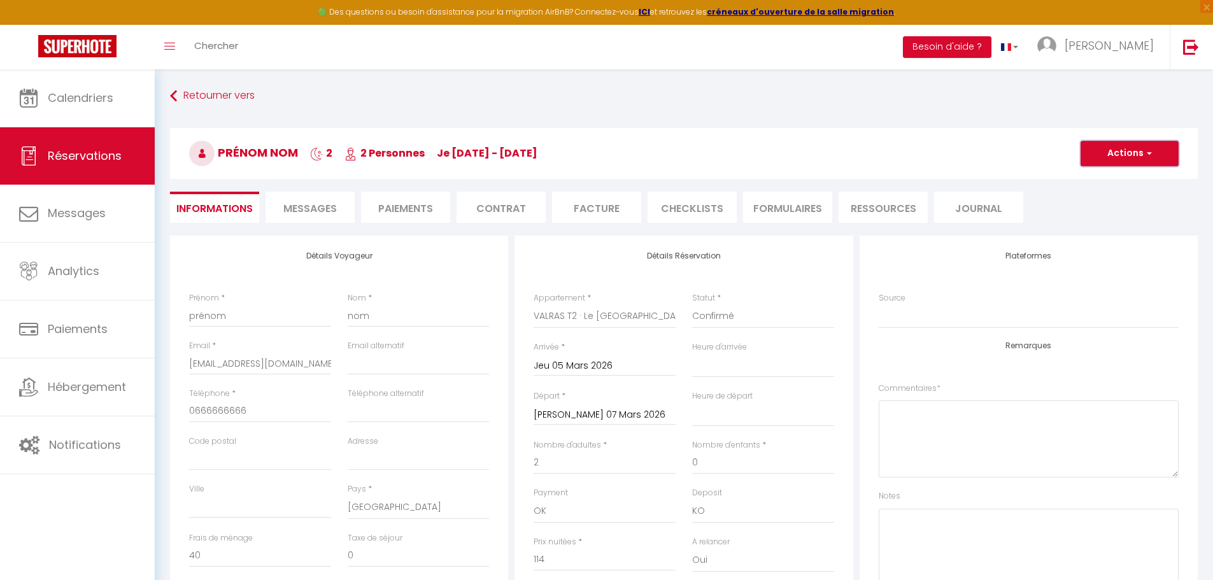
click at [1092, 152] on button "Actions" at bounding box center [1129, 153] width 98 height 25
click at [1096, 213] on link "Supprimer" at bounding box center [1116, 214] width 101 height 17
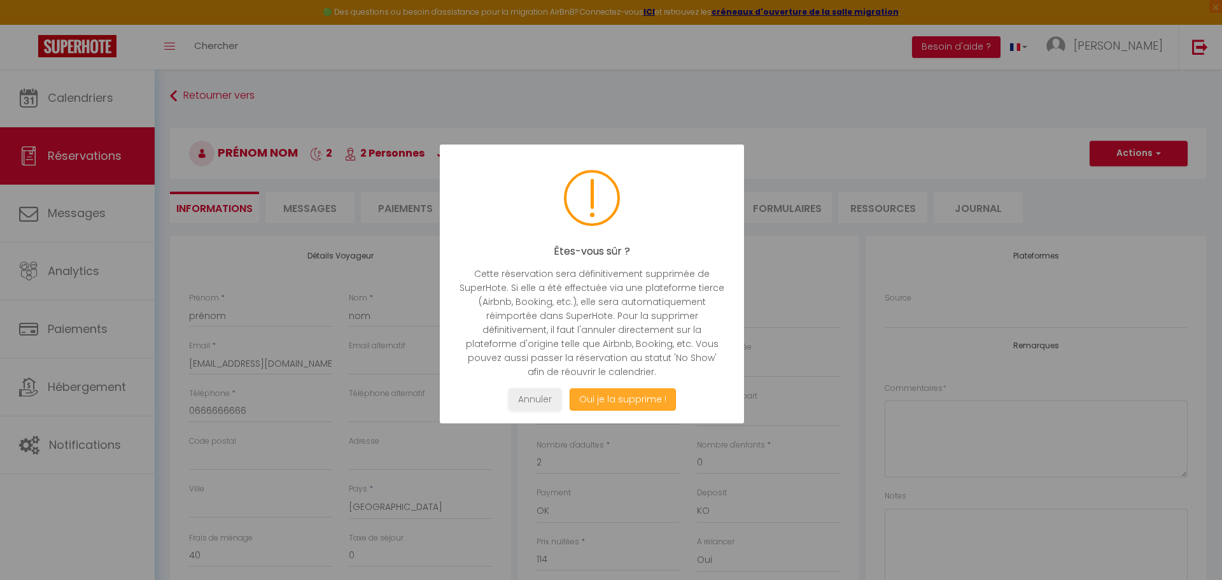
click at [667, 395] on button "Oui je la supprime !" at bounding box center [623, 399] width 106 height 22
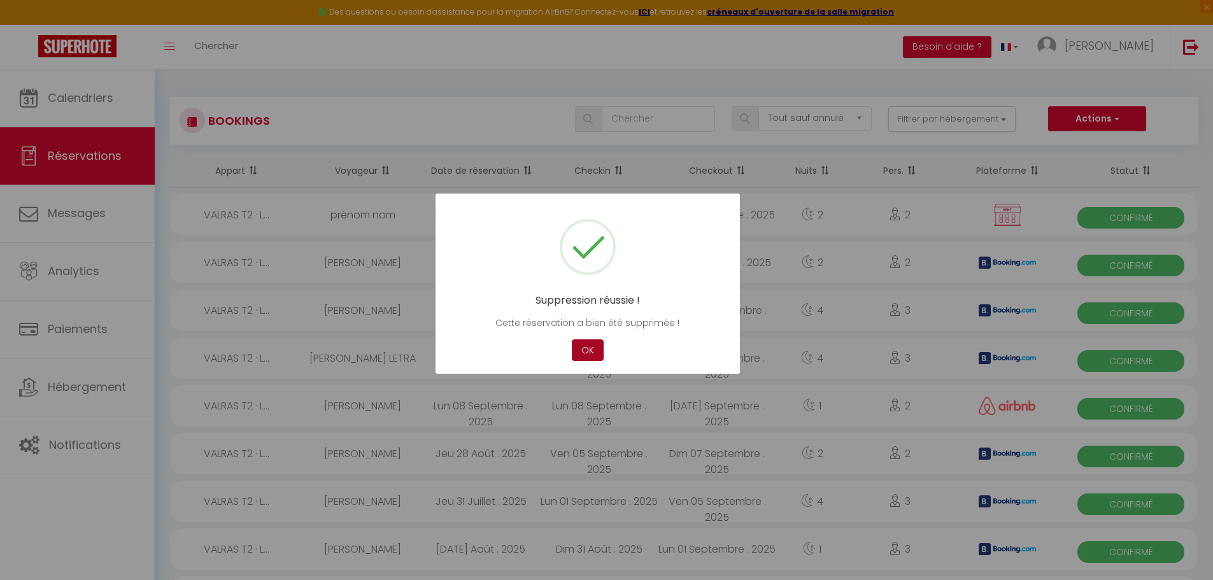
click at [586, 348] on button "OK" at bounding box center [588, 350] width 32 height 22
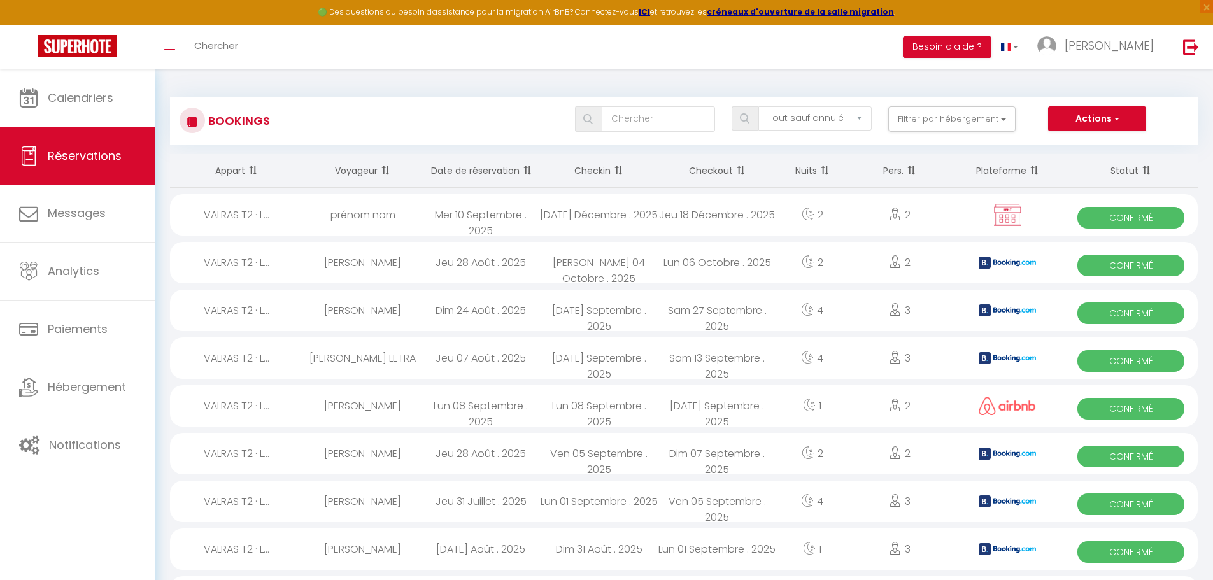
click at [937, 214] on div "2" at bounding box center [899, 214] width 102 height 41
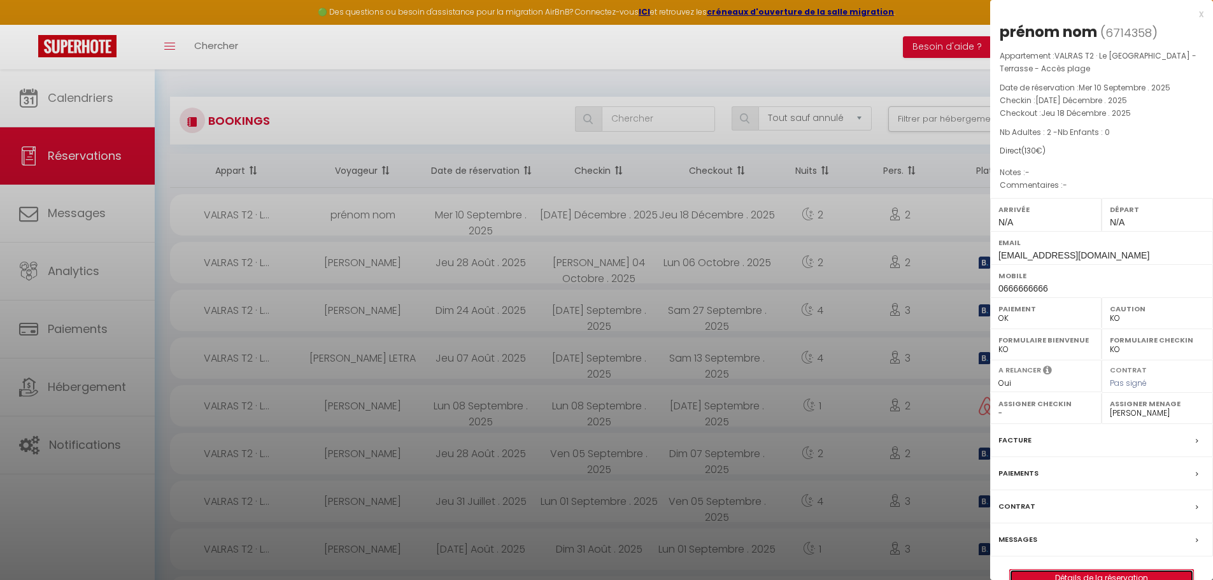
click at [1088, 573] on link "Détails de la réservation" at bounding box center [1101, 578] width 183 height 17
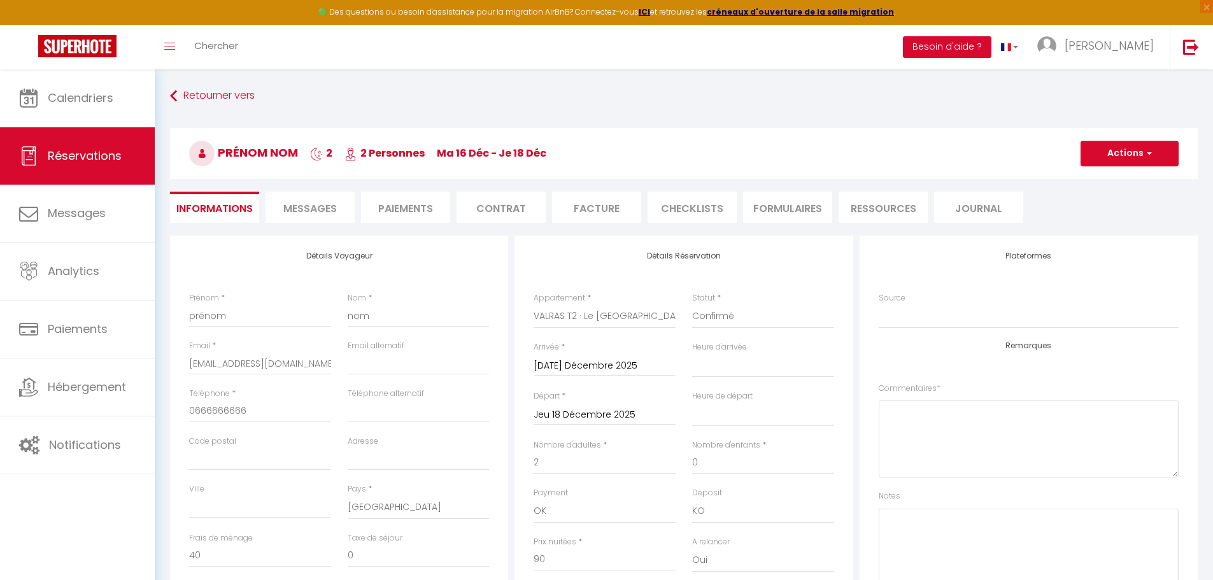
click at [1110, 140] on h3 "prénom nom 2 2 Personnes ma 16 Déc - je 18 Déc" at bounding box center [684, 153] width 1028 height 51
click at [1112, 152] on button "Actions" at bounding box center [1129, 153] width 98 height 25
click at [1105, 213] on link "Supprimer" at bounding box center [1116, 214] width 101 height 17
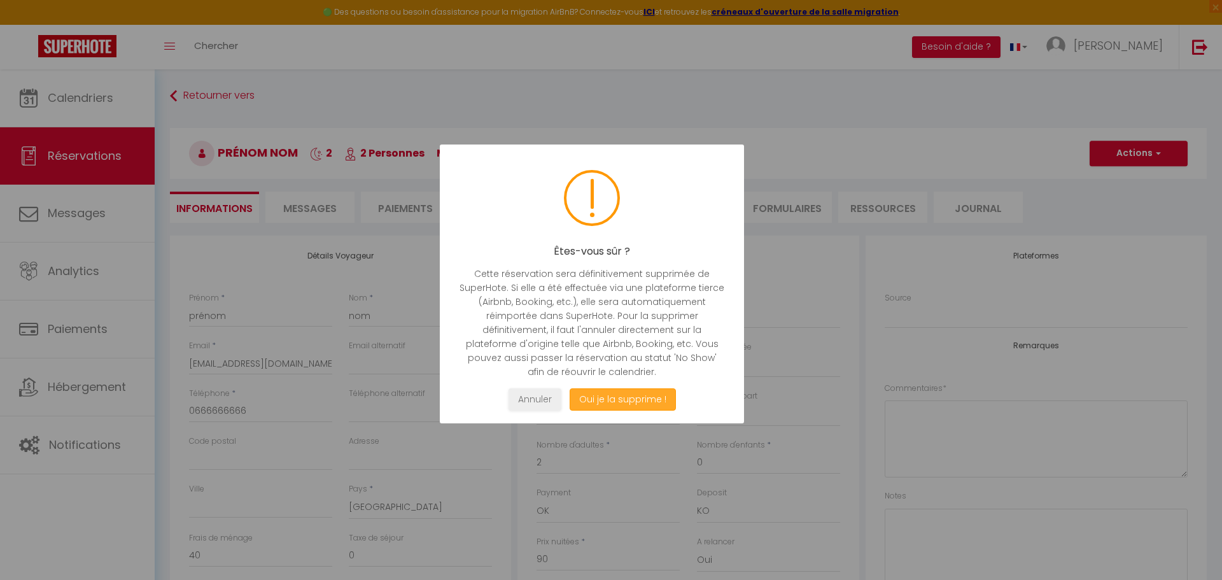
click at [654, 399] on button "Oui je la supprime !" at bounding box center [623, 399] width 106 height 22
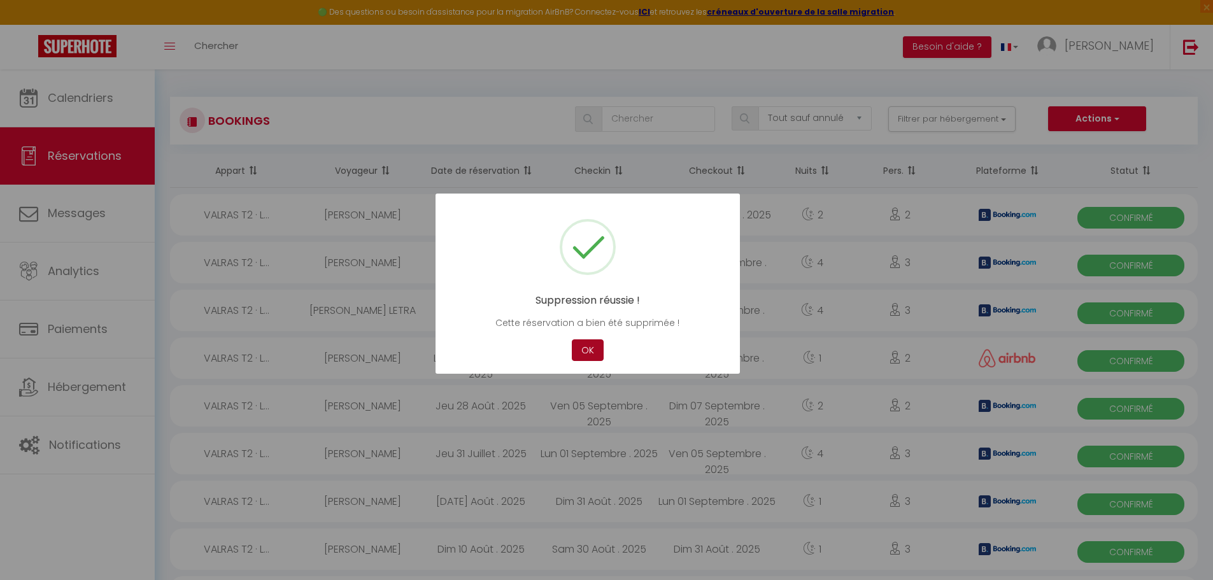
click at [584, 350] on button "OK" at bounding box center [588, 350] width 32 height 22
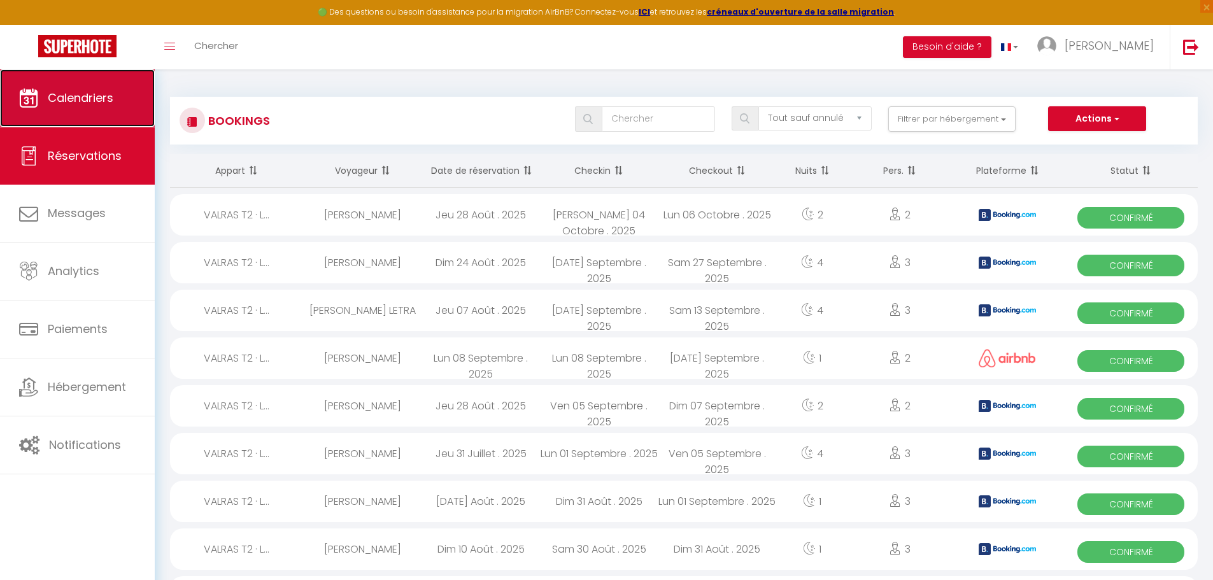
click at [94, 118] on link "Calendriers" at bounding box center [77, 97] width 155 height 57
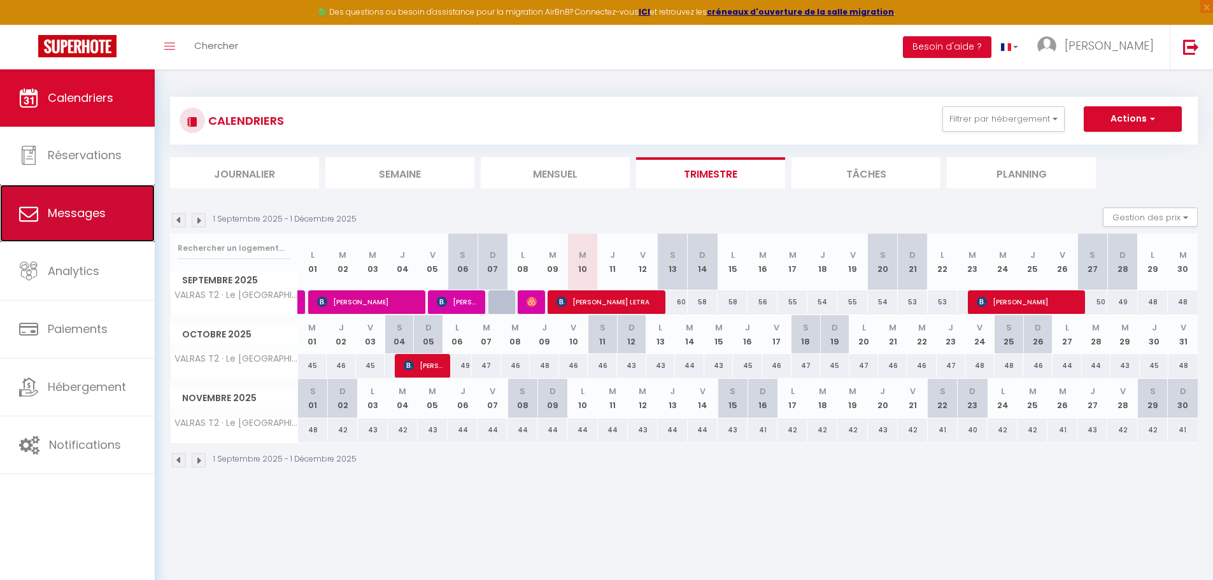
click at [67, 208] on span "Messages" at bounding box center [77, 213] width 58 height 16
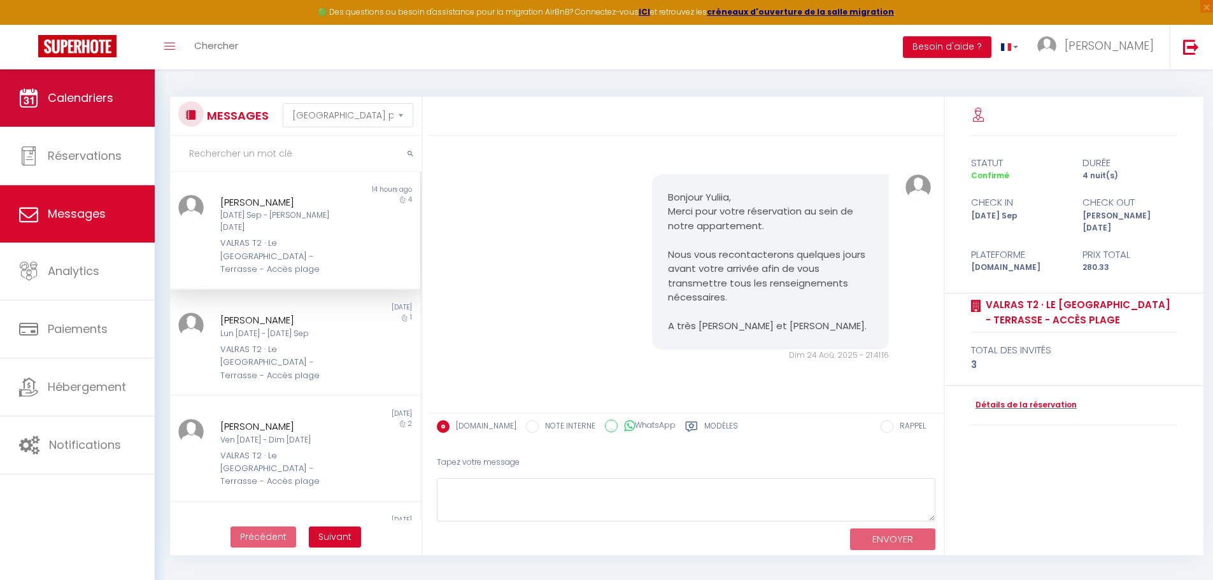
scroll to position [687, 0]
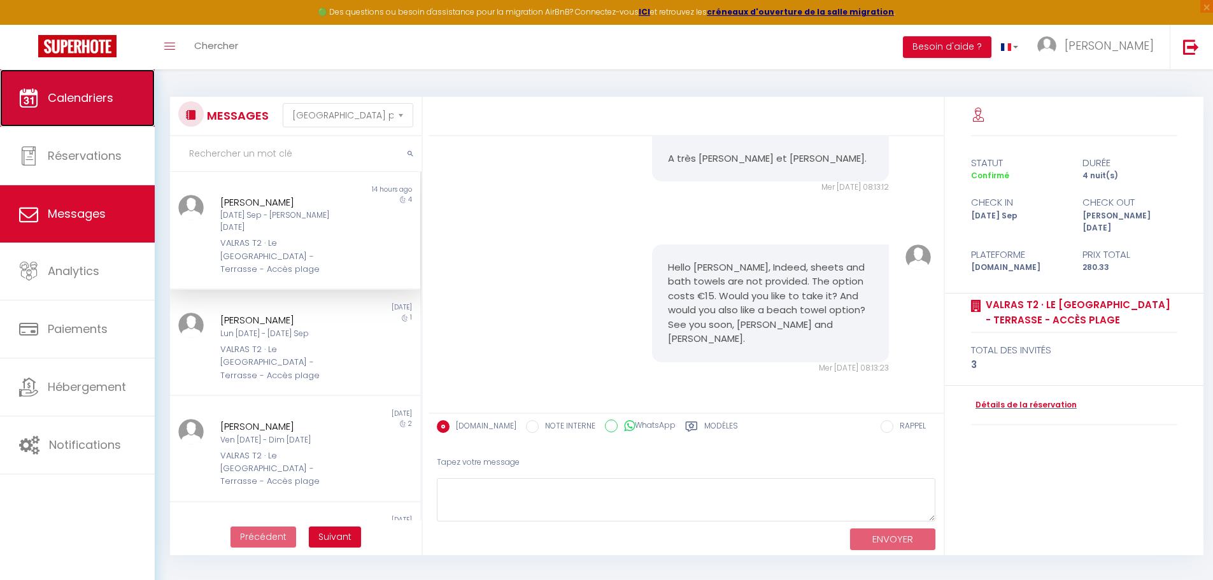
click at [67, 108] on link "Calendriers" at bounding box center [77, 97] width 155 height 57
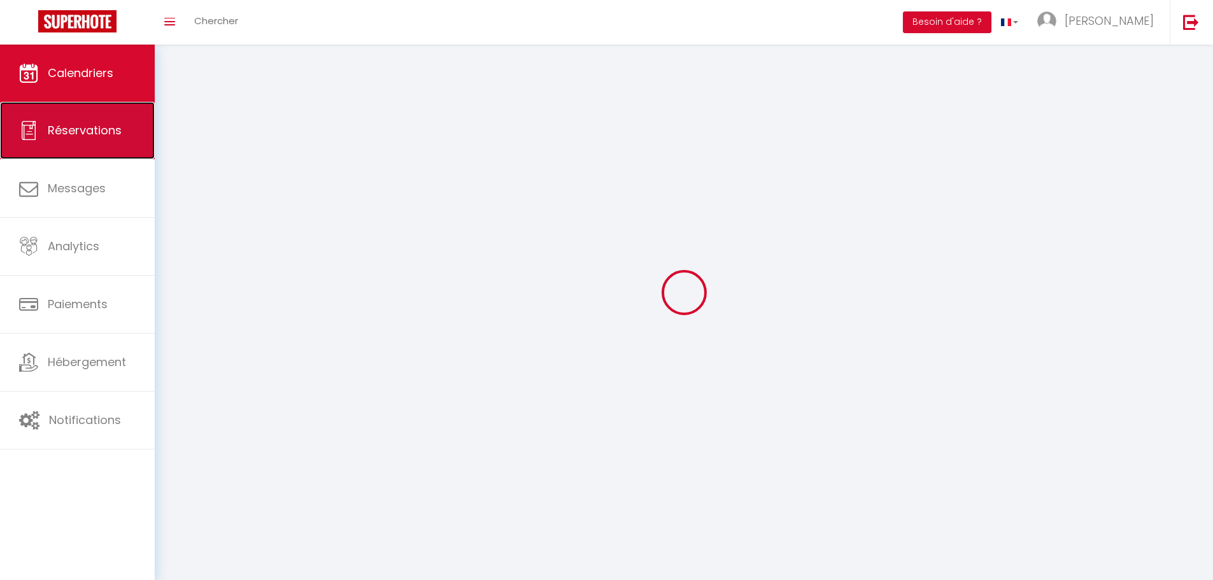
click at [71, 129] on link "Réservations" at bounding box center [77, 130] width 155 height 57
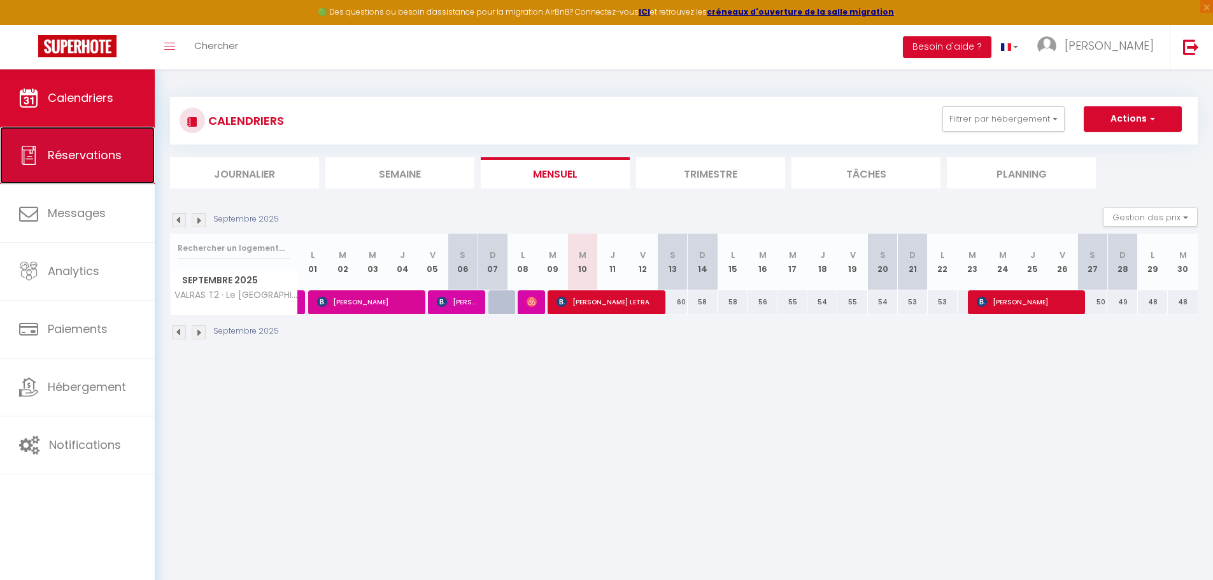
click at [71, 155] on span "Réservations" at bounding box center [85, 155] width 74 height 16
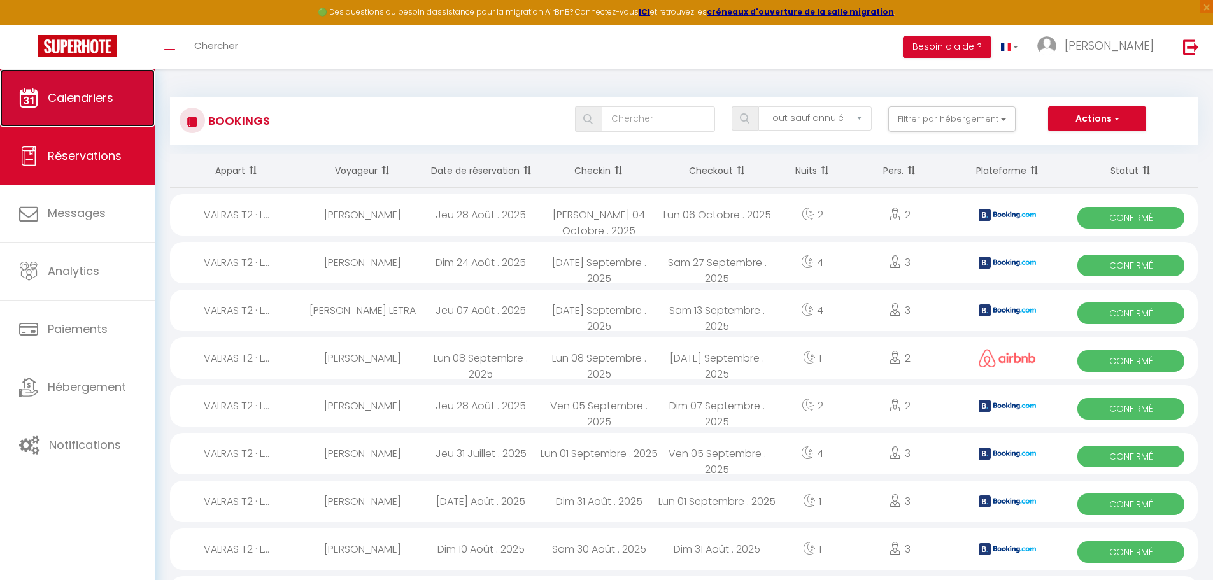
click at [69, 115] on link "Calendriers" at bounding box center [77, 97] width 155 height 57
